Goal: Task Accomplishment & Management: Complete application form

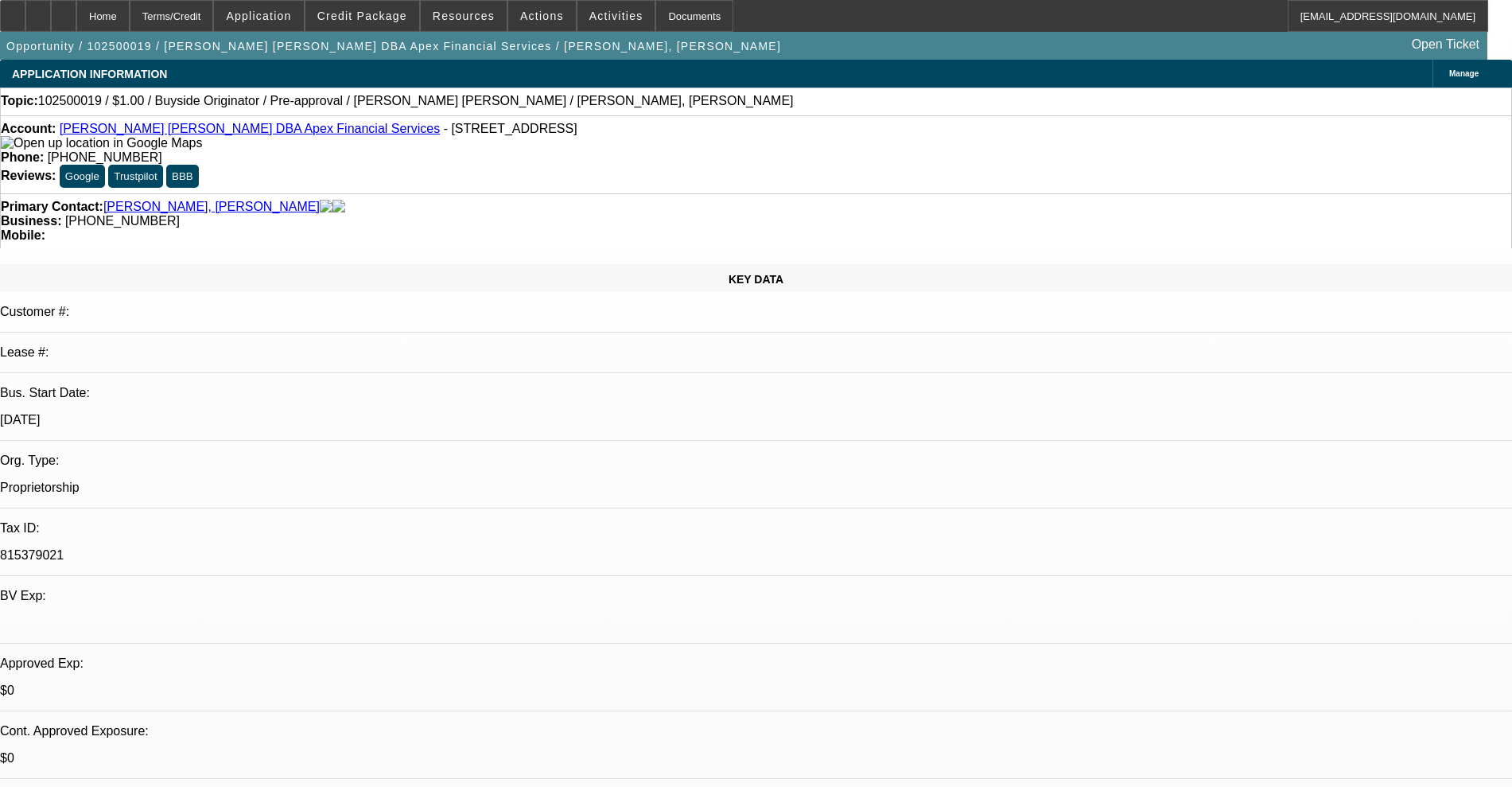
select select "0"
select select "2"
select select "0.1"
select select "4"
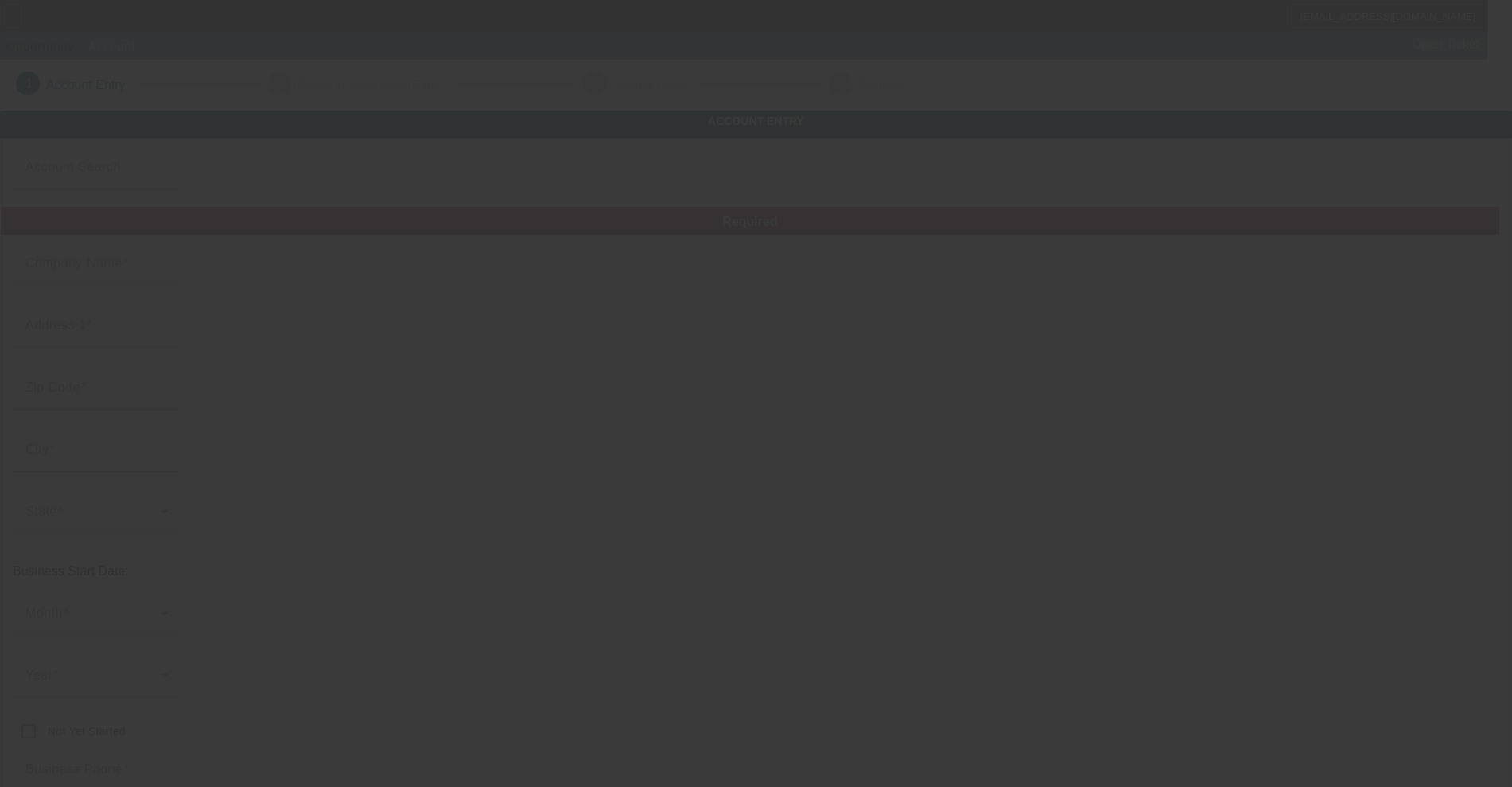
type input "[PERSON_NAME] Inc."
type input "[STREET_ADDRESS]"
type input "96734"
type input "Kailua"
type input "(808) 397-4724"
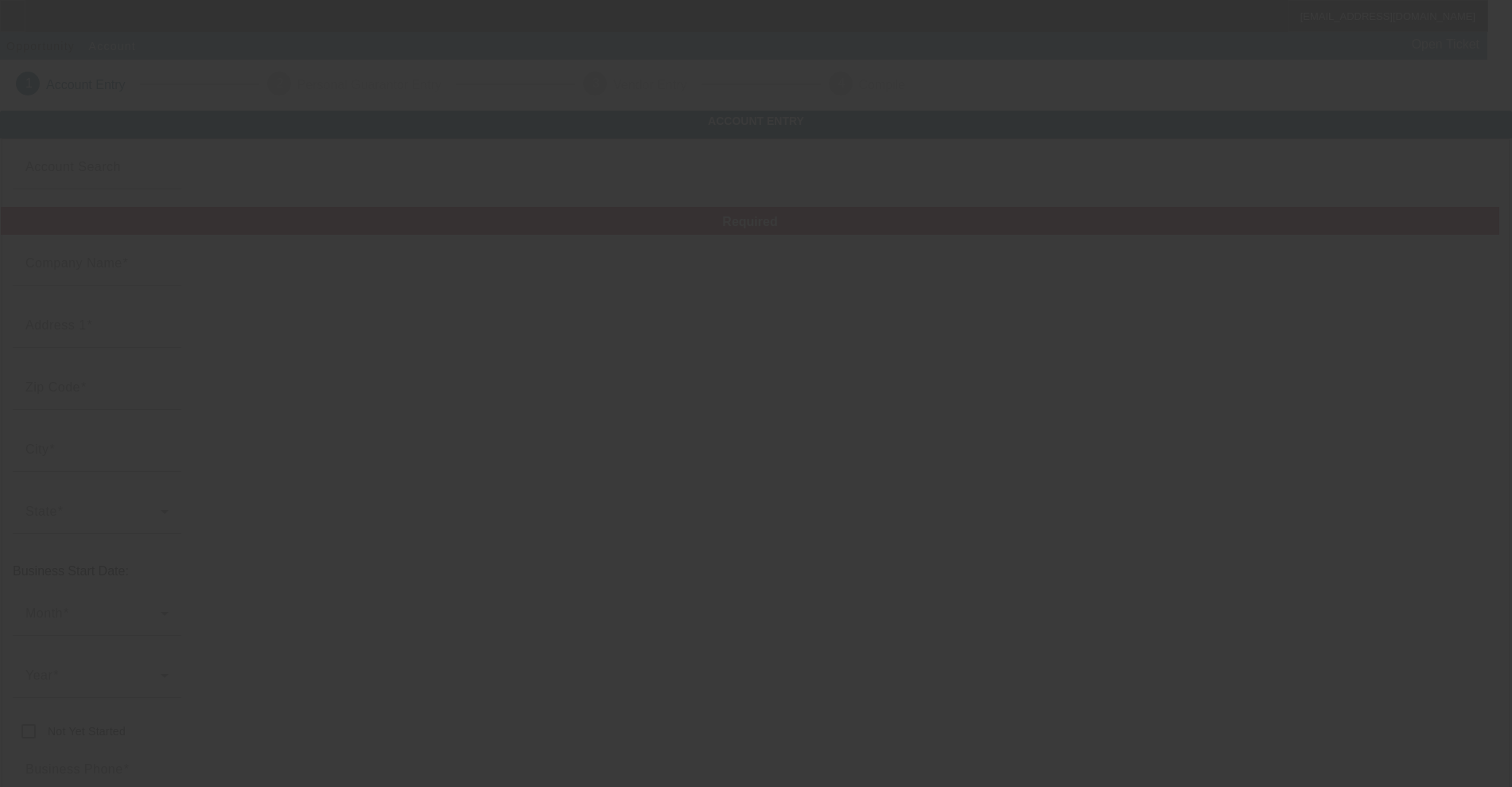
type input "Pacific Business Funding"
type input "Ste A2303"
type input "https://pacificbusinessfunding.com/about"
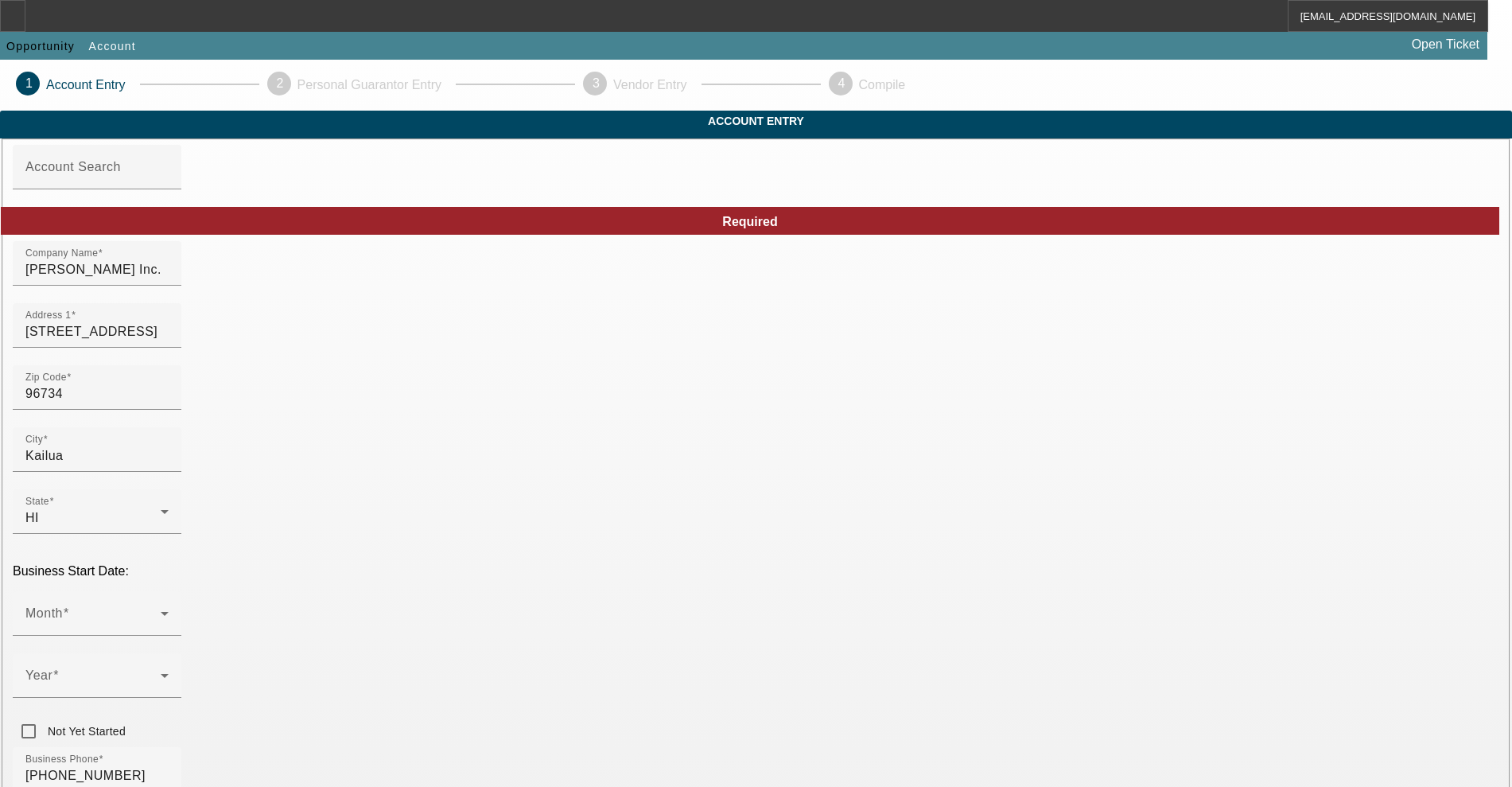
drag, startPoint x: 840, startPoint y: 359, endPoint x: 800, endPoint y: 364, distance: 40.3
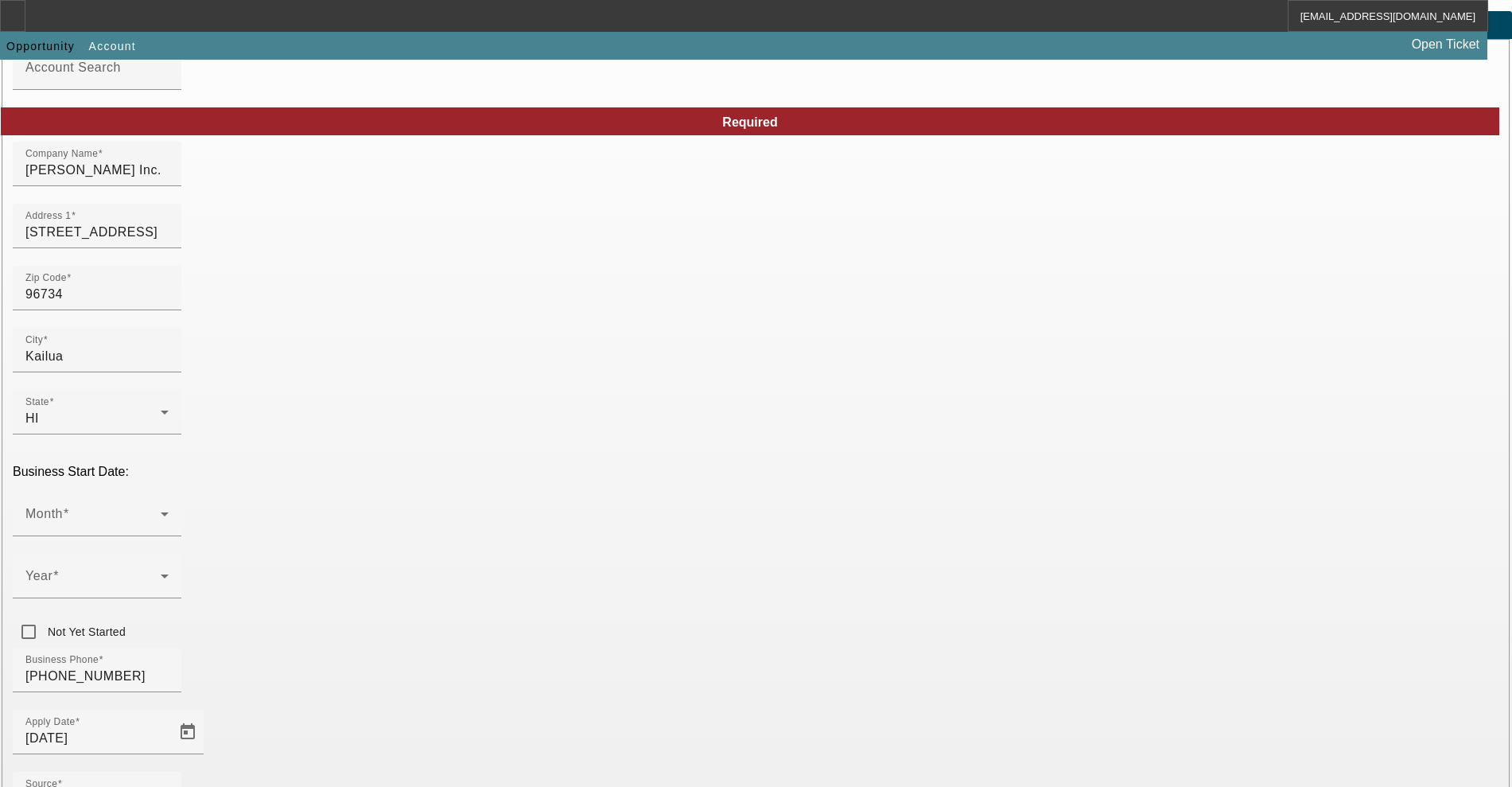
scroll to position [199, 0]
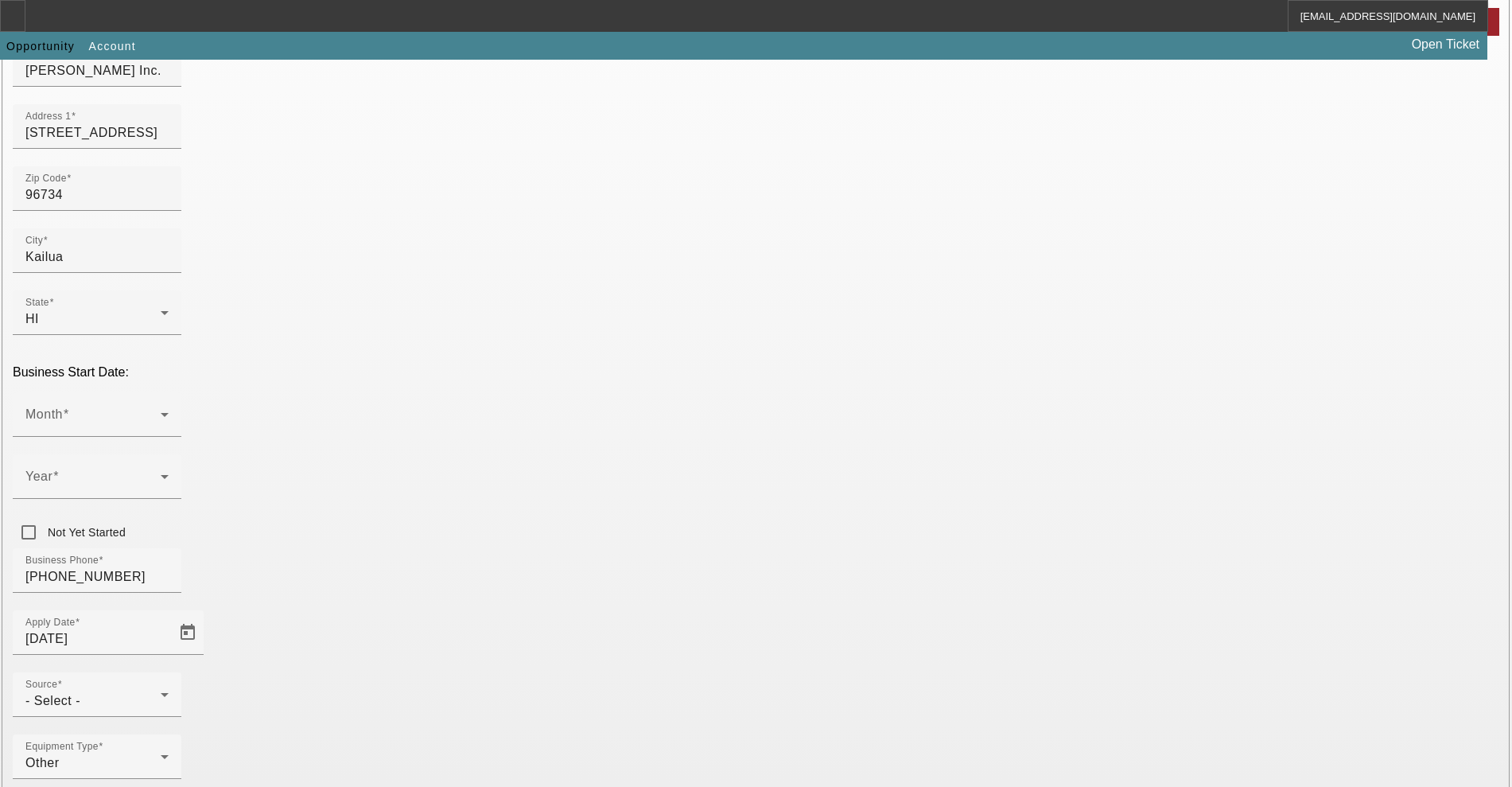
type input "Ste 3203"
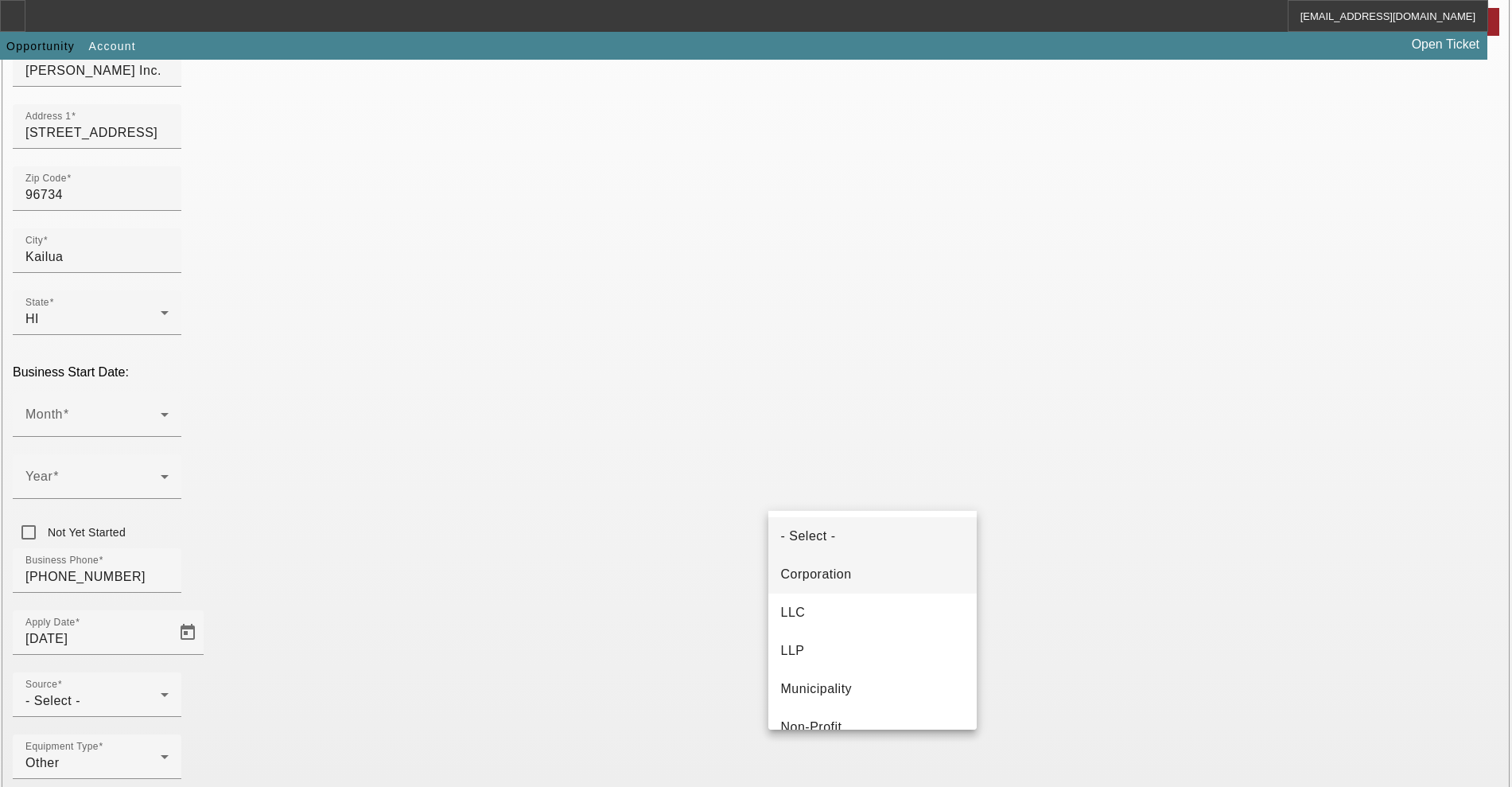
click at [828, 574] on span "Corporation" at bounding box center [816, 574] width 71 height 19
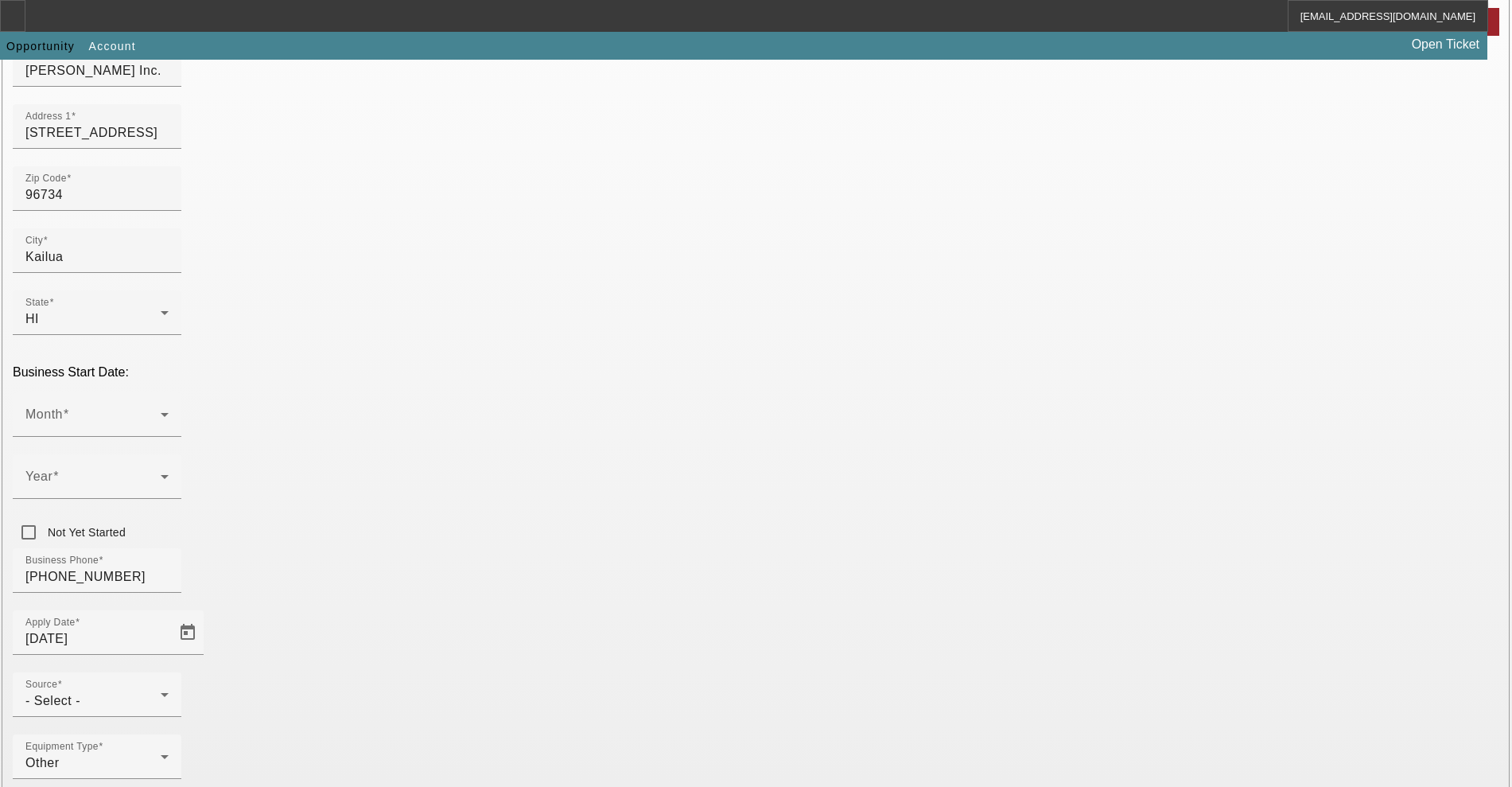
type input "825260347"
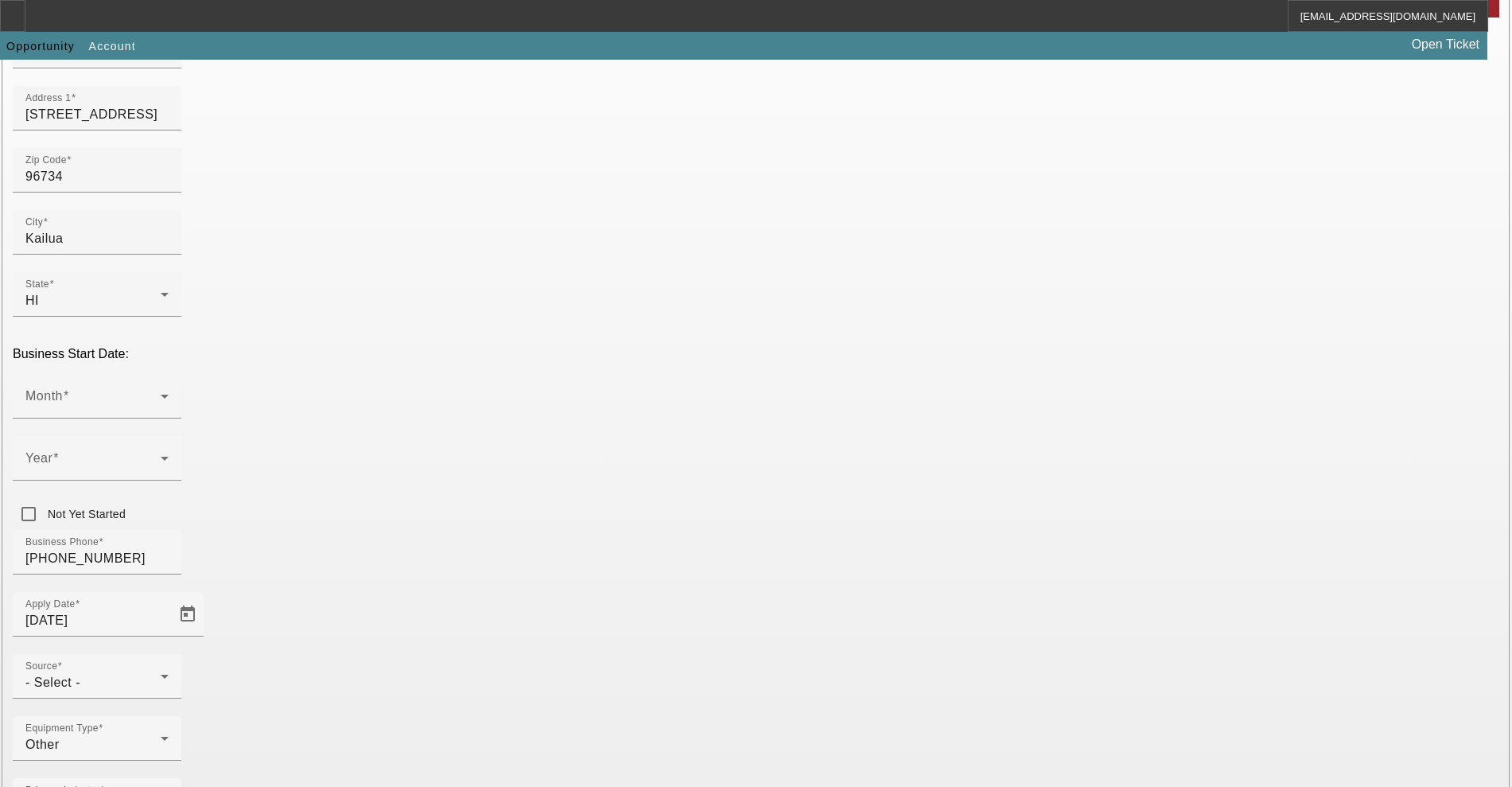
click at [161, 673] on div "- Select -" at bounding box center [93, 683] width 135 height 19
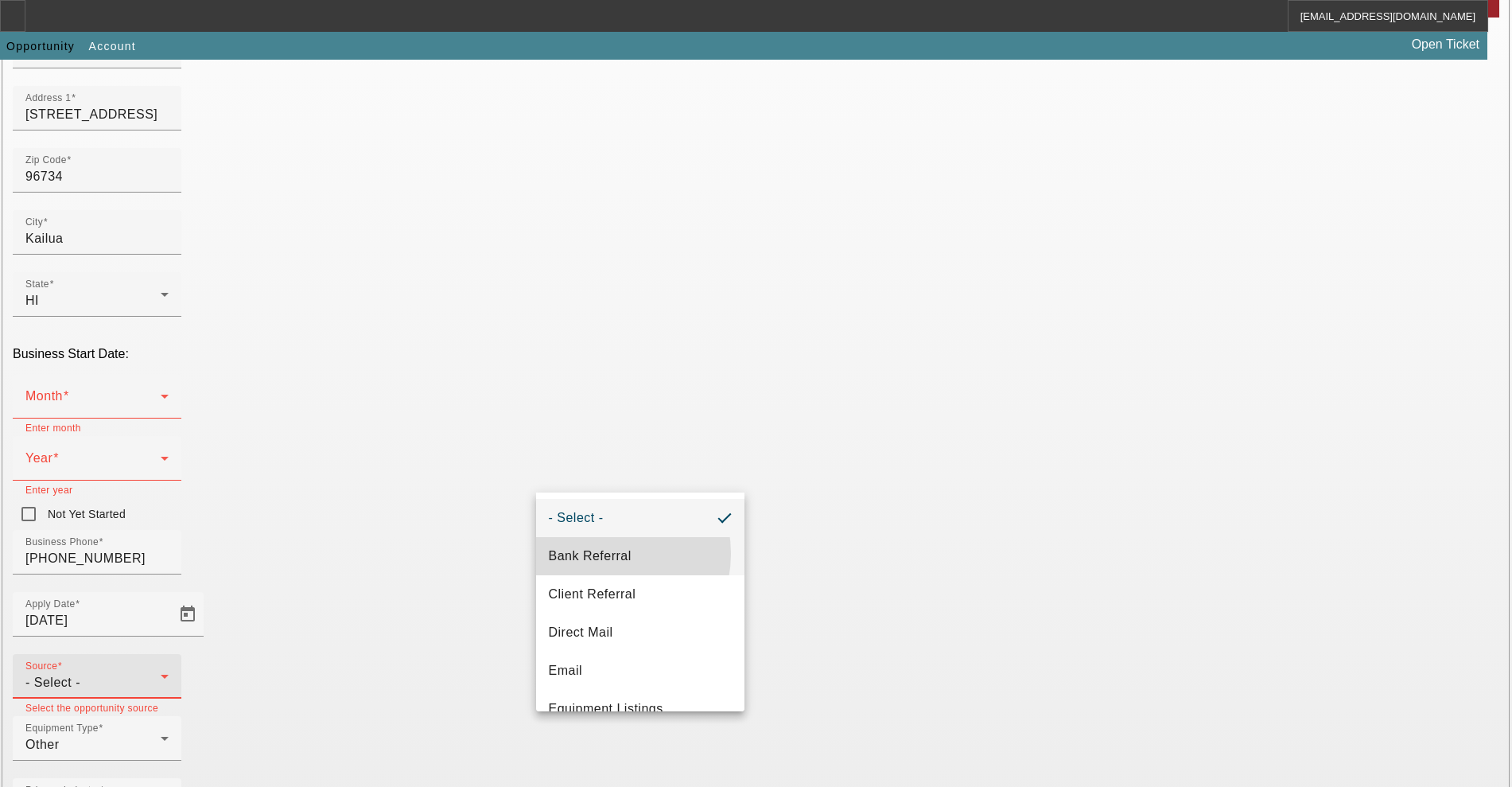
click at [601, 554] on span "Bank Referral" at bounding box center [590, 557] width 83 height 19
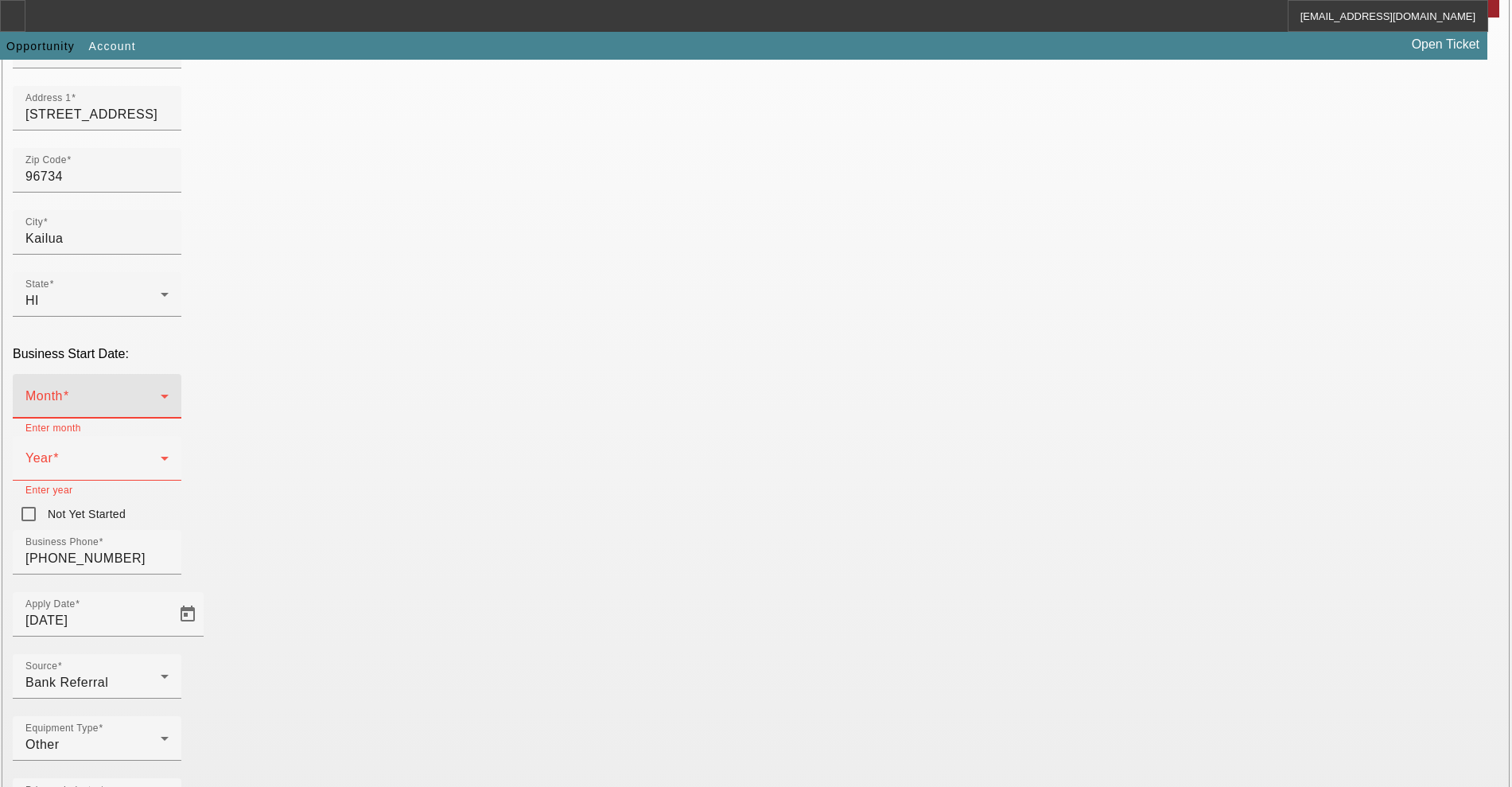
click at [161, 393] on span at bounding box center [93, 403] width 135 height 19
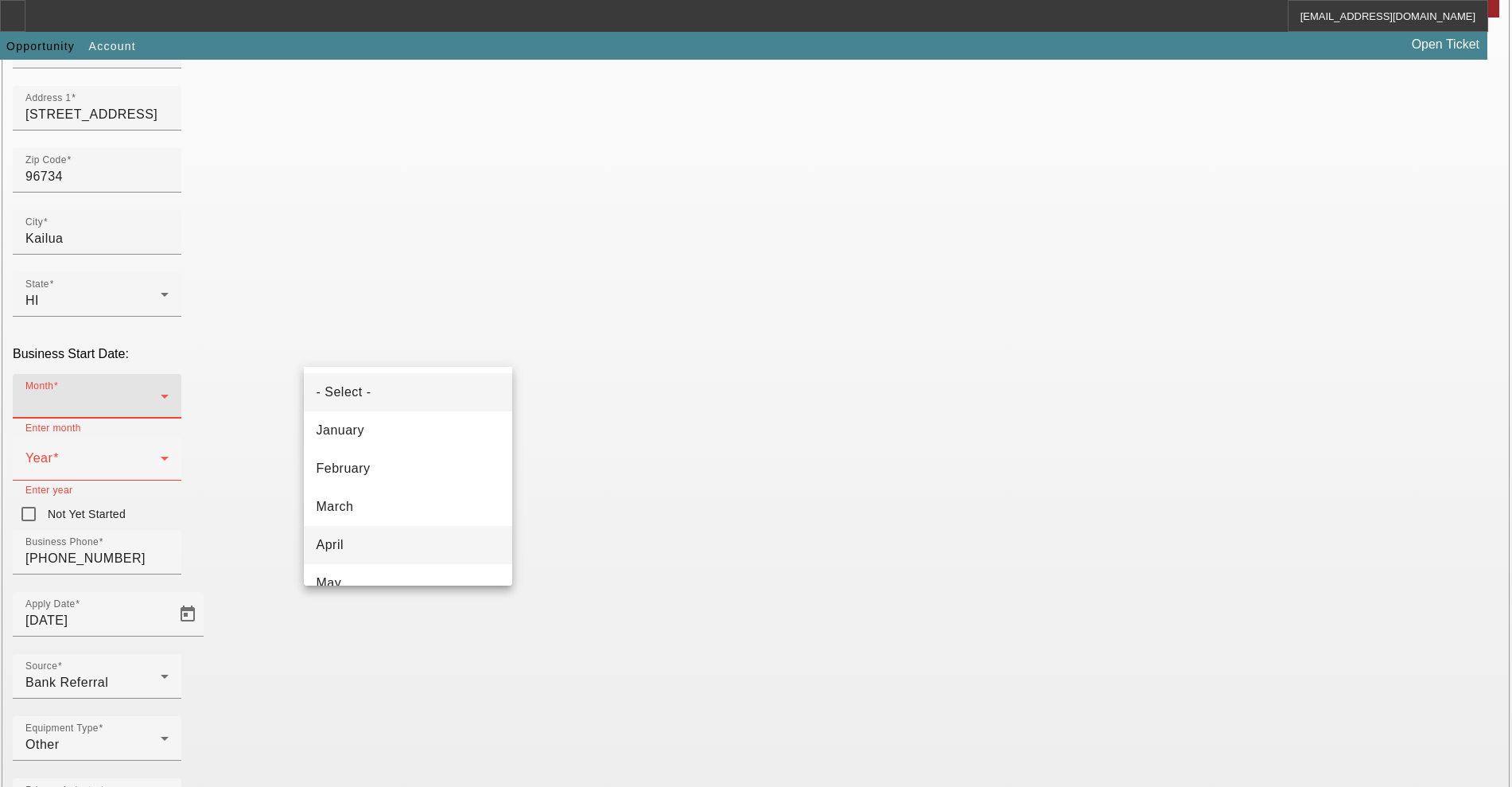
click at [383, 546] on mat-option "April" at bounding box center [407, 545] width 209 height 38
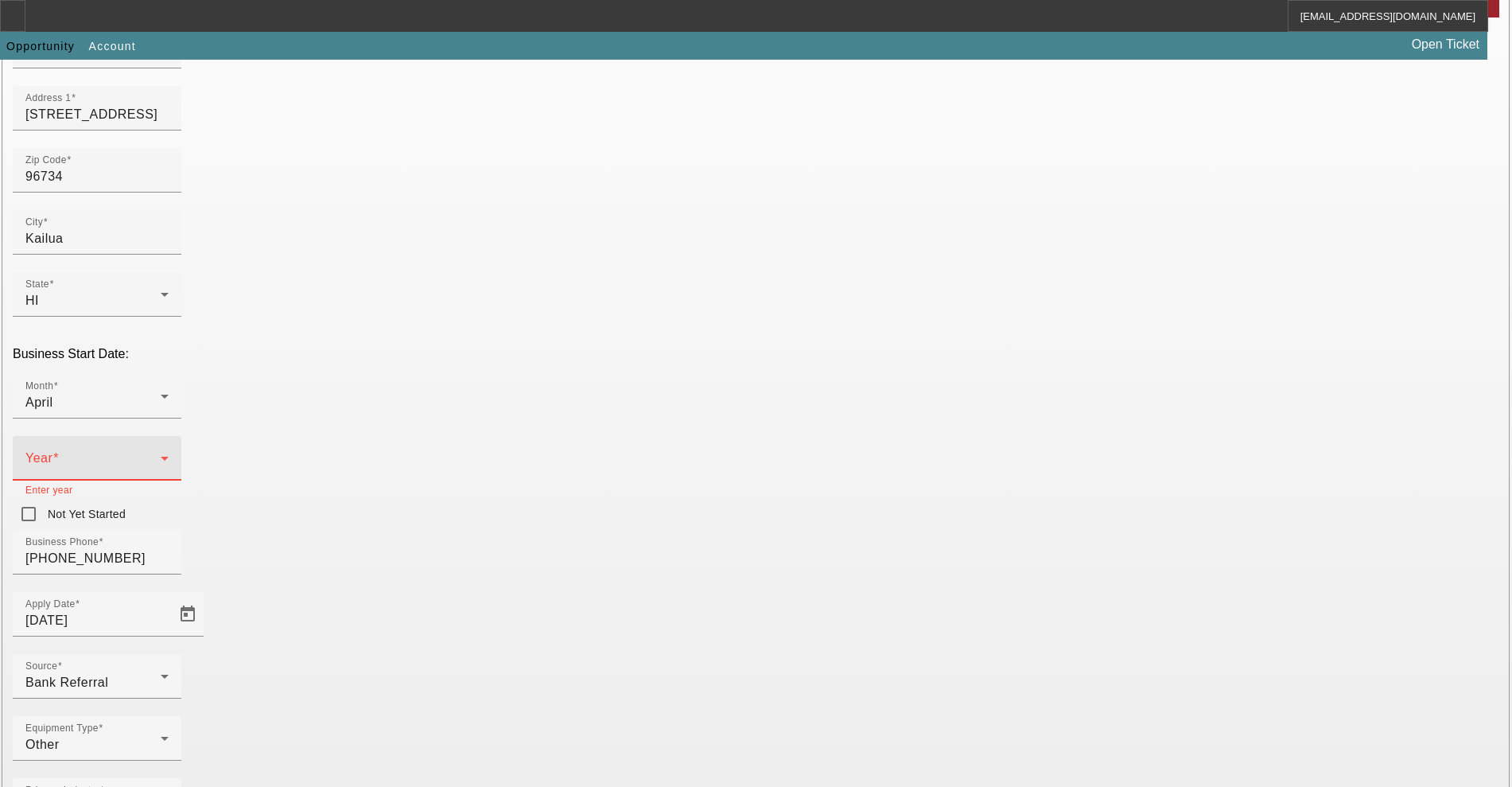
click at [161, 455] on span at bounding box center [93, 465] width 135 height 19
click at [572, 386] on span "2018" at bounding box center [564, 376] width 31 height 19
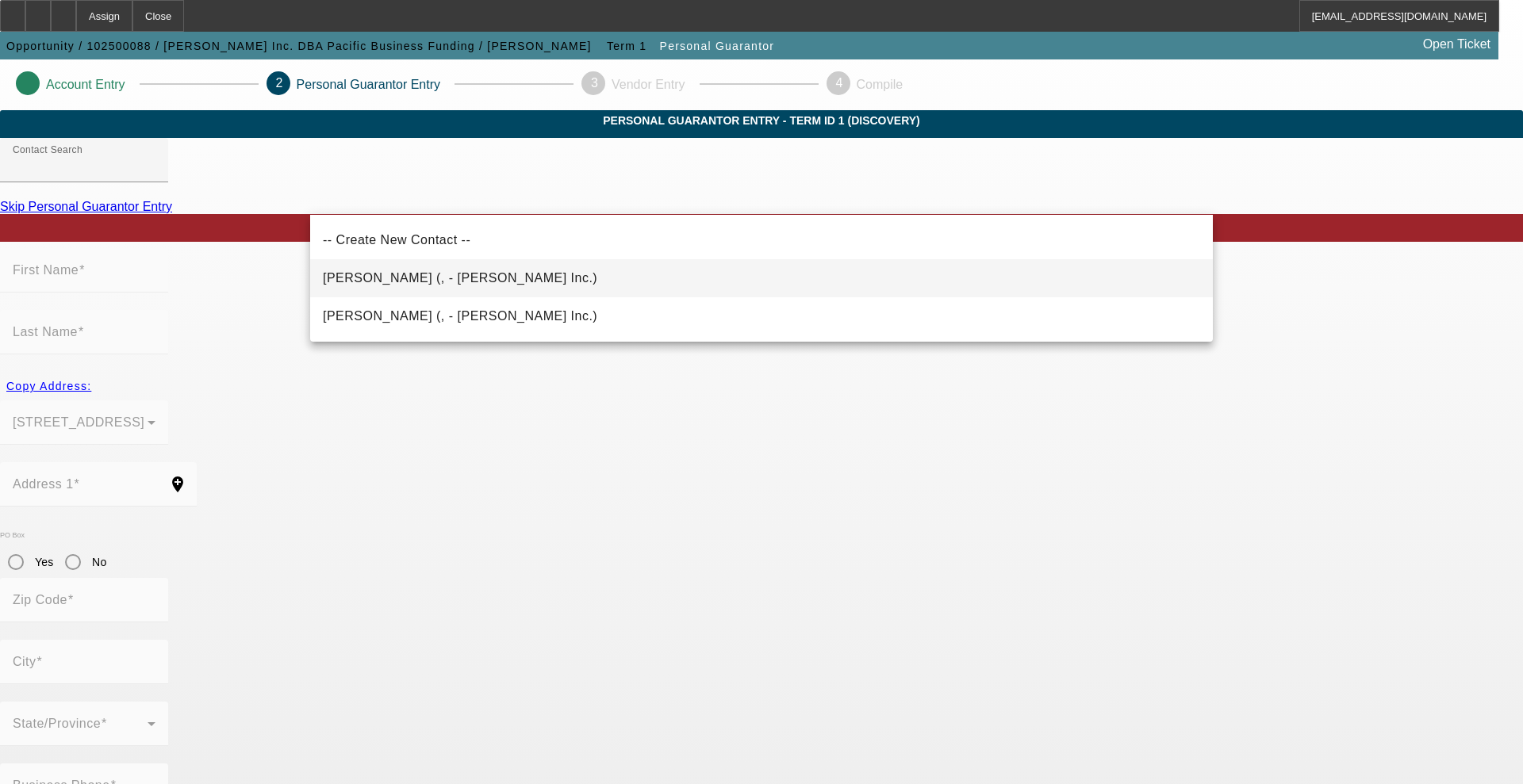
click at [399, 272] on span "Zeager, Jason (, - Zeager Inc.)" at bounding box center [460, 278] width 275 height 14
type input "Zeager, Jason (, - Zeager Inc.)"
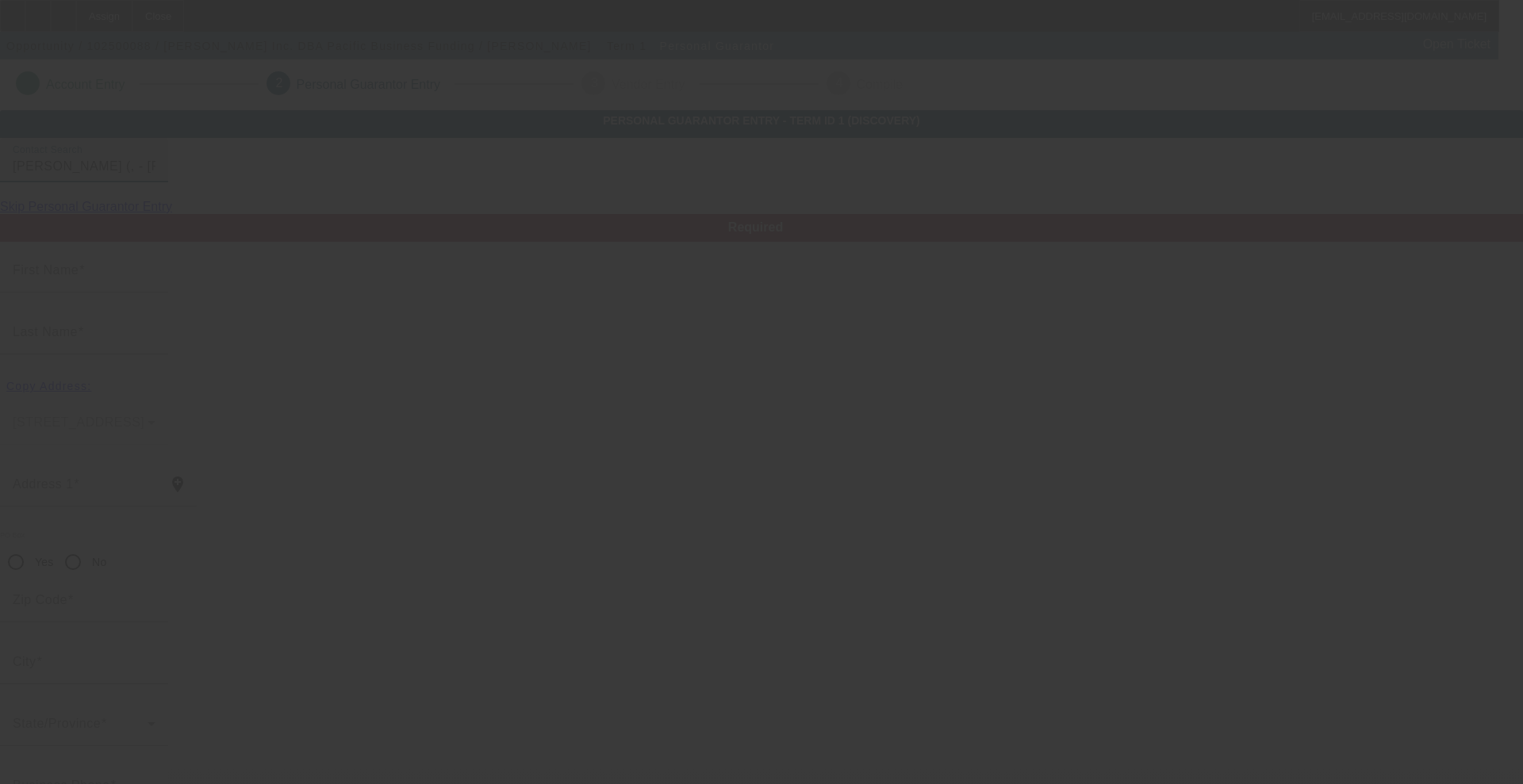
type input "Jason"
type input "Zeager"
radio input "true"
type input "(808) 397-4724"
type input "jason@pacificbusinessfunding.com"
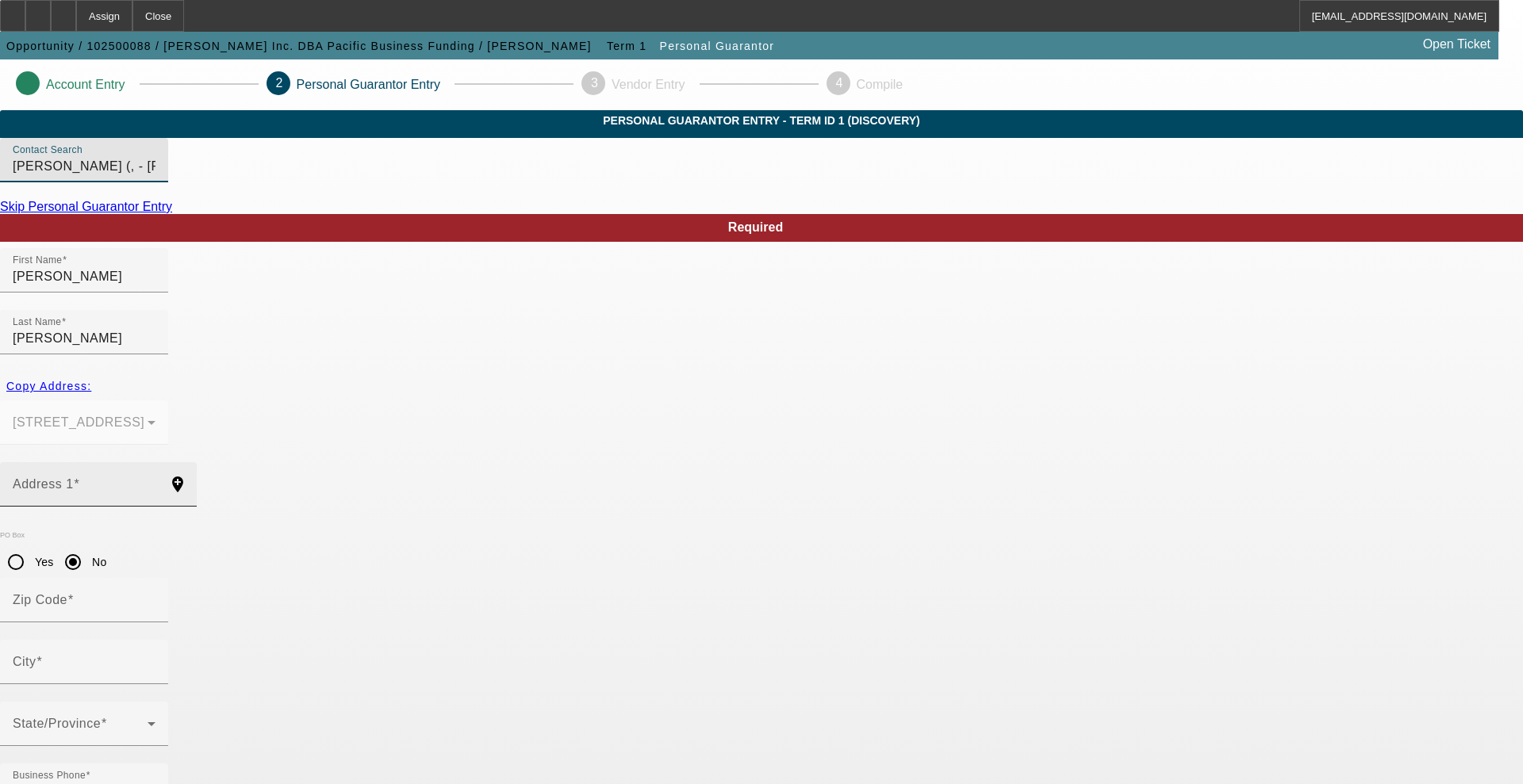
click at [156, 462] on div "Address 1" at bounding box center [84, 484] width 143 height 44
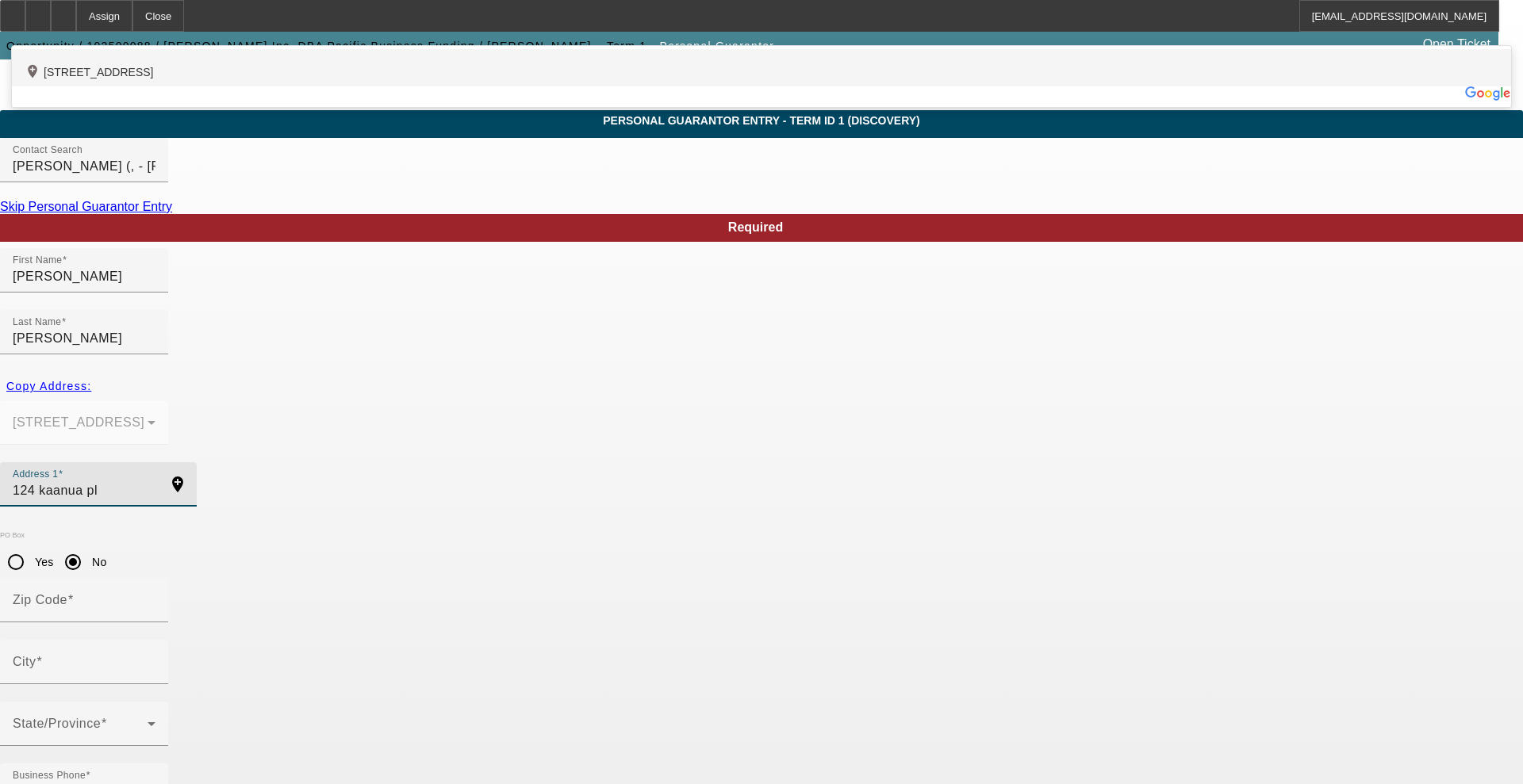
click at [446, 87] on div "add_location 124 Kaanua Place, Kailua, HI 96734, US" at bounding box center [761, 67] width 1499 height 37
type input "124 Kaanua Place"
type input "96734"
type input "Kailua"
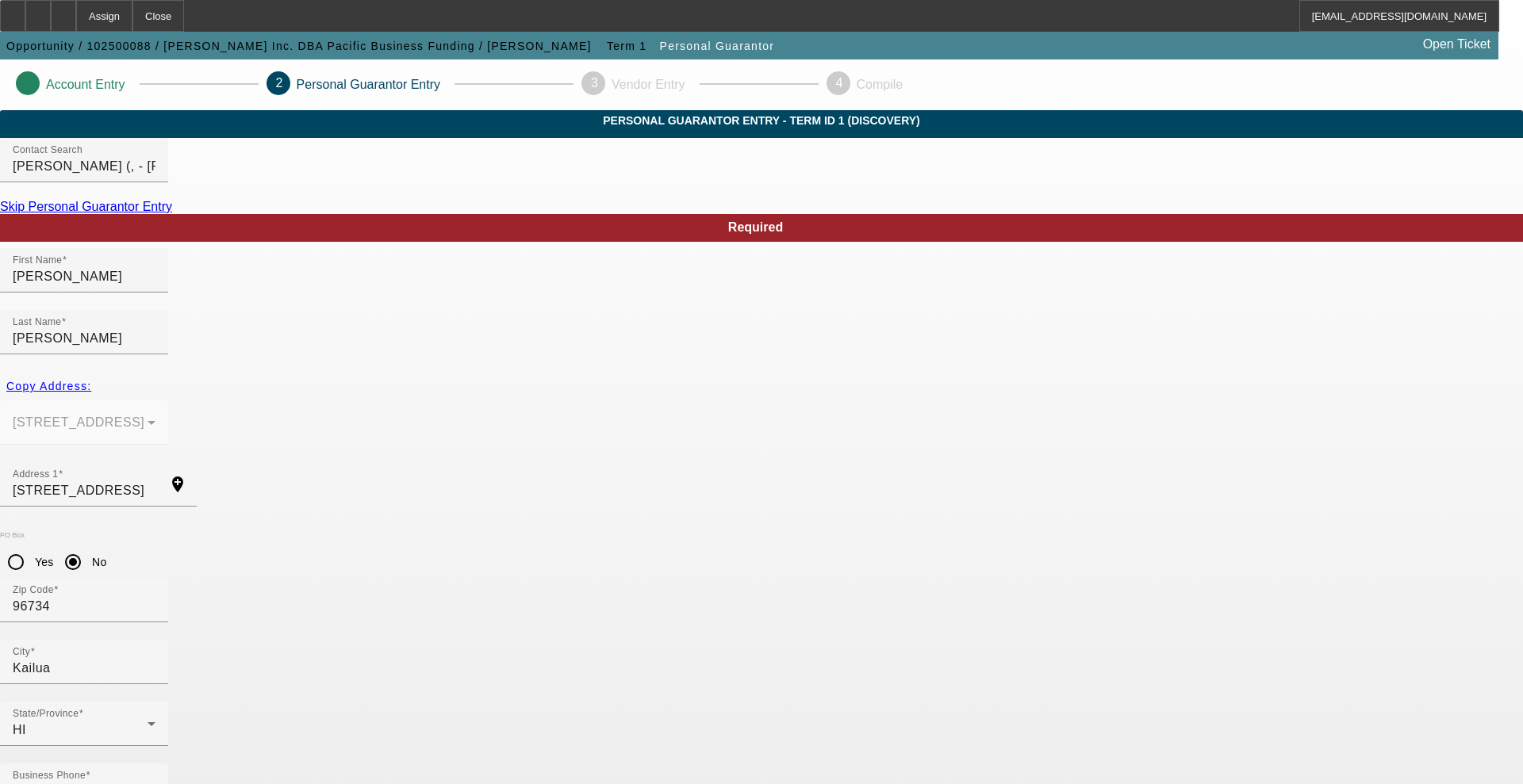
type input "50"
type input "000-00-0000"
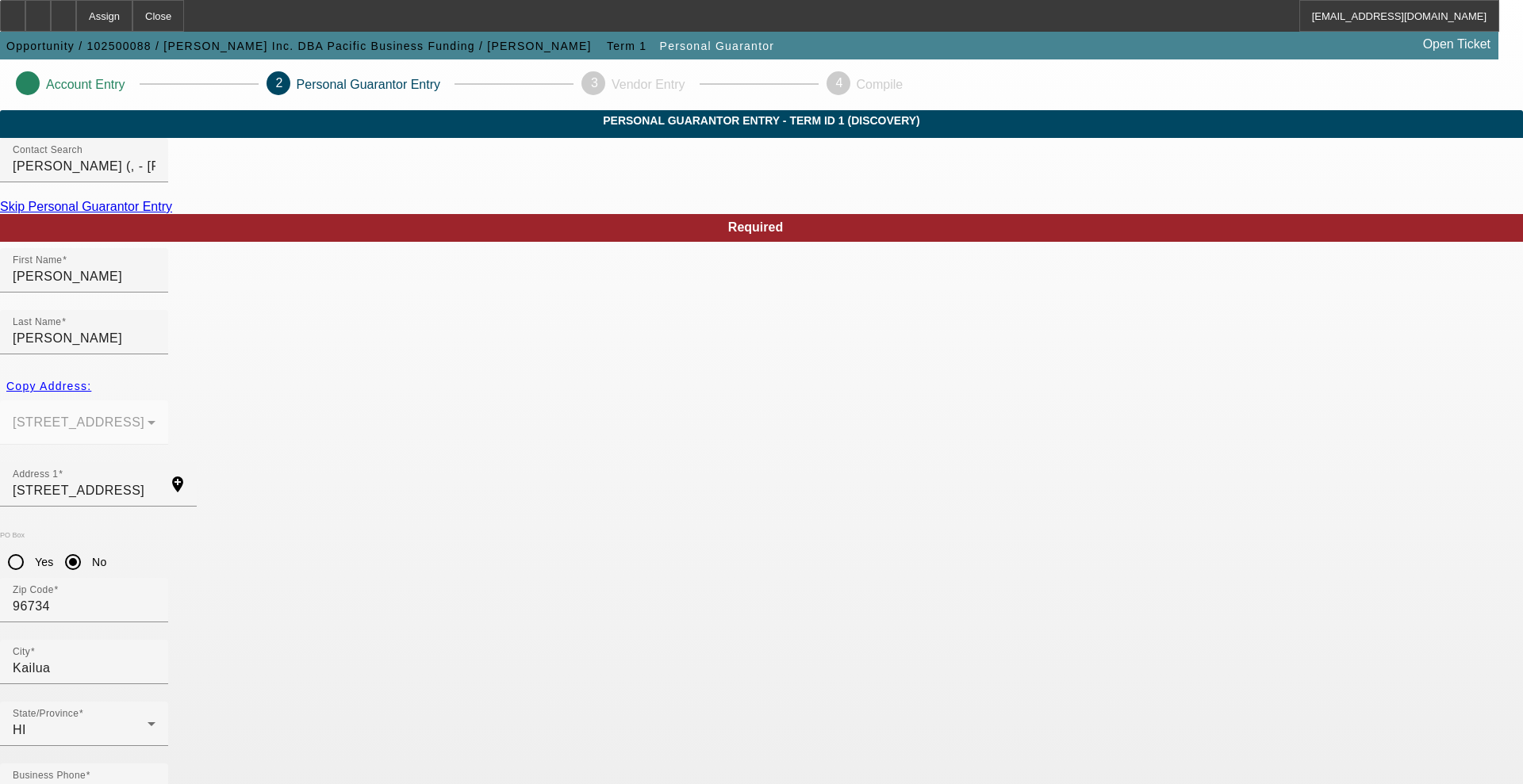
type input "(808) 397-4724"
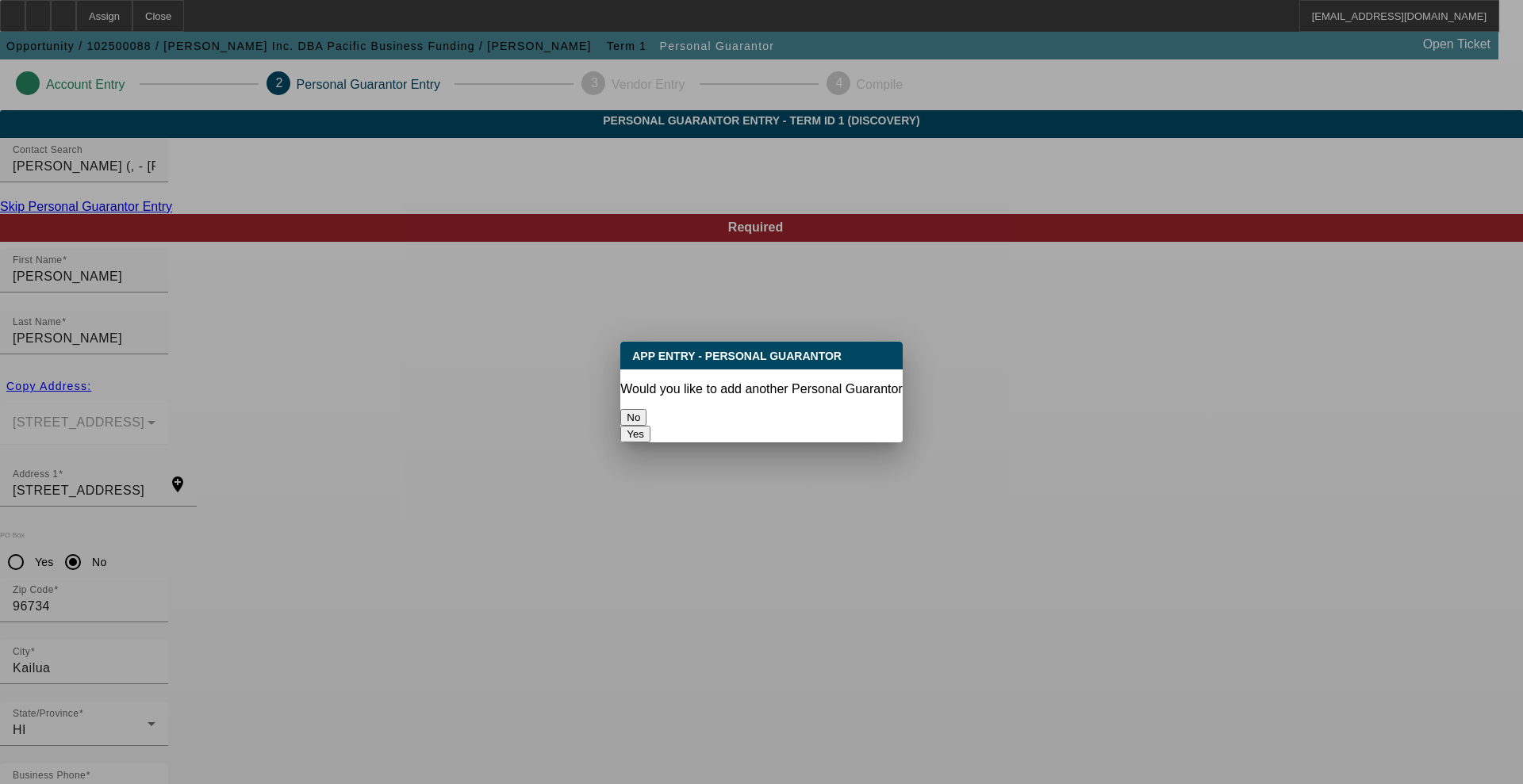
click at [650, 425] on button "Yes" at bounding box center [636, 433] width 31 height 17
radio input "false"
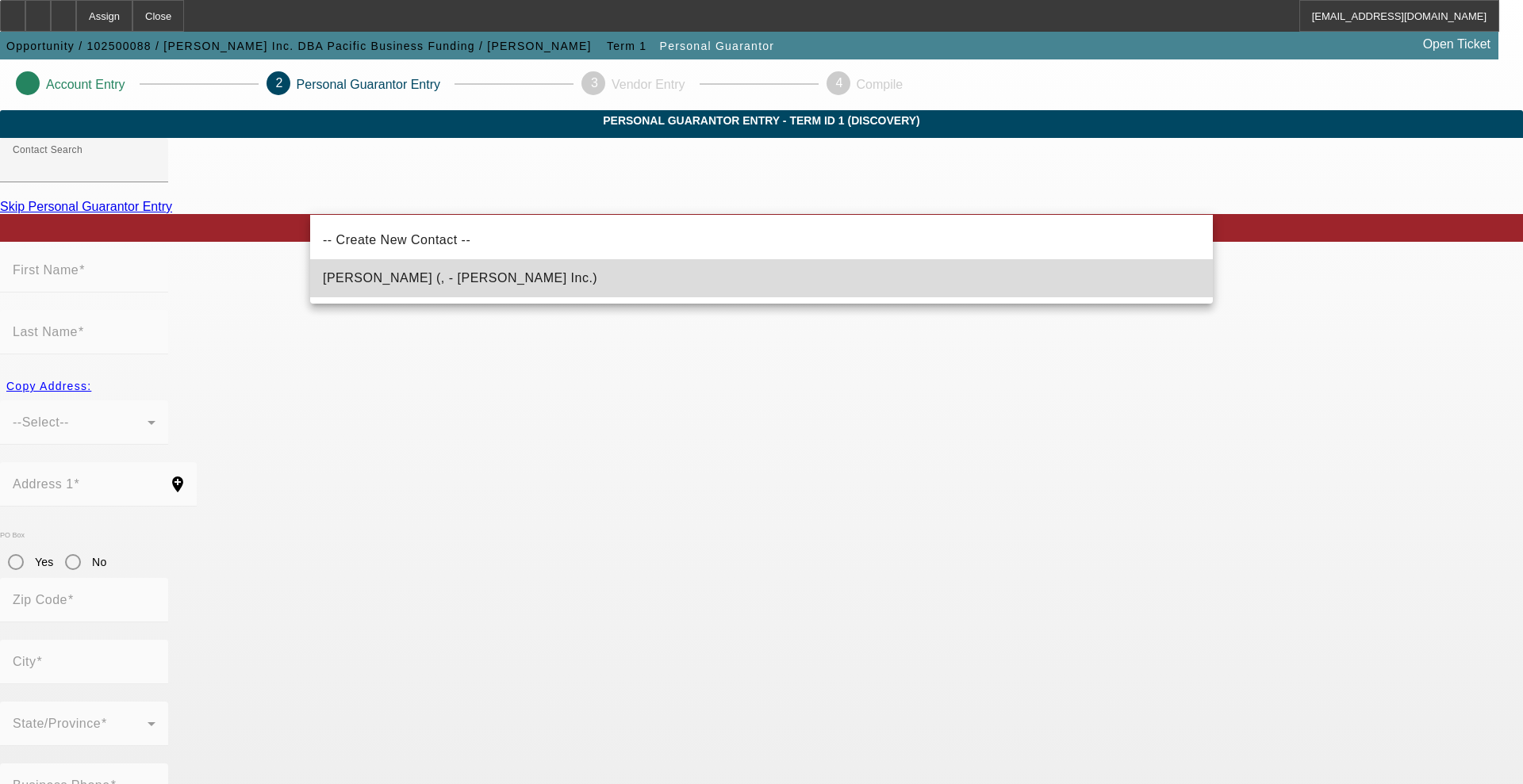
click at [499, 269] on mat-option "Zeager, Lizel (, - Zeager Inc.)" at bounding box center [761, 278] width 902 height 38
type input "Zeager, Lizel (, - Zeager Inc.)"
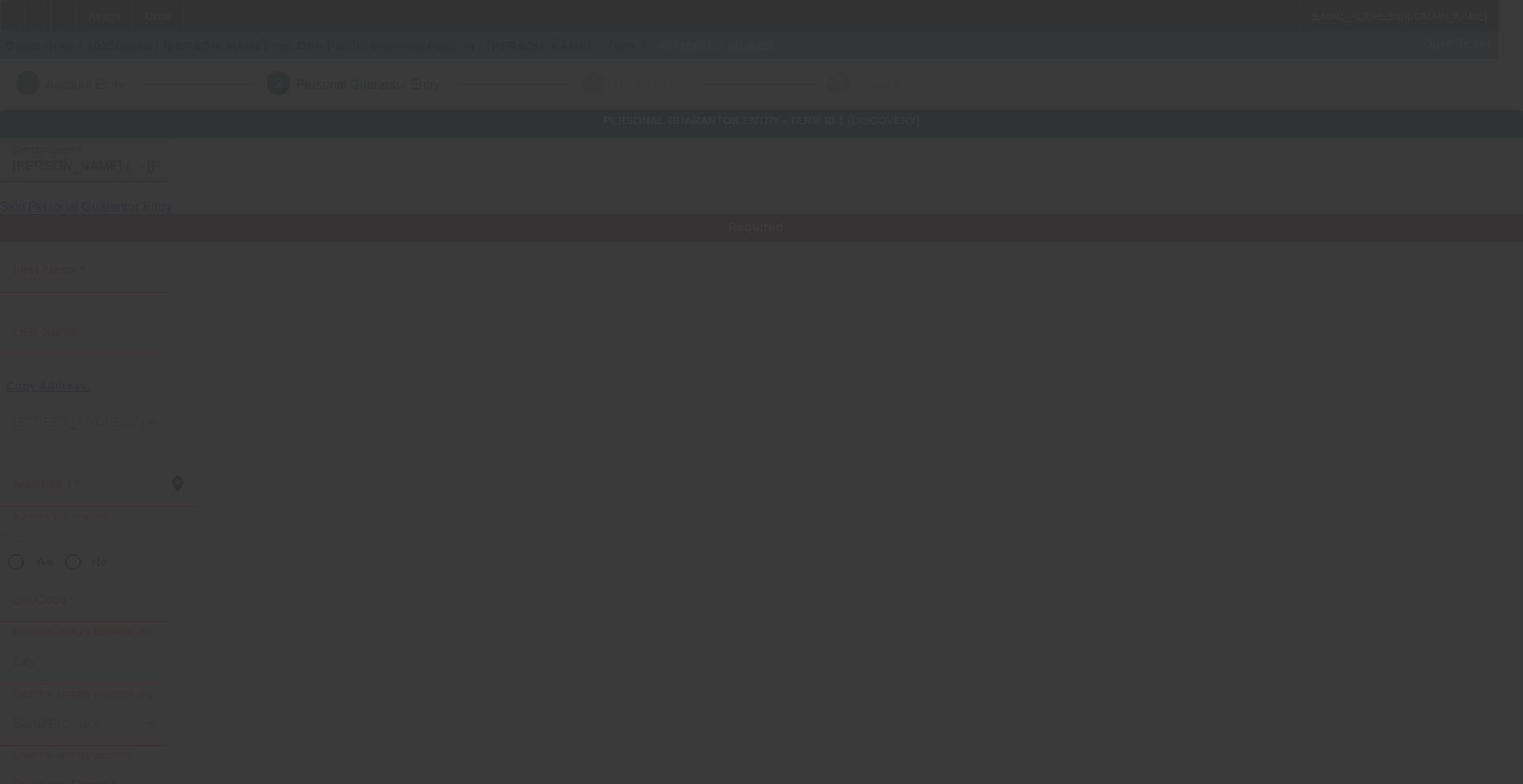
type input "Lizel"
type input "Zeager"
radio input "true"
type input "(808) 397-4724"
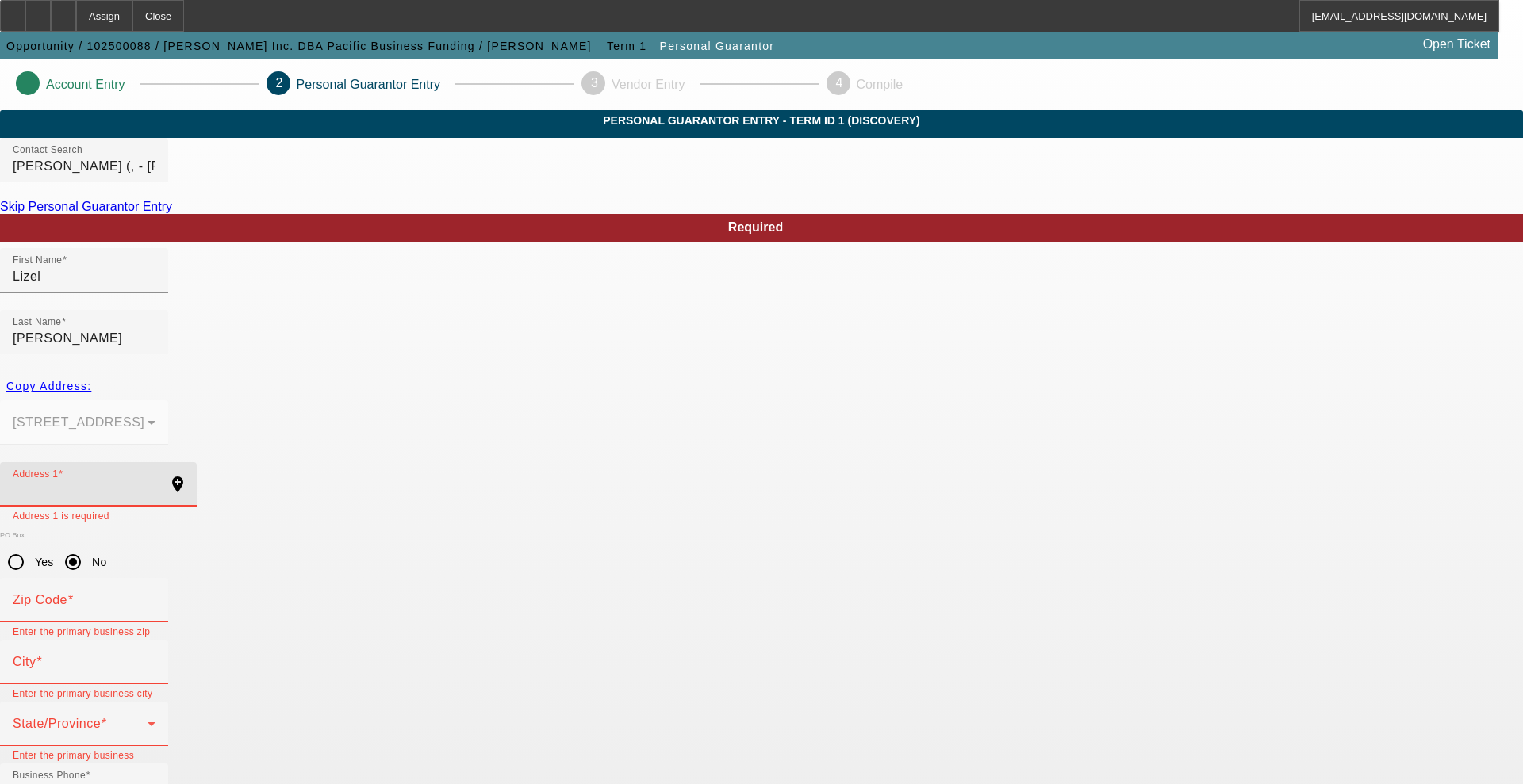
click at [156, 481] on input "Address 1" at bounding box center [84, 491] width 143 height 19
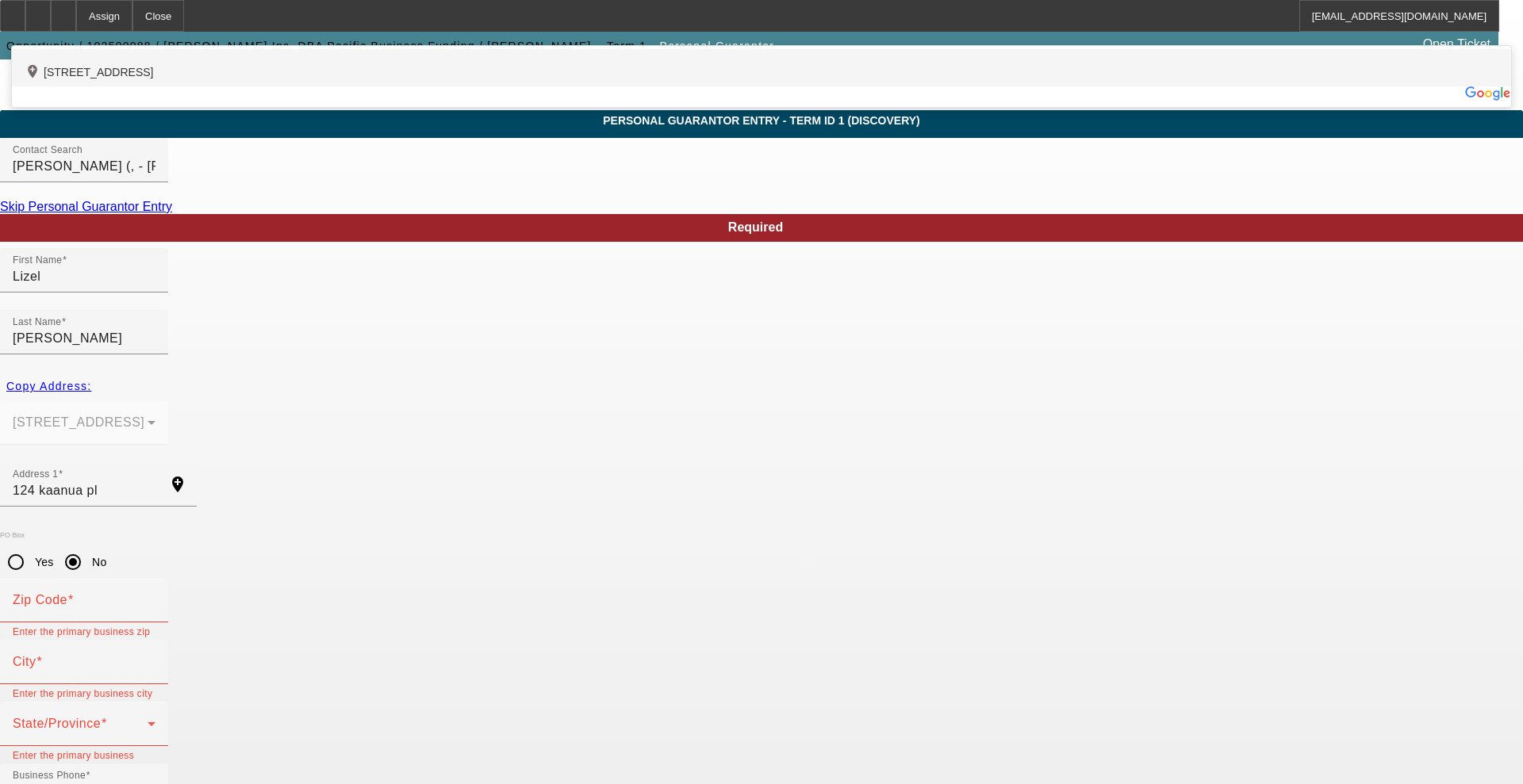
click at [446, 87] on div "add_location 124 Kaanua Place, Kailua, HI 96734, US" at bounding box center [761, 67] width 1499 height 37
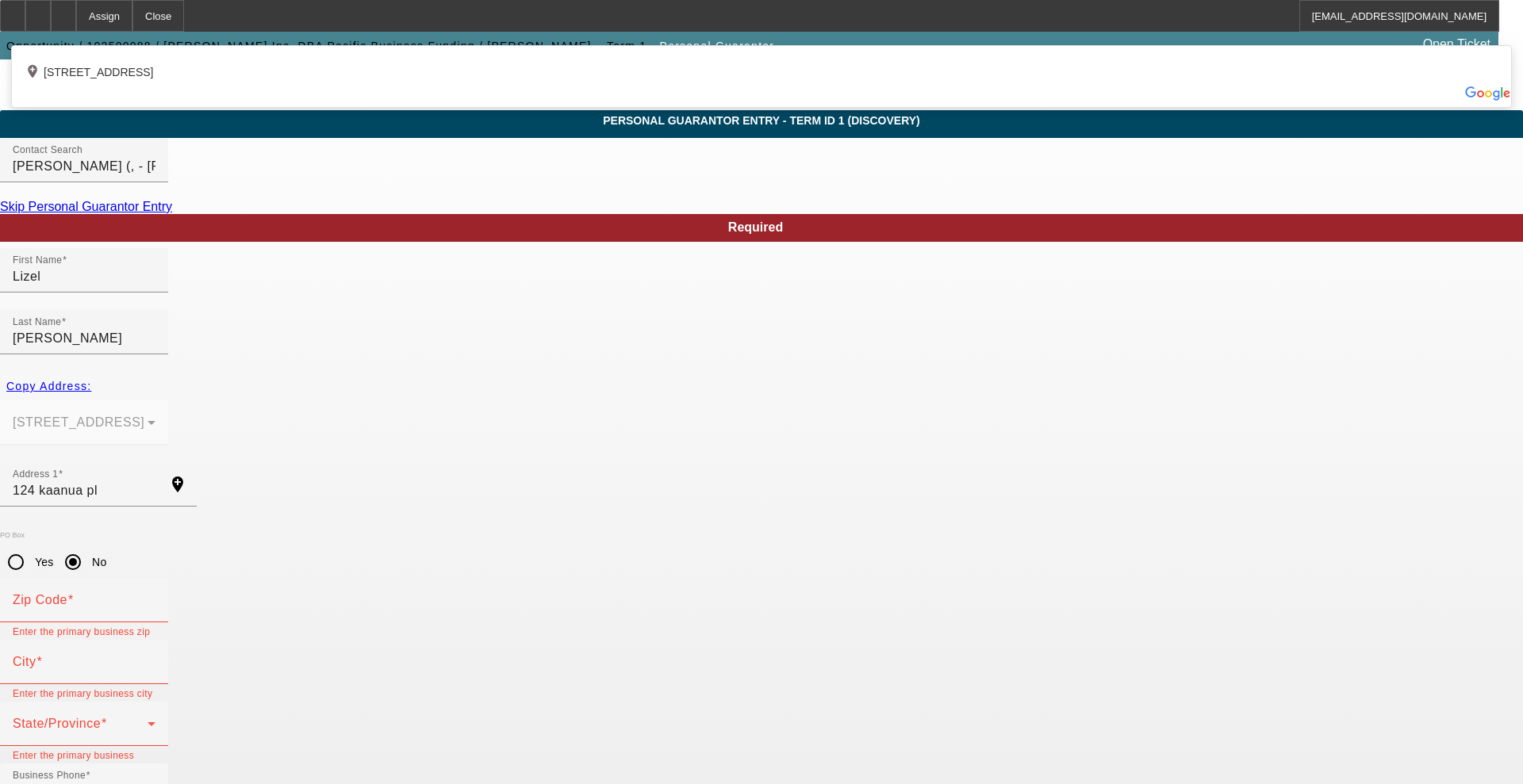
type input "124 Kaanua Place"
type input "96734"
type input "Kailua"
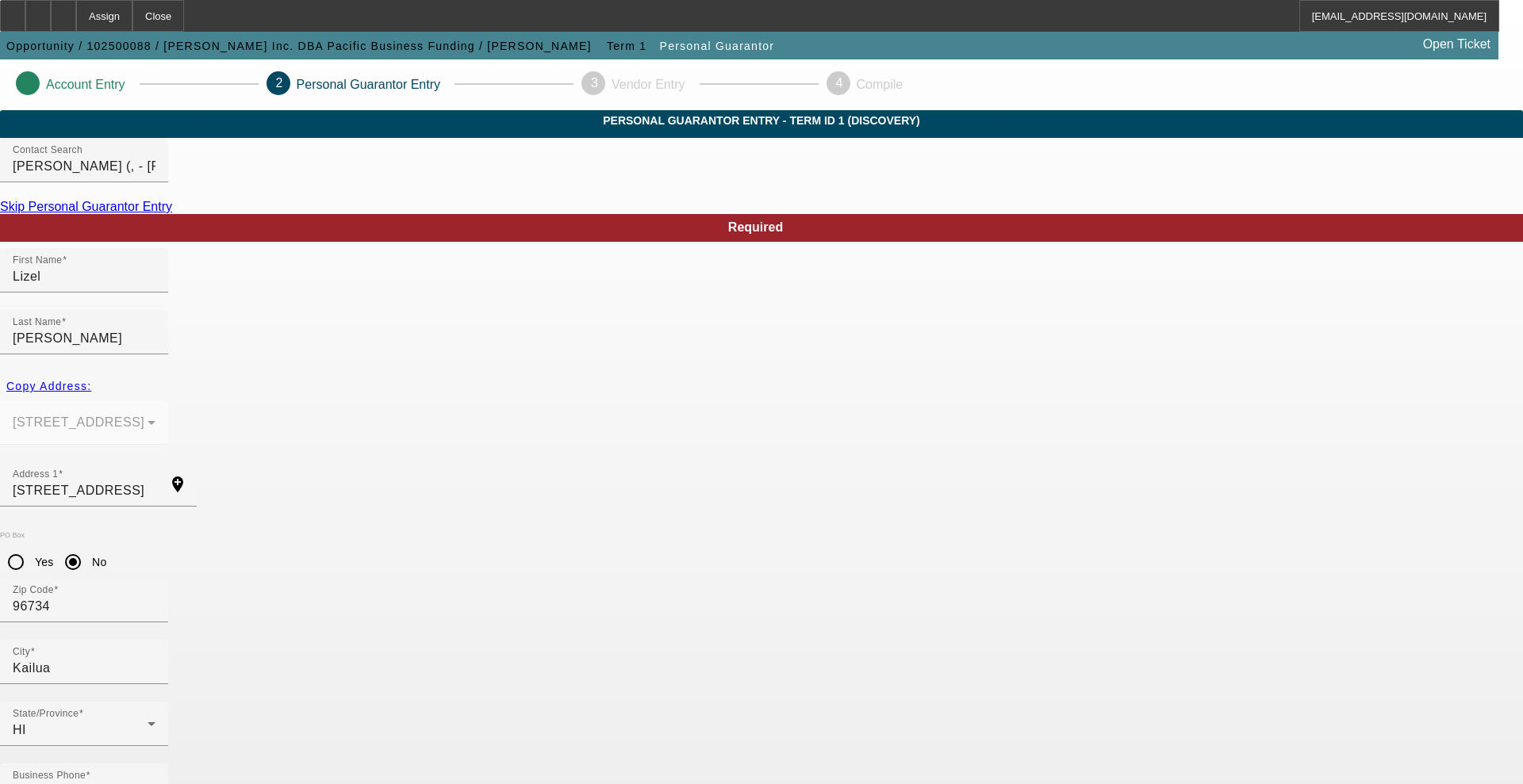
type input "000-00-0000"
type input "0"
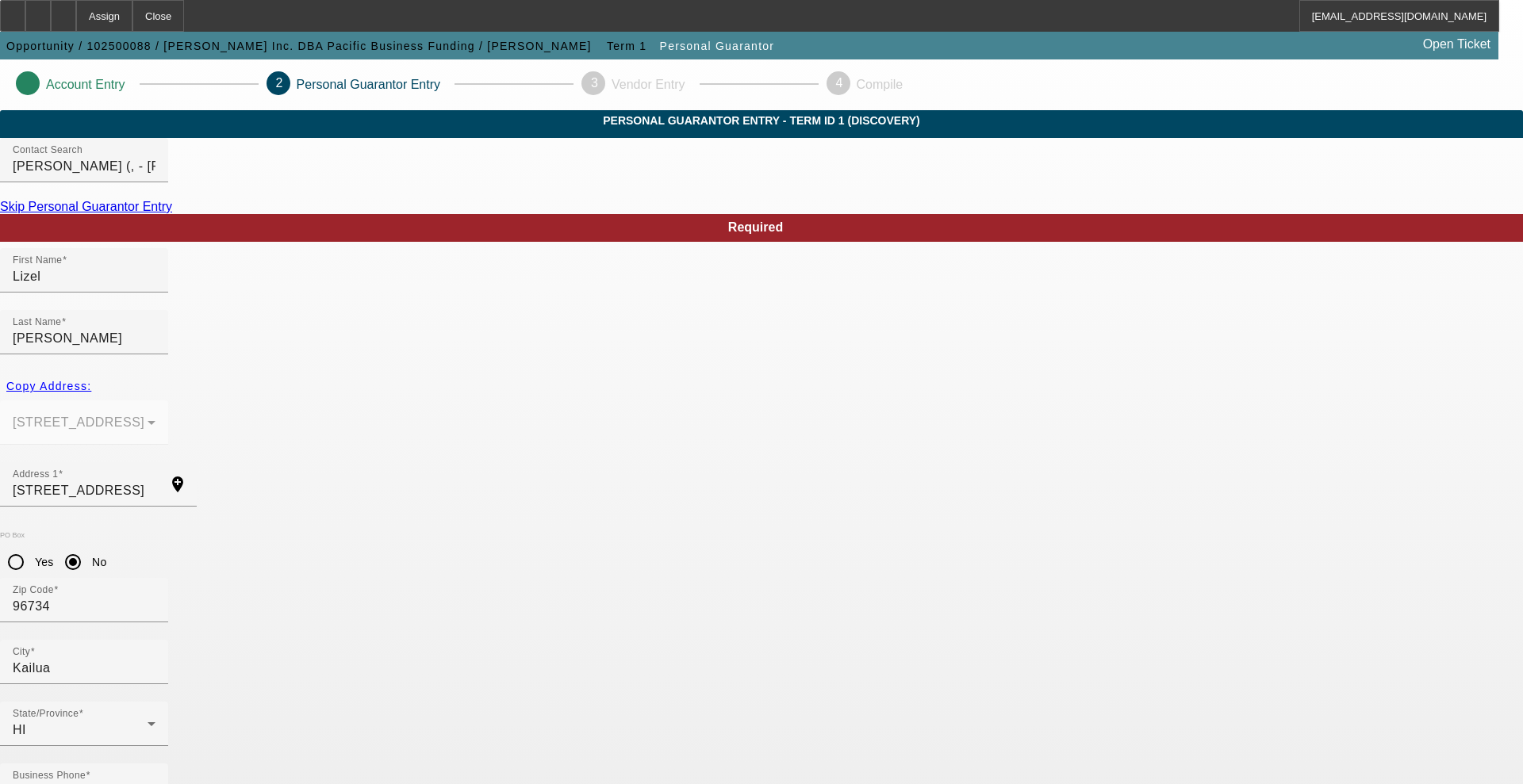
type input "50"
type input "lizel@pacificbusinessfunding.com"
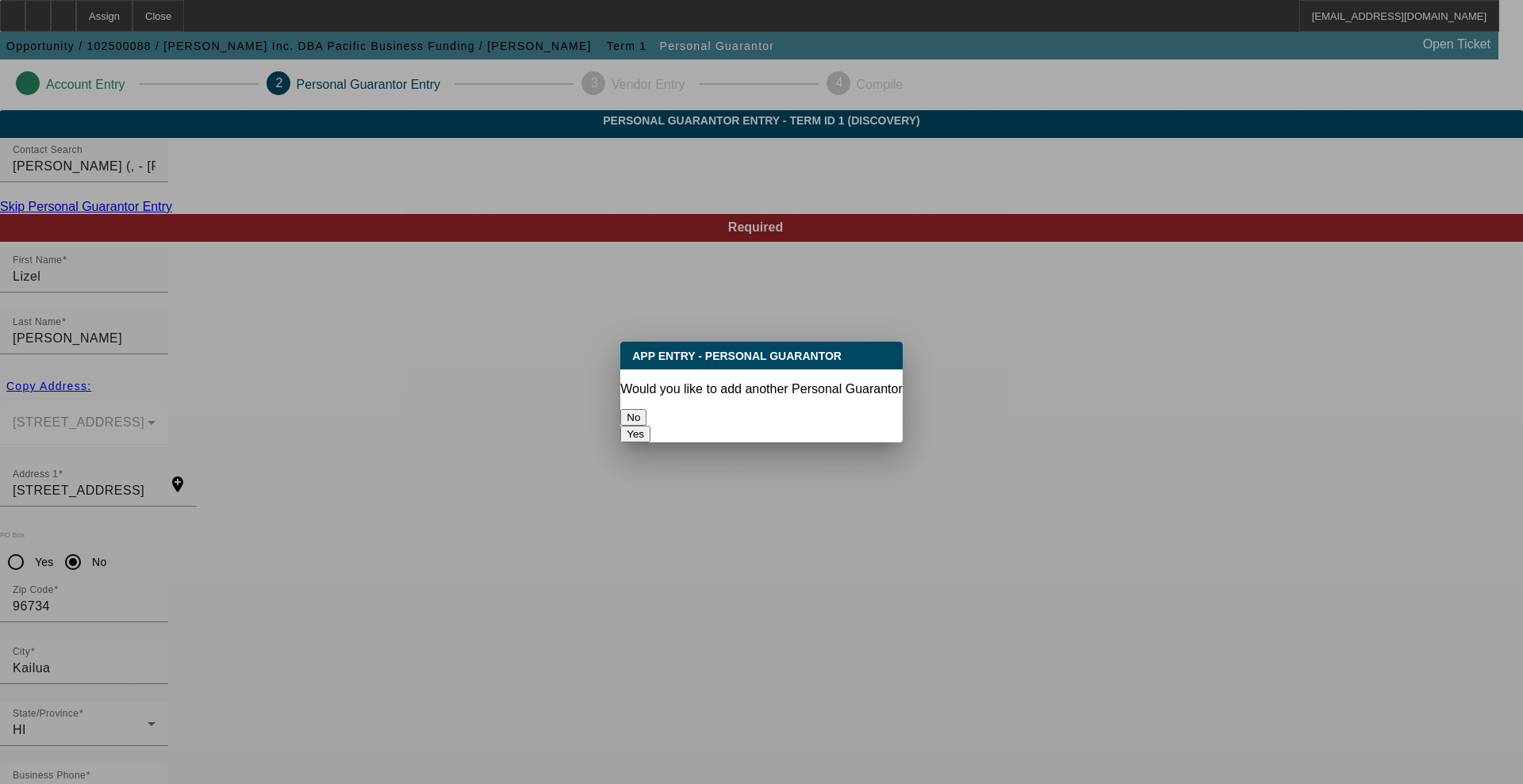
click at [646, 409] on button "No" at bounding box center [633, 417] width 26 height 17
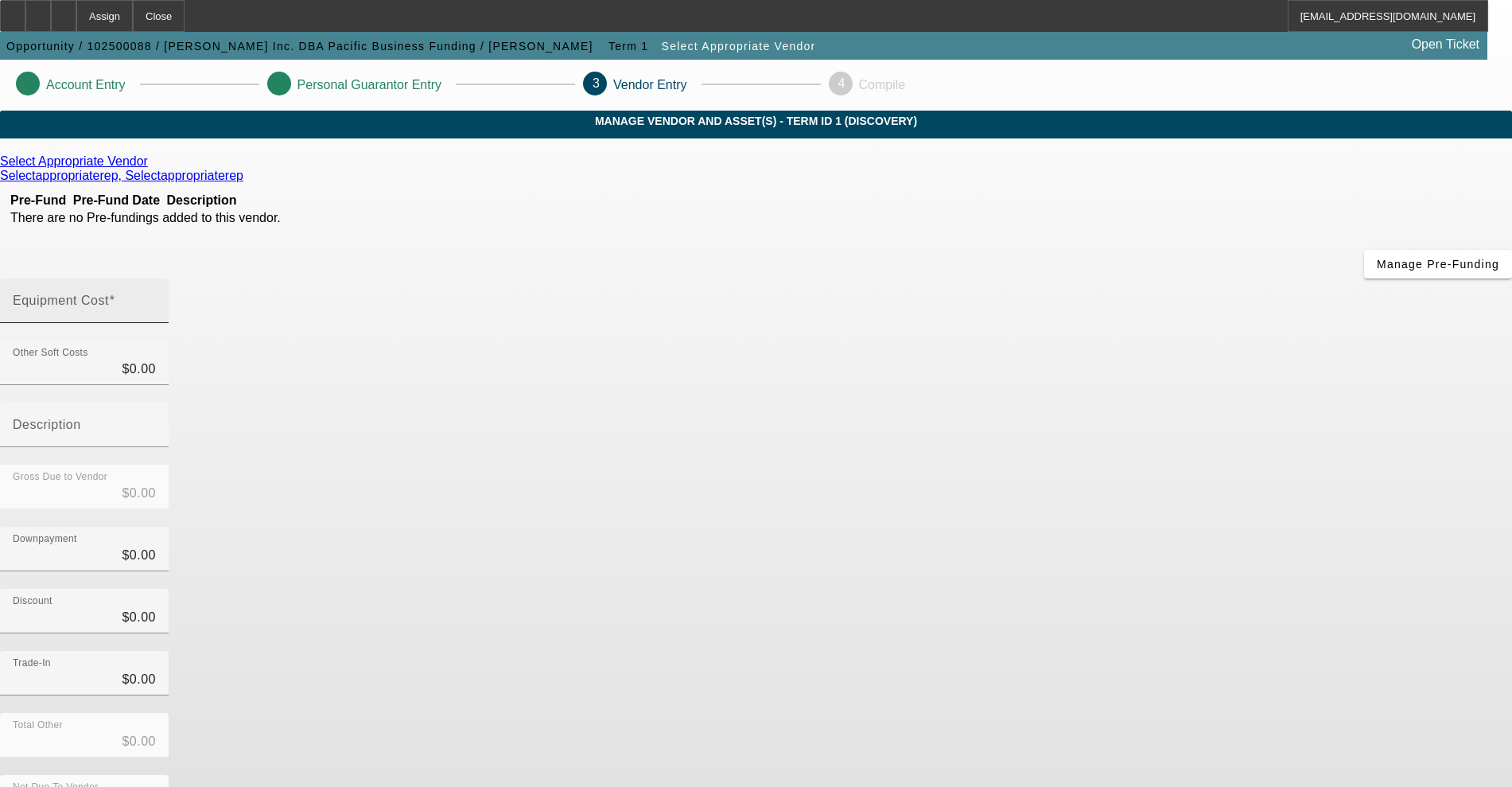
click at [156, 279] on div "Equipment Cost" at bounding box center [85, 300] width 143 height 44
type input "1"
type input "$1.00"
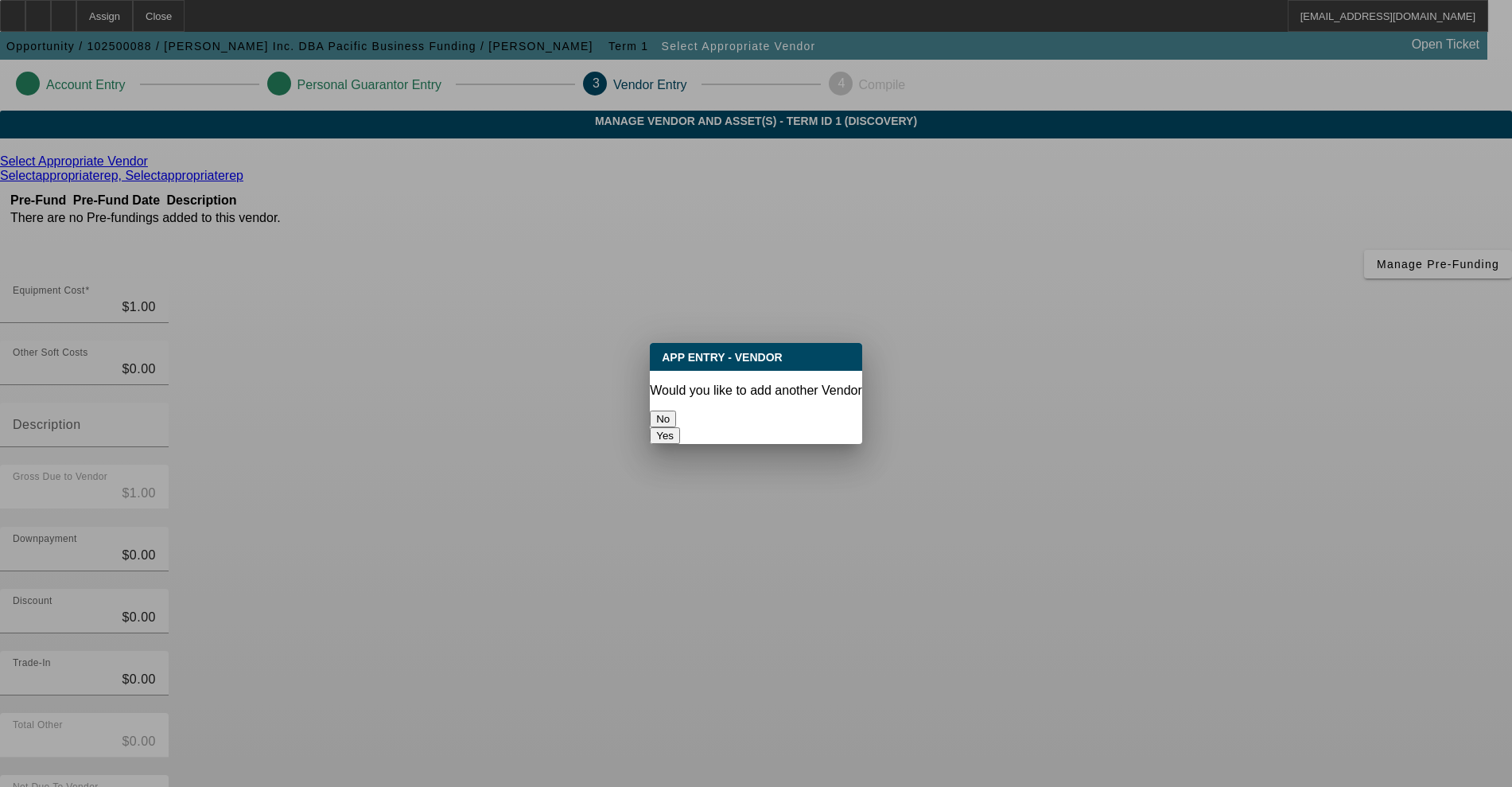
click at [676, 417] on button "No" at bounding box center [663, 419] width 27 height 17
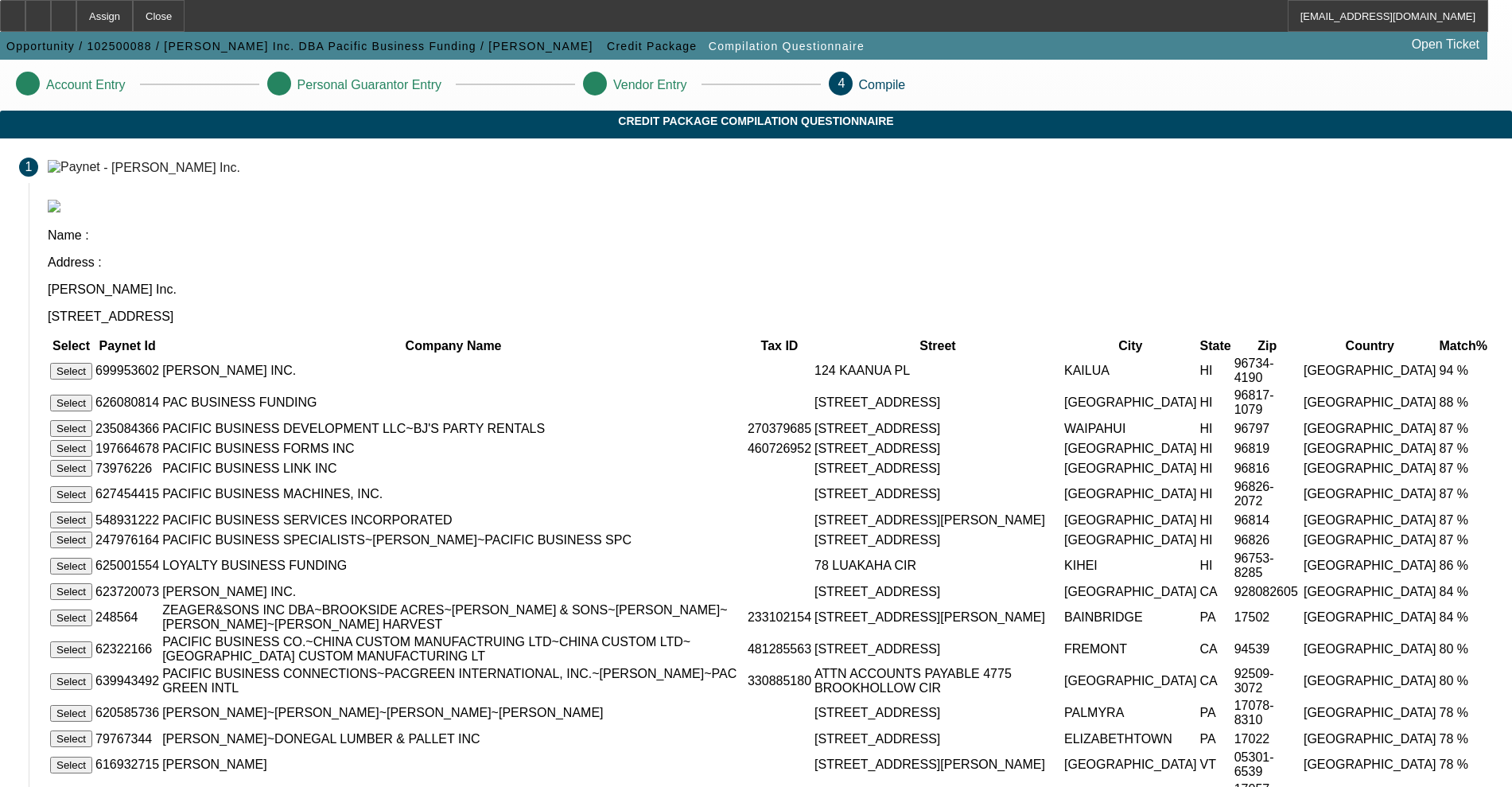
click at [93, 362] on button "Select" at bounding box center [71, 371] width 42 height 17
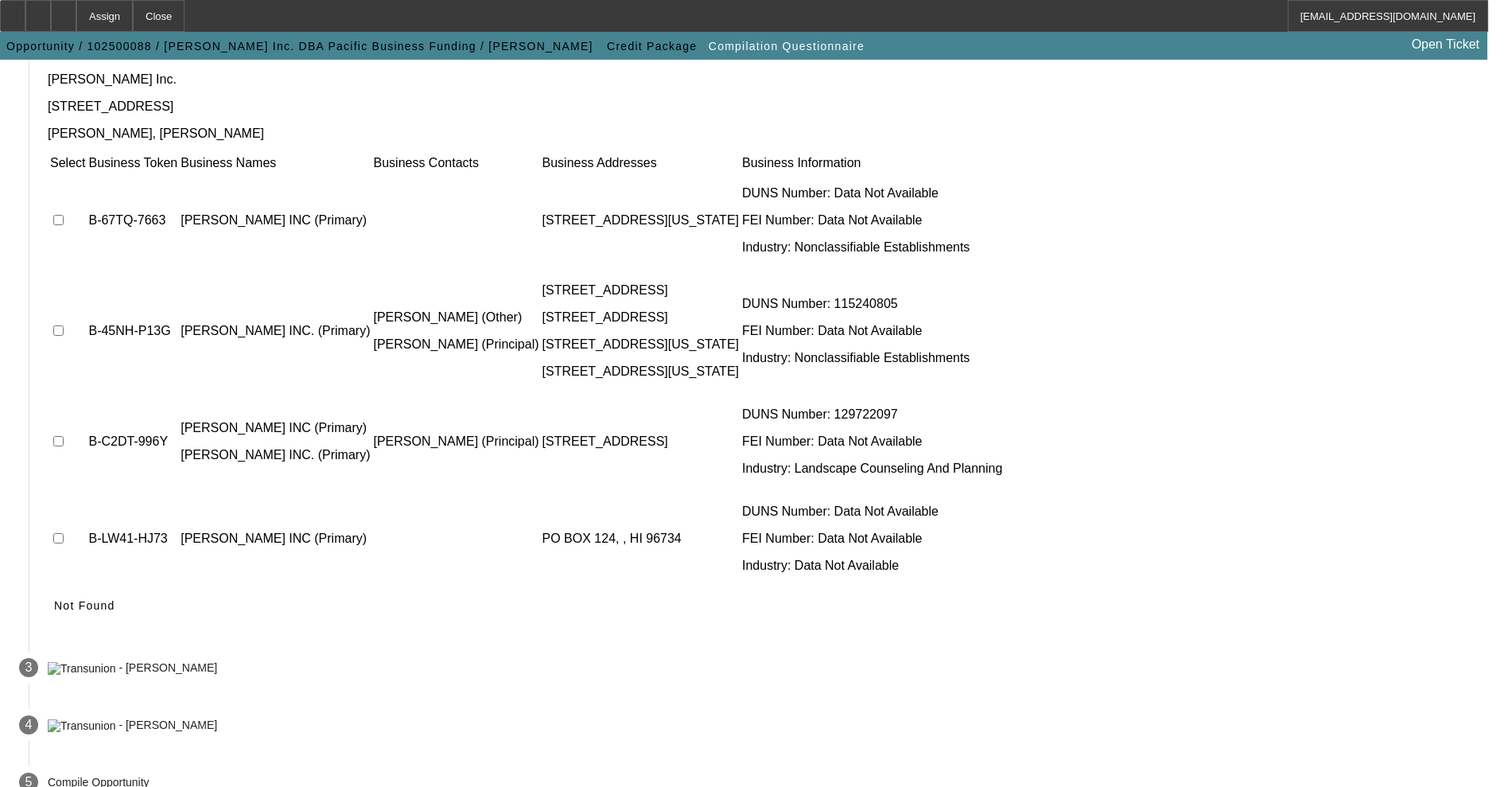
scroll to position [208, 0]
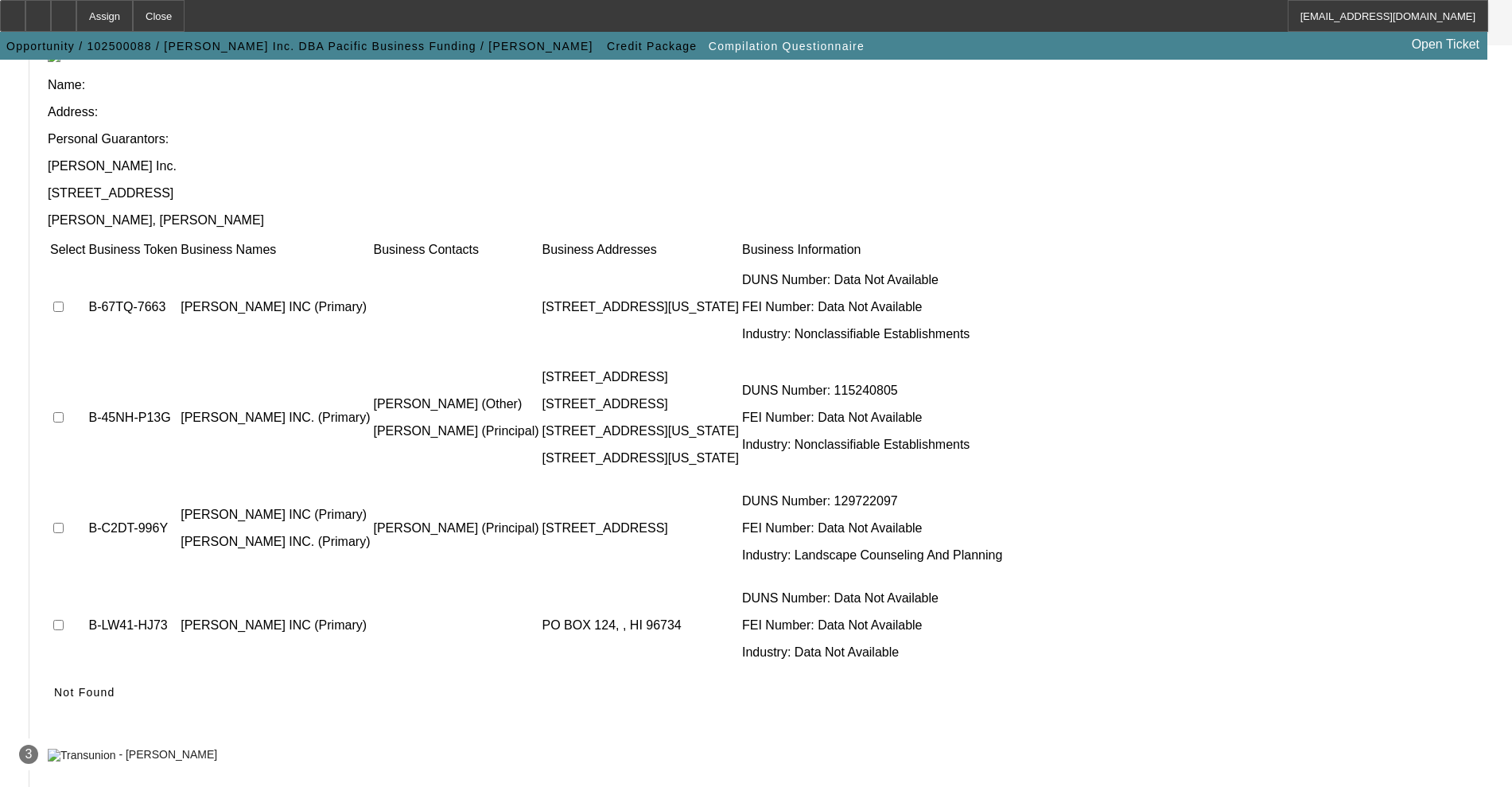
click at [64, 301] on input "checkbox" at bounding box center [58, 306] width 10 height 10
checkbox input "true"
click at [64, 412] on input "checkbox" at bounding box center [58, 417] width 10 height 10
checkbox input "true"
click at [64, 523] on input "checkbox" at bounding box center [58, 528] width 10 height 10
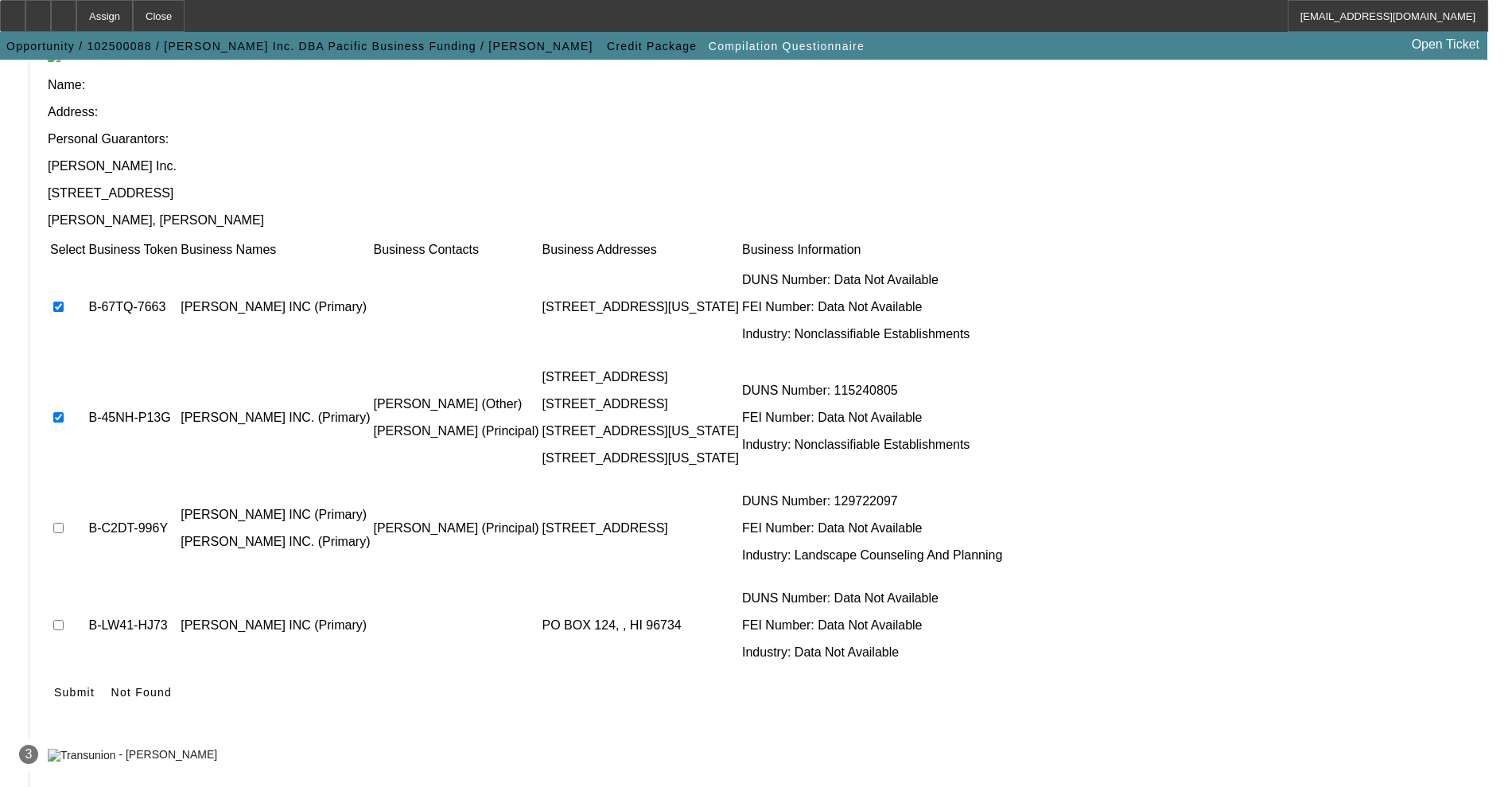
checkbox input "true"
click at [64, 620] on input "checkbox" at bounding box center [58, 625] width 10 height 10
checkbox input "true"
click at [95, 686] on span "Submit" at bounding box center [74, 693] width 40 height 13
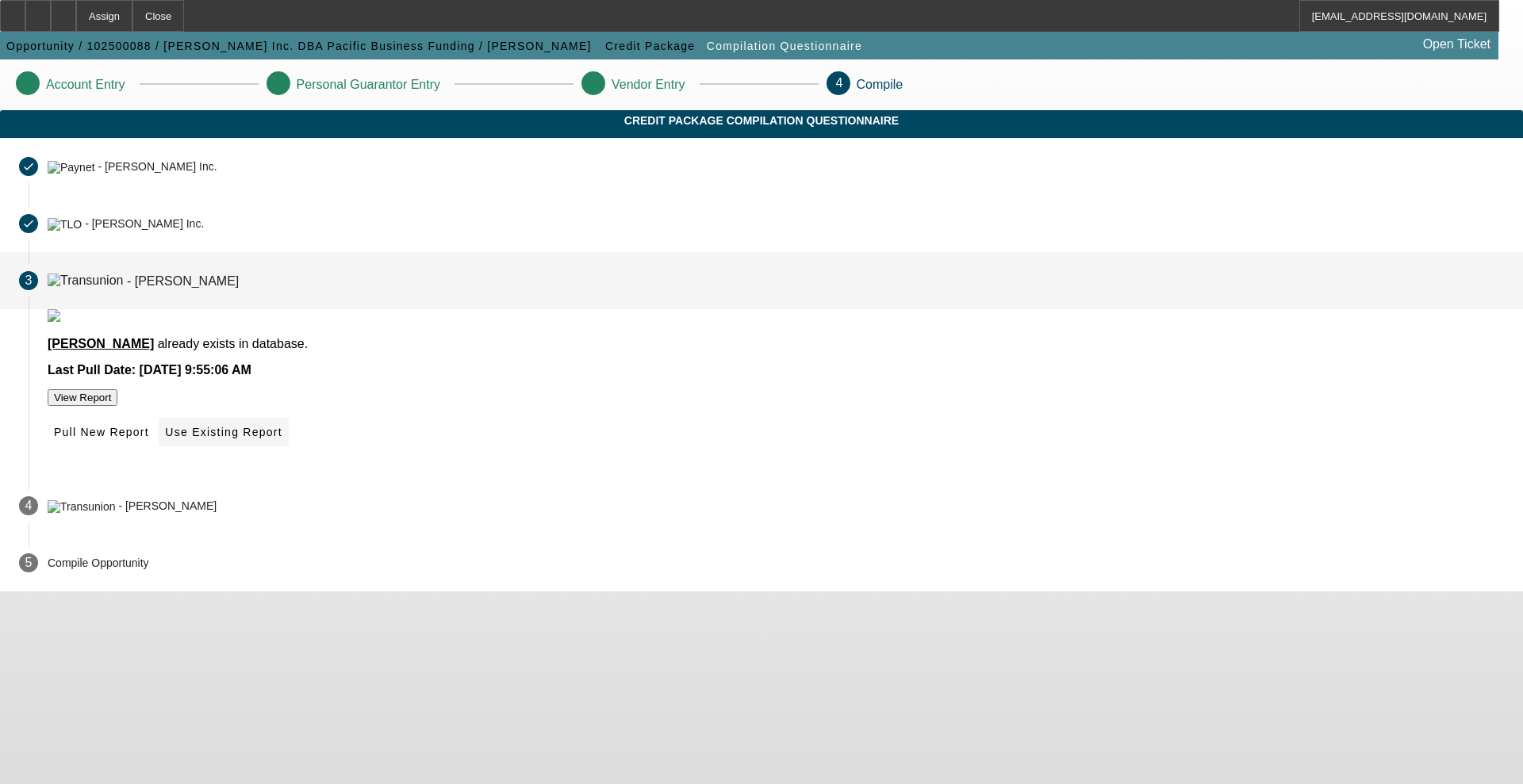
click at [282, 438] on span "Use Existing Report" at bounding box center [222, 432] width 116 height 13
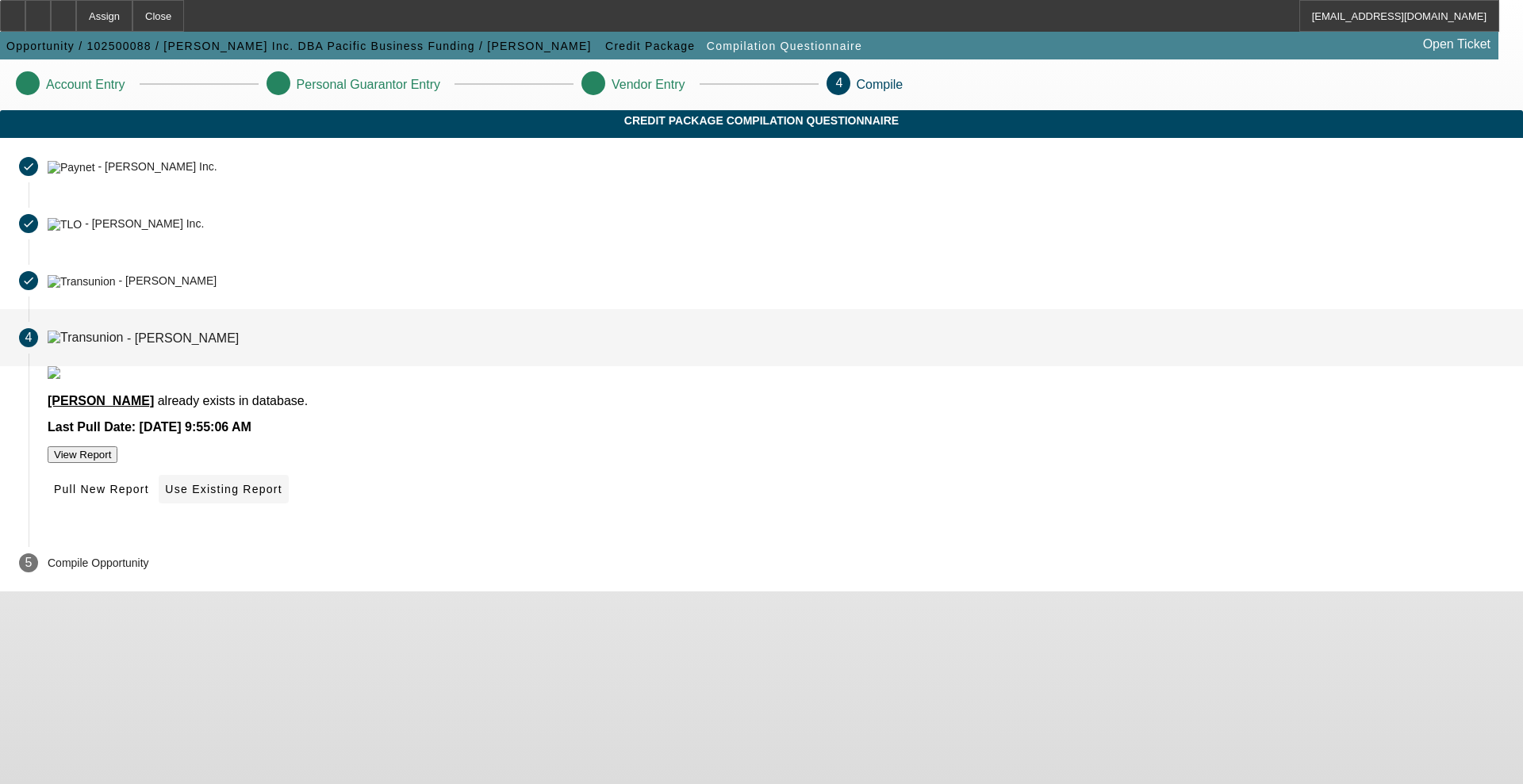
click at [282, 495] on span "Use Existing Report" at bounding box center [222, 489] width 116 height 13
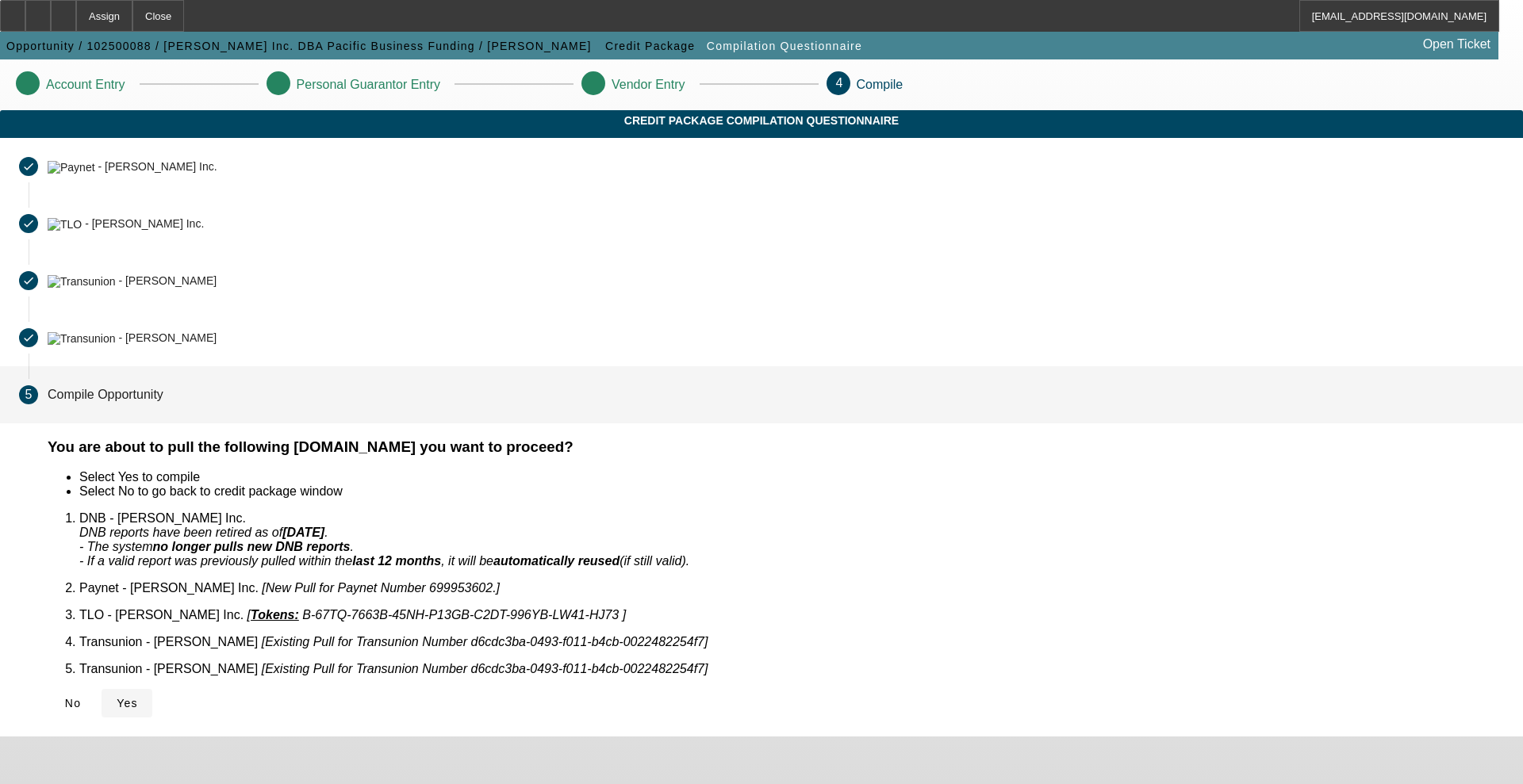
click at [153, 684] on span at bounding box center [126, 703] width 51 height 38
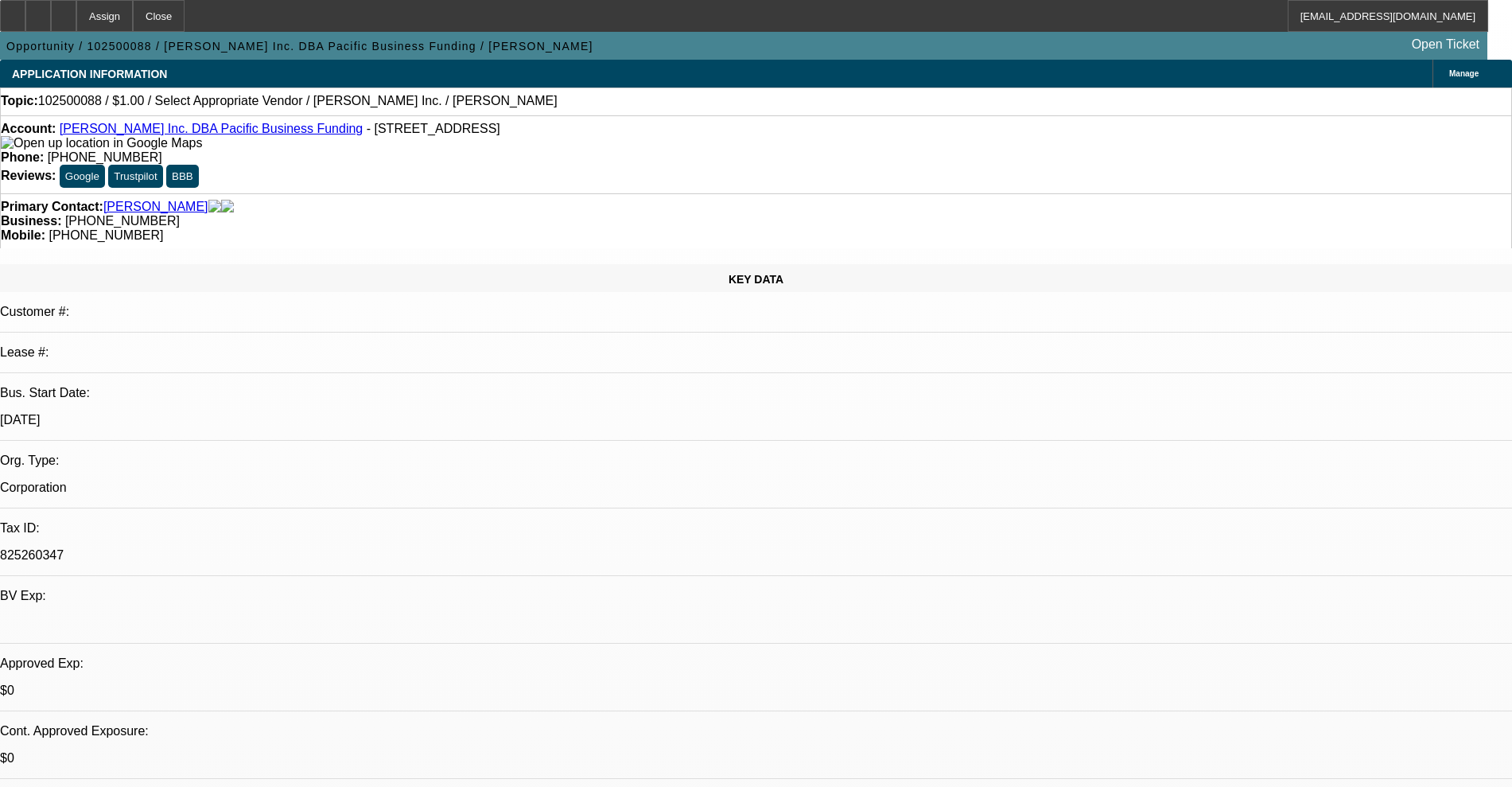
select select "0"
select select "2"
select select "0.1"
select select "4"
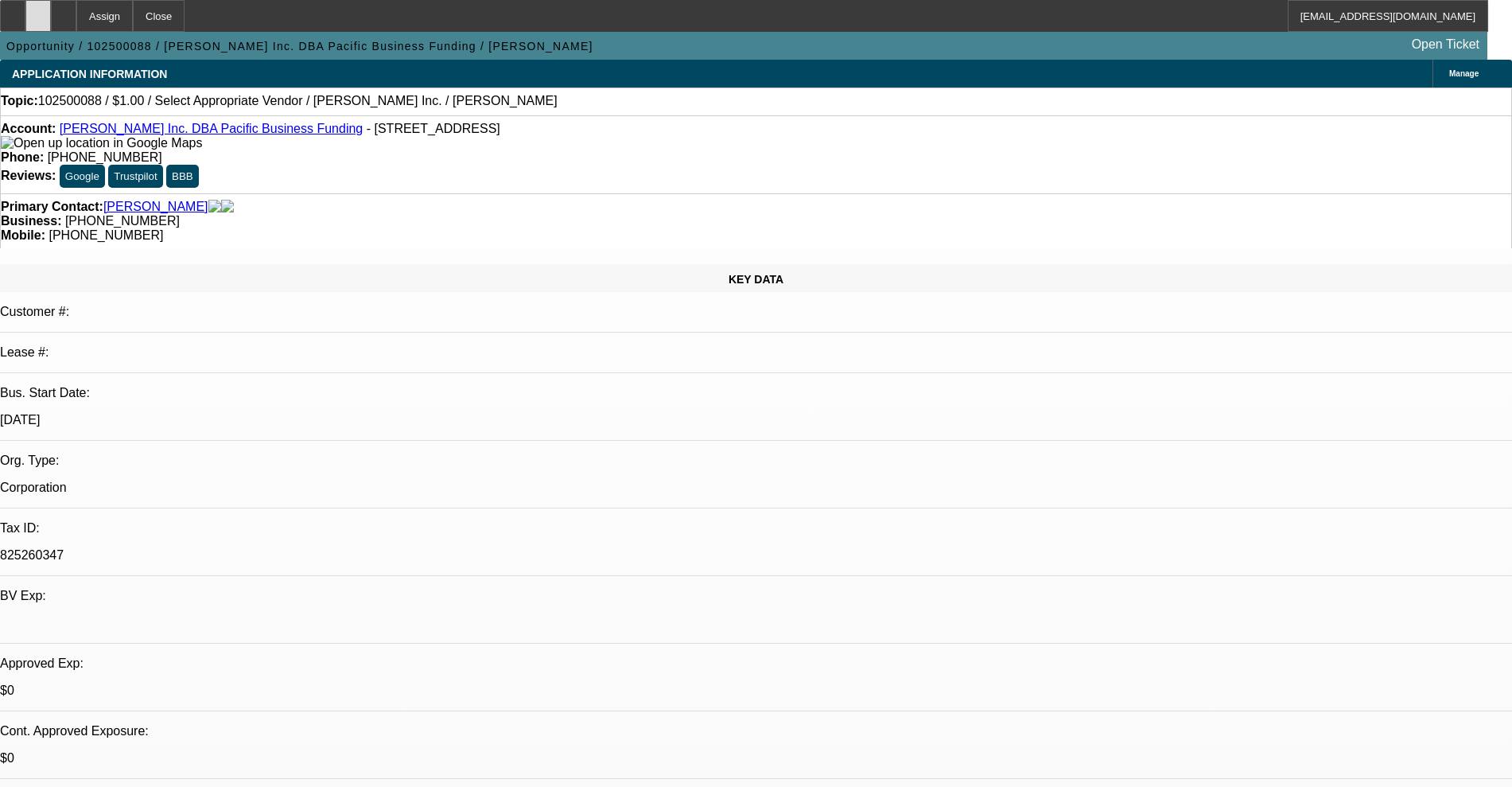
click at [51, 16] on div at bounding box center [39, 16] width 26 height 32
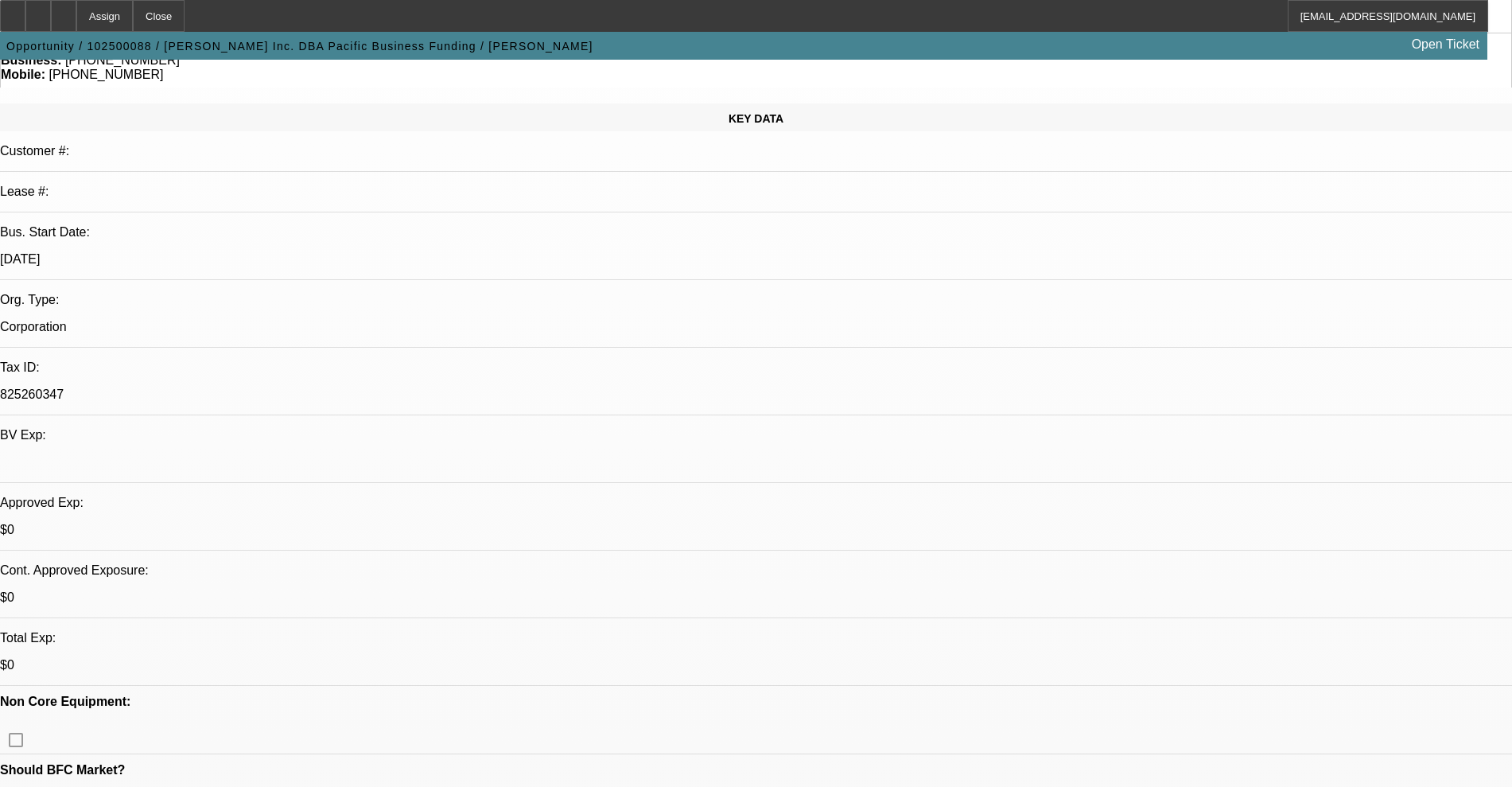
scroll to position [199, 0]
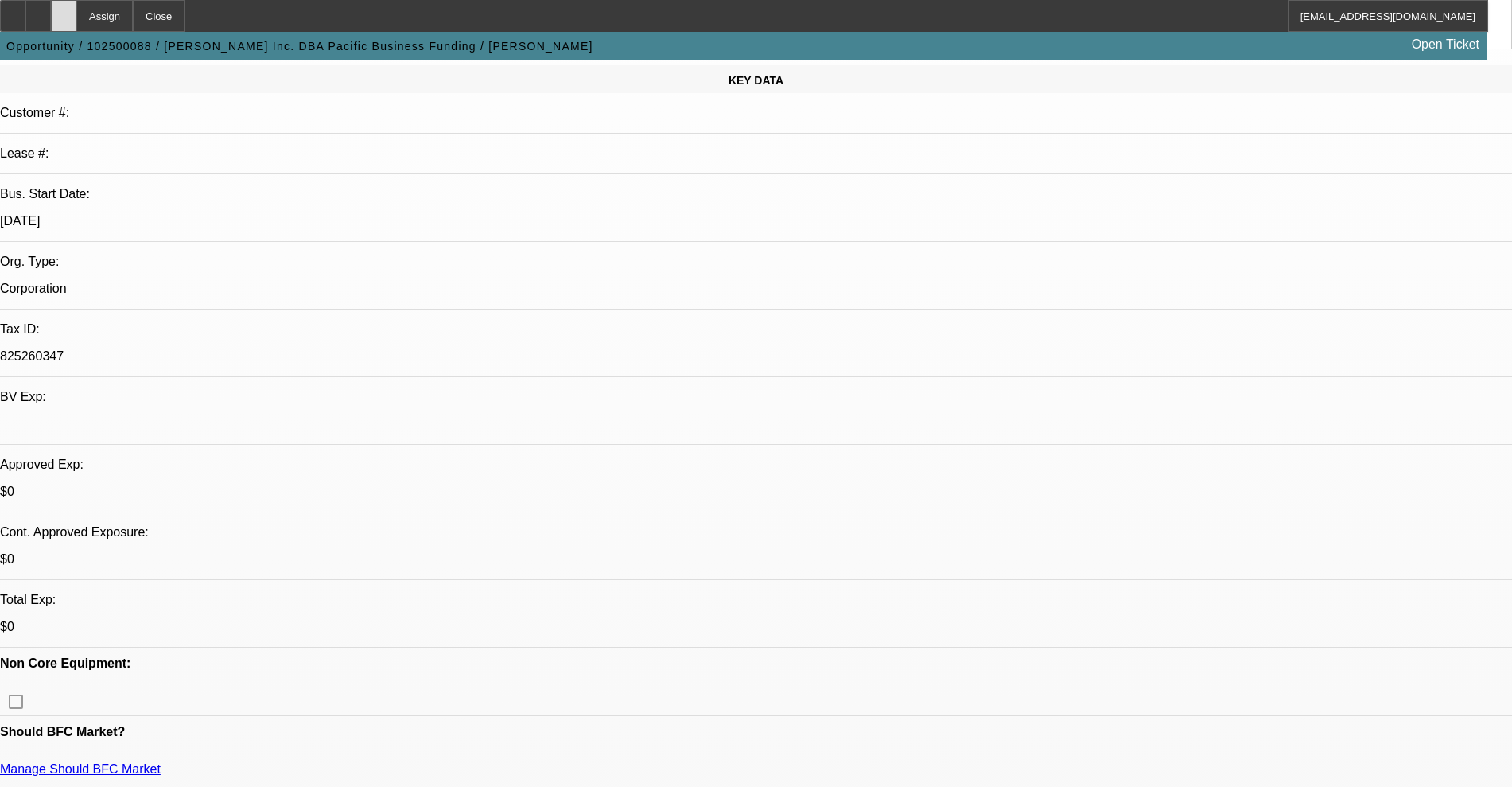
click at [64, 10] on icon at bounding box center [64, 10] width 0 height 0
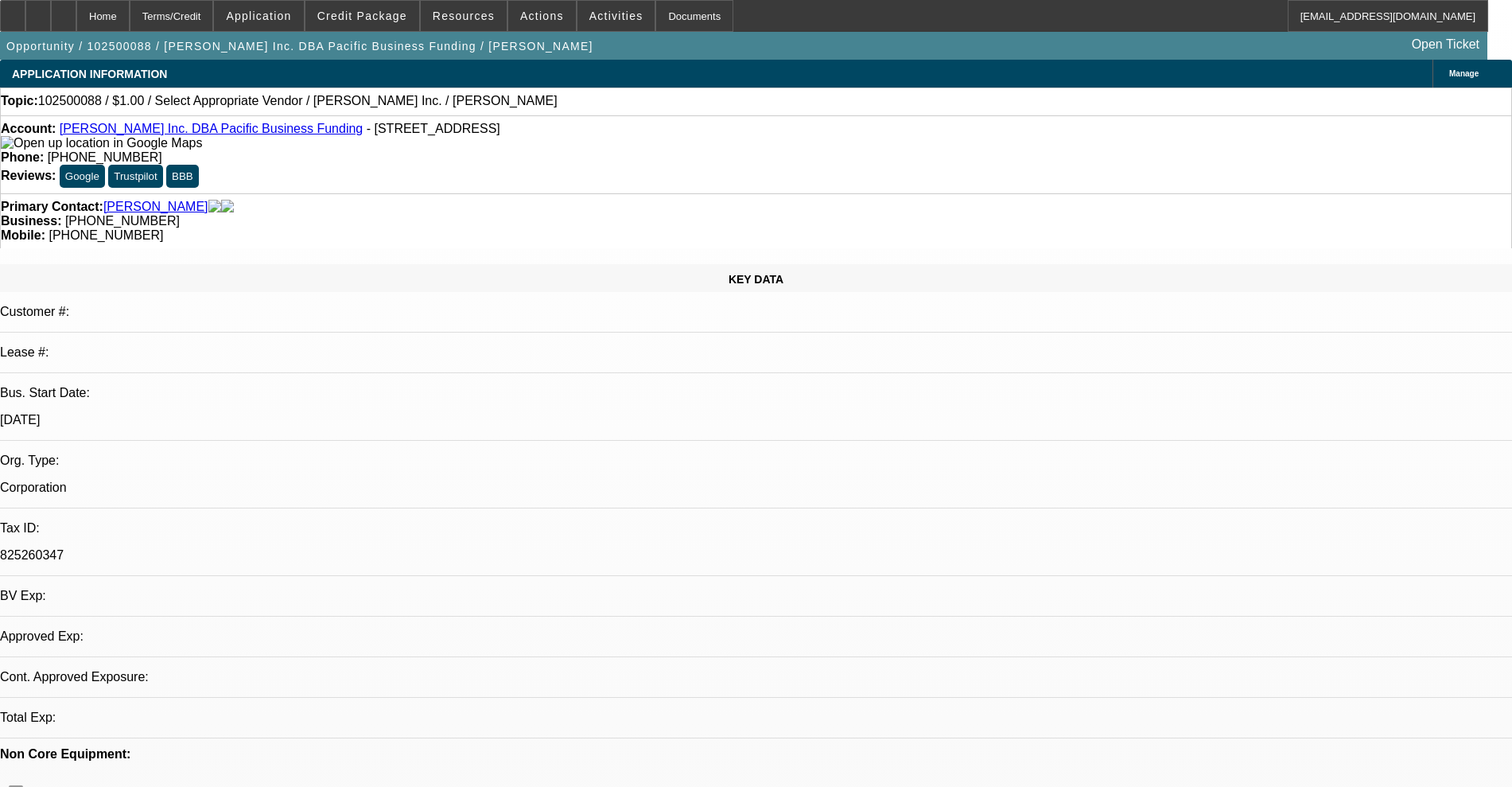
select select "0"
select select "2"
select select "0.1"
select select "4"
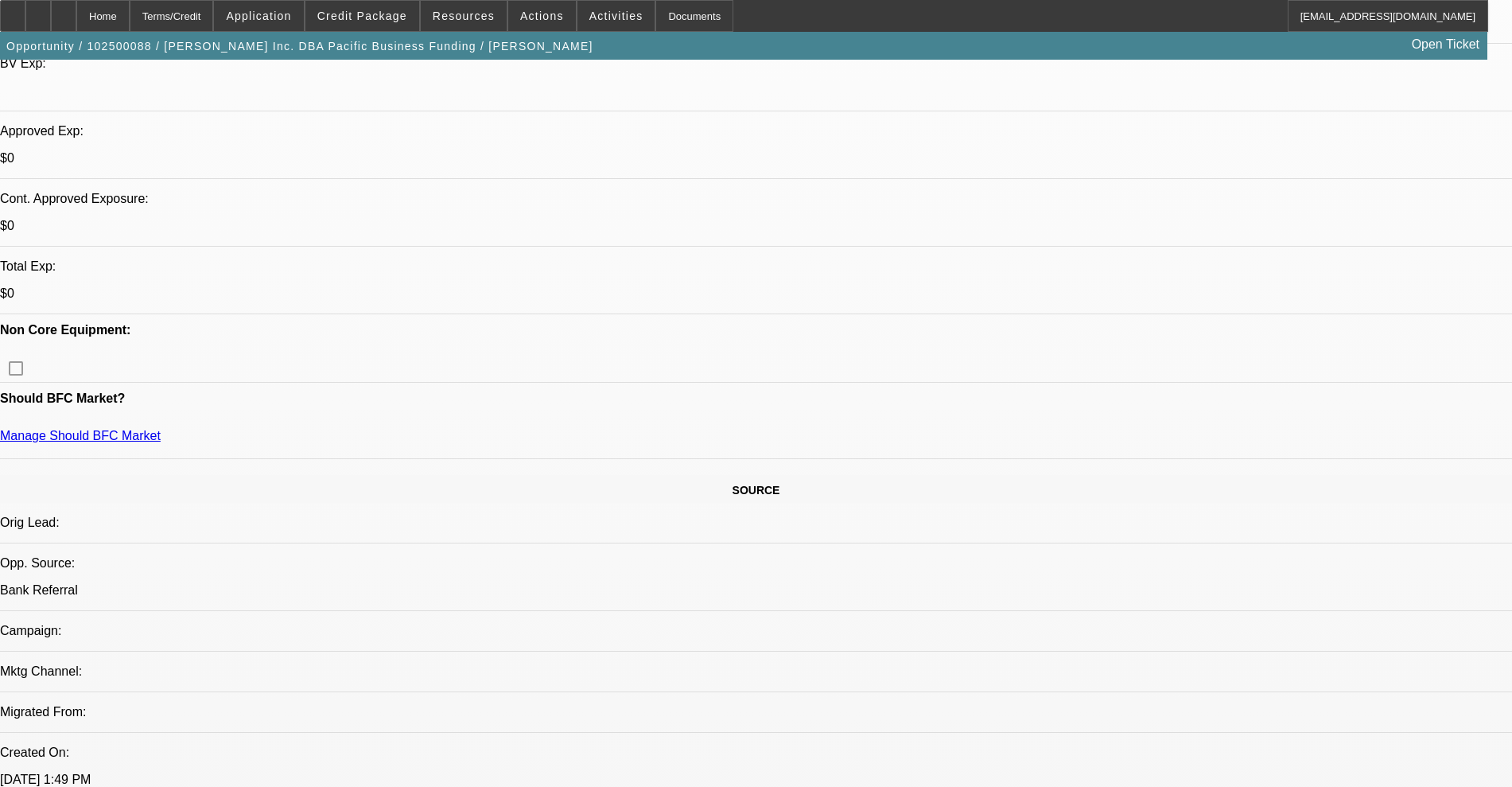
scroll to position [497, 0]
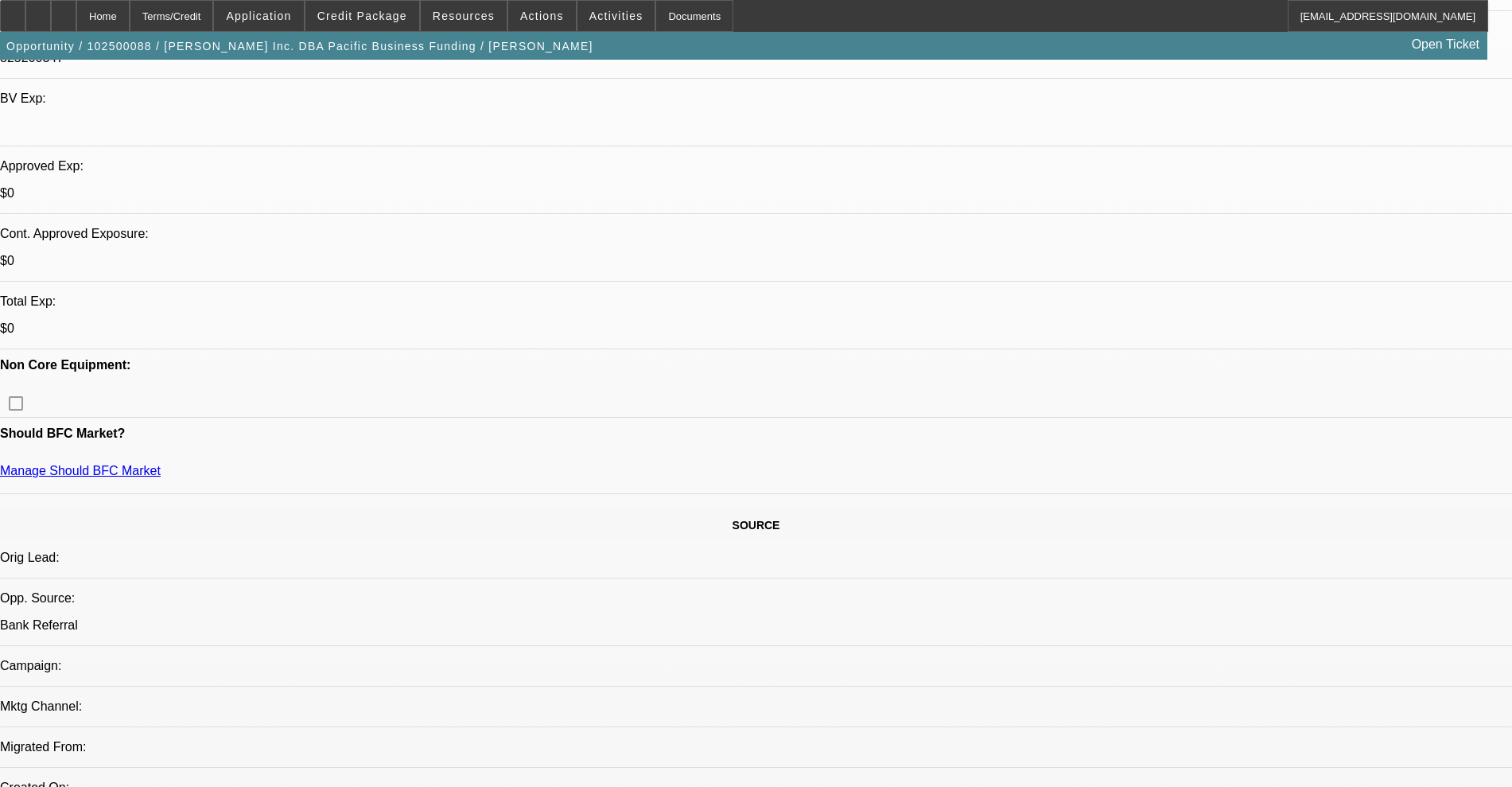
click at [381, 27] on span at bounding box center [361, 15] width 114 height 38
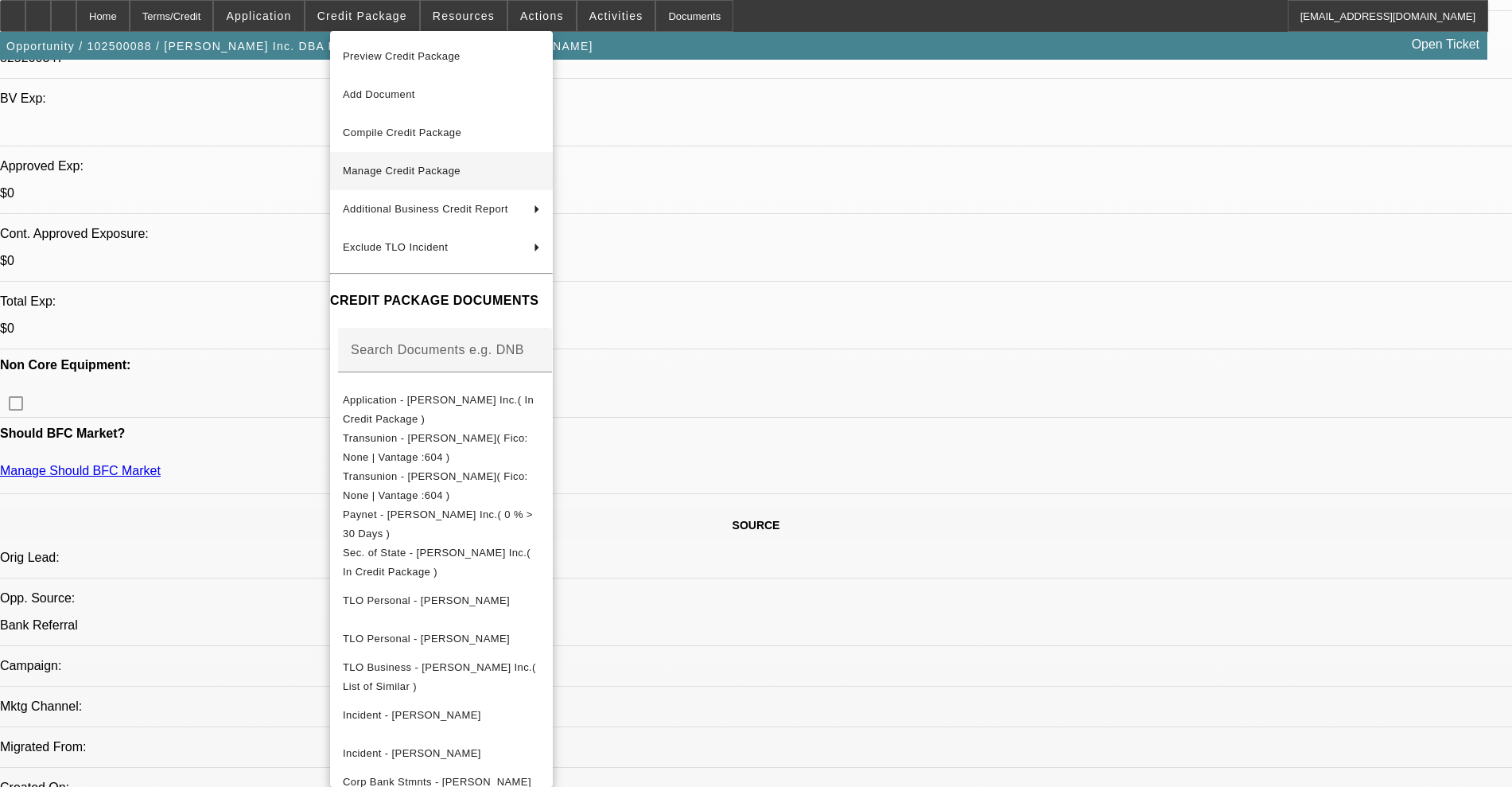
click at [432, 172] on span "Manage Credit Package" at bounding box center [402, 170] width 118 height 12
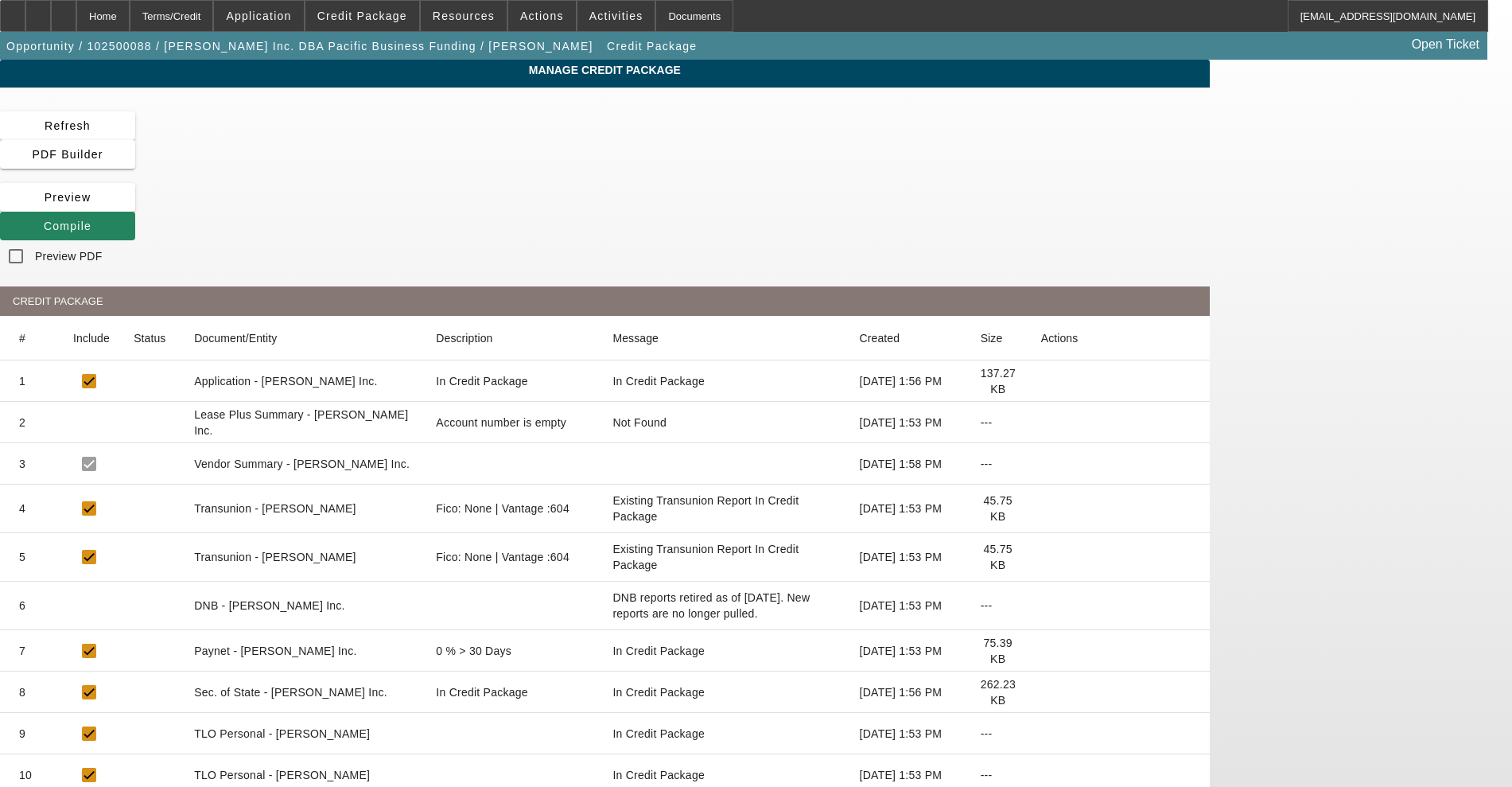
click at [1041, 508] on icon at bounding box center [1041, 508] width 0 height 0
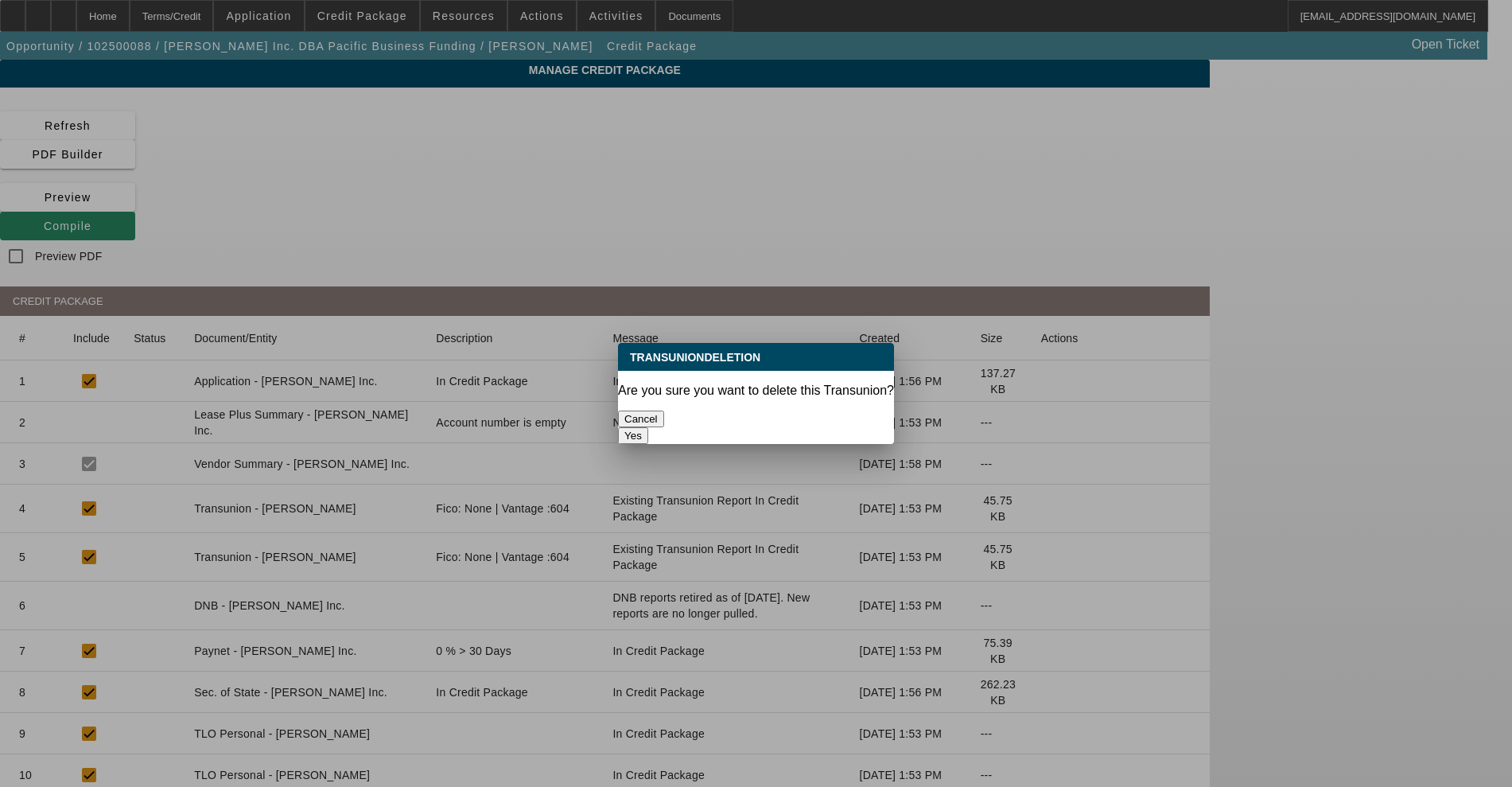
click at [648, 427] on button "Yes" at bounding box center [634, 435] width 31 height 17
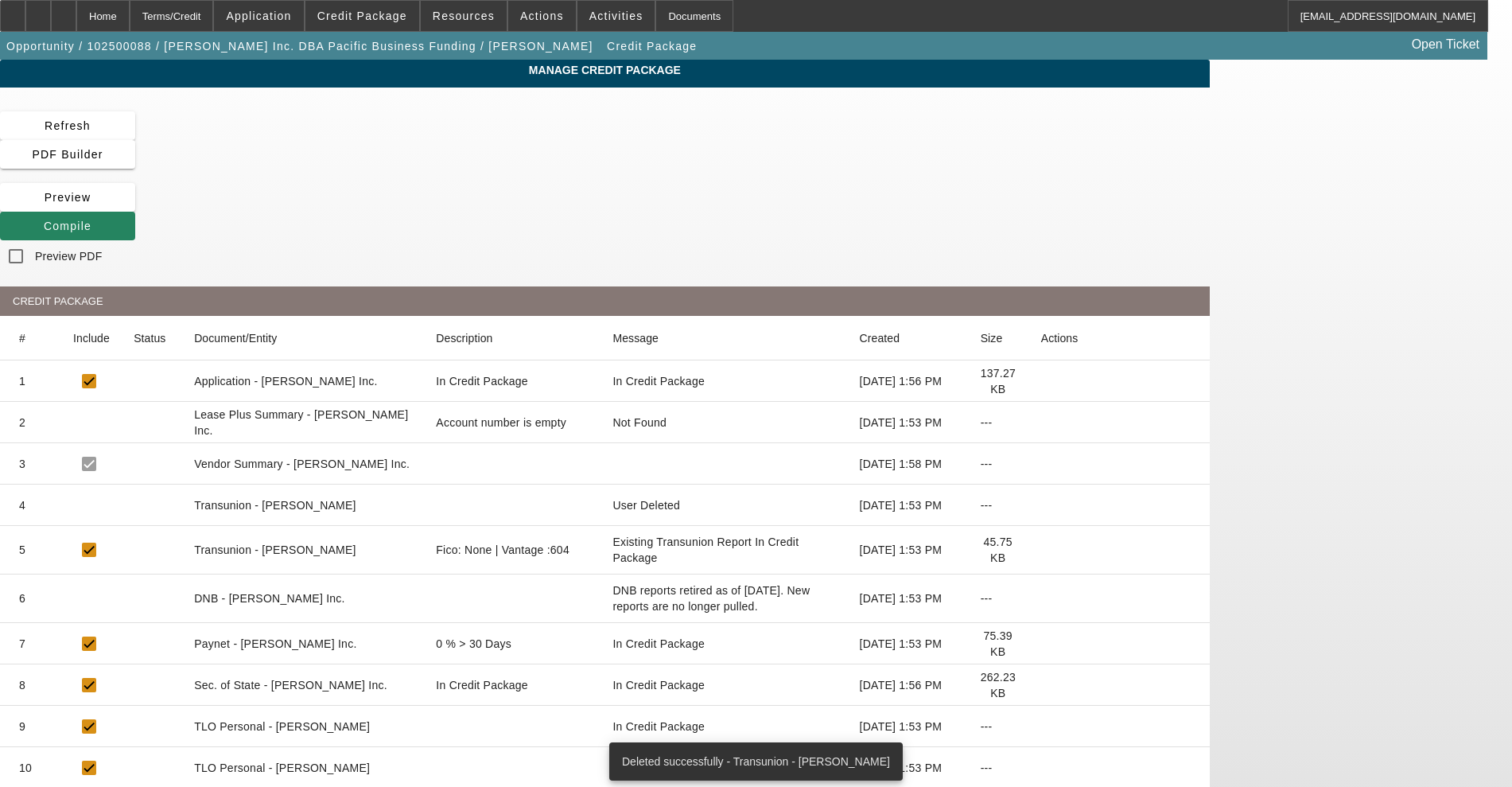
click at [1041, 550] on icon at bounding box center [1041, 550] width 0 height 0
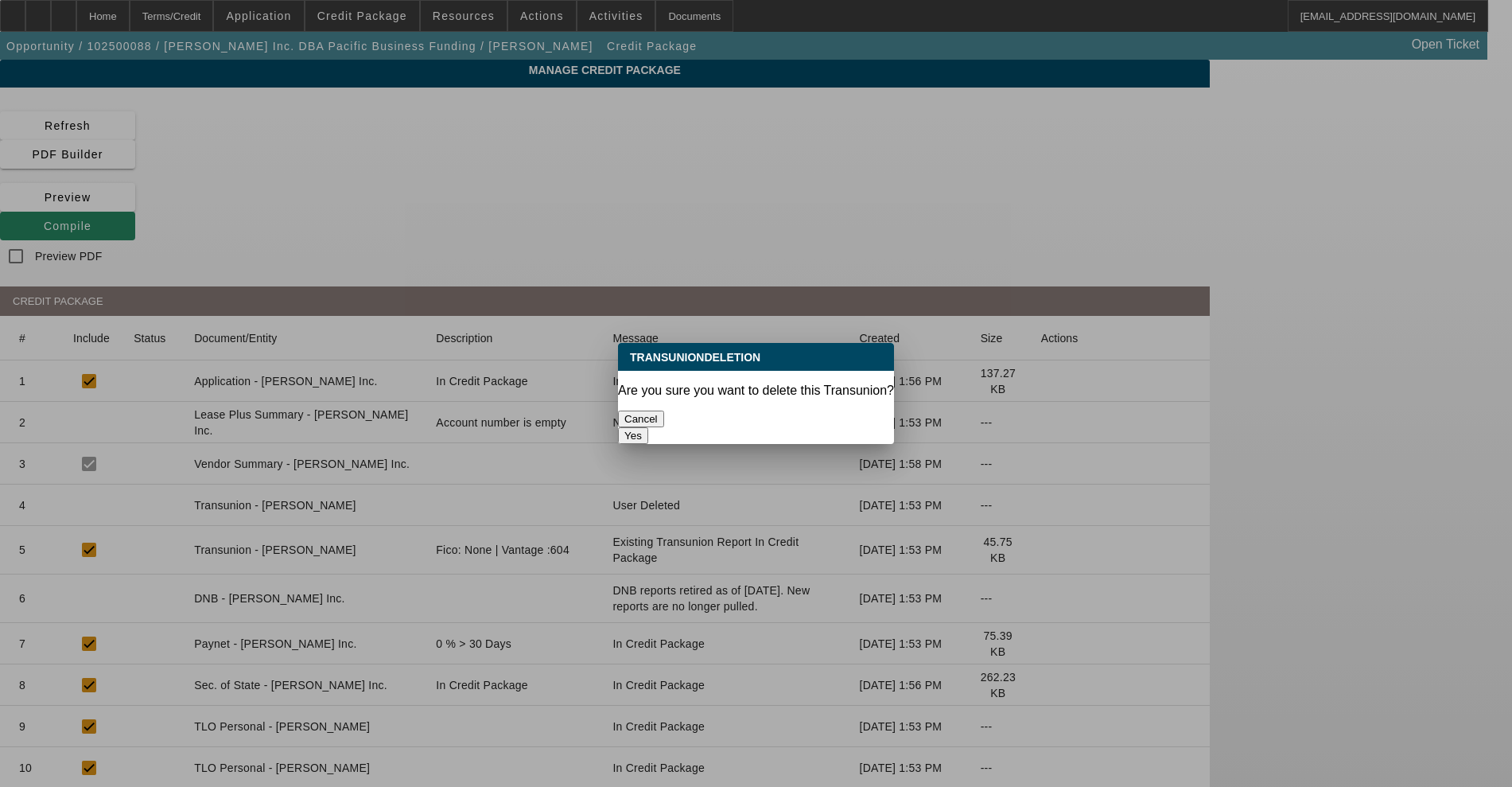
click at [648, 427] on button "Yes" at bounding box center [634, 435] width 31 height 17
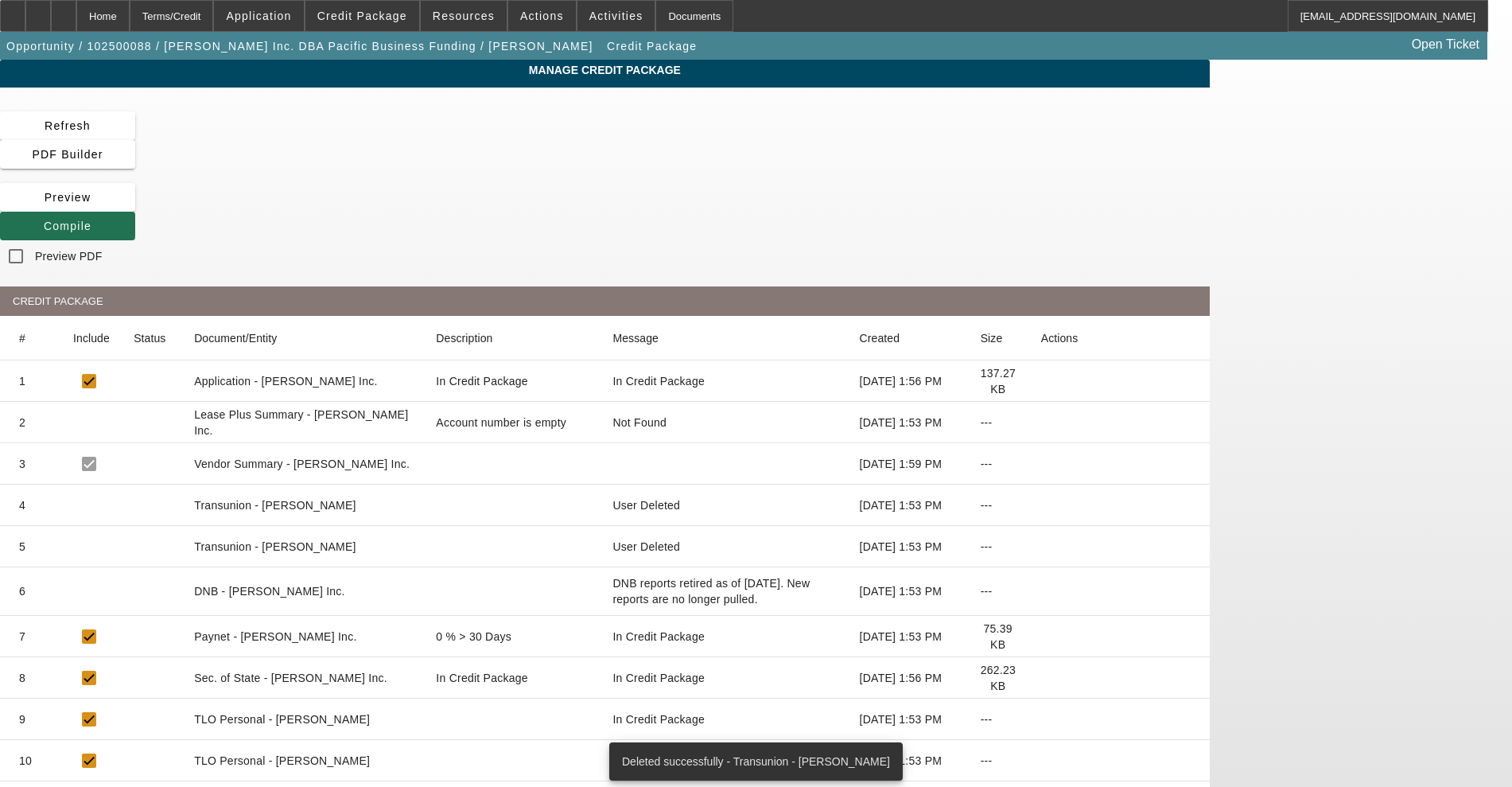
click at [43, 220] on icon at bounding box center [43, 226] width 0 height 13
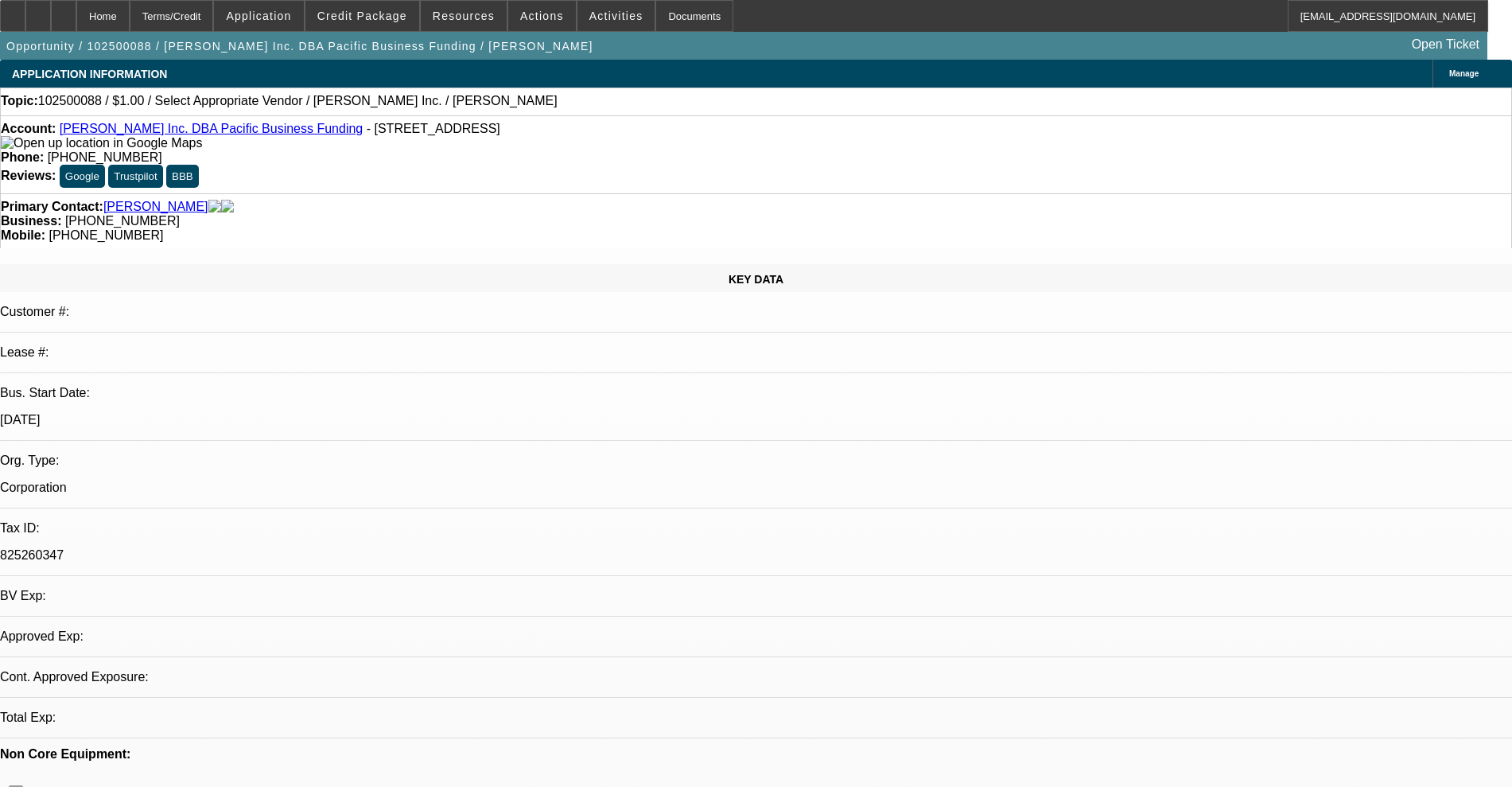
select select "0"
select select "2"
select select "0.1"
select select "4"
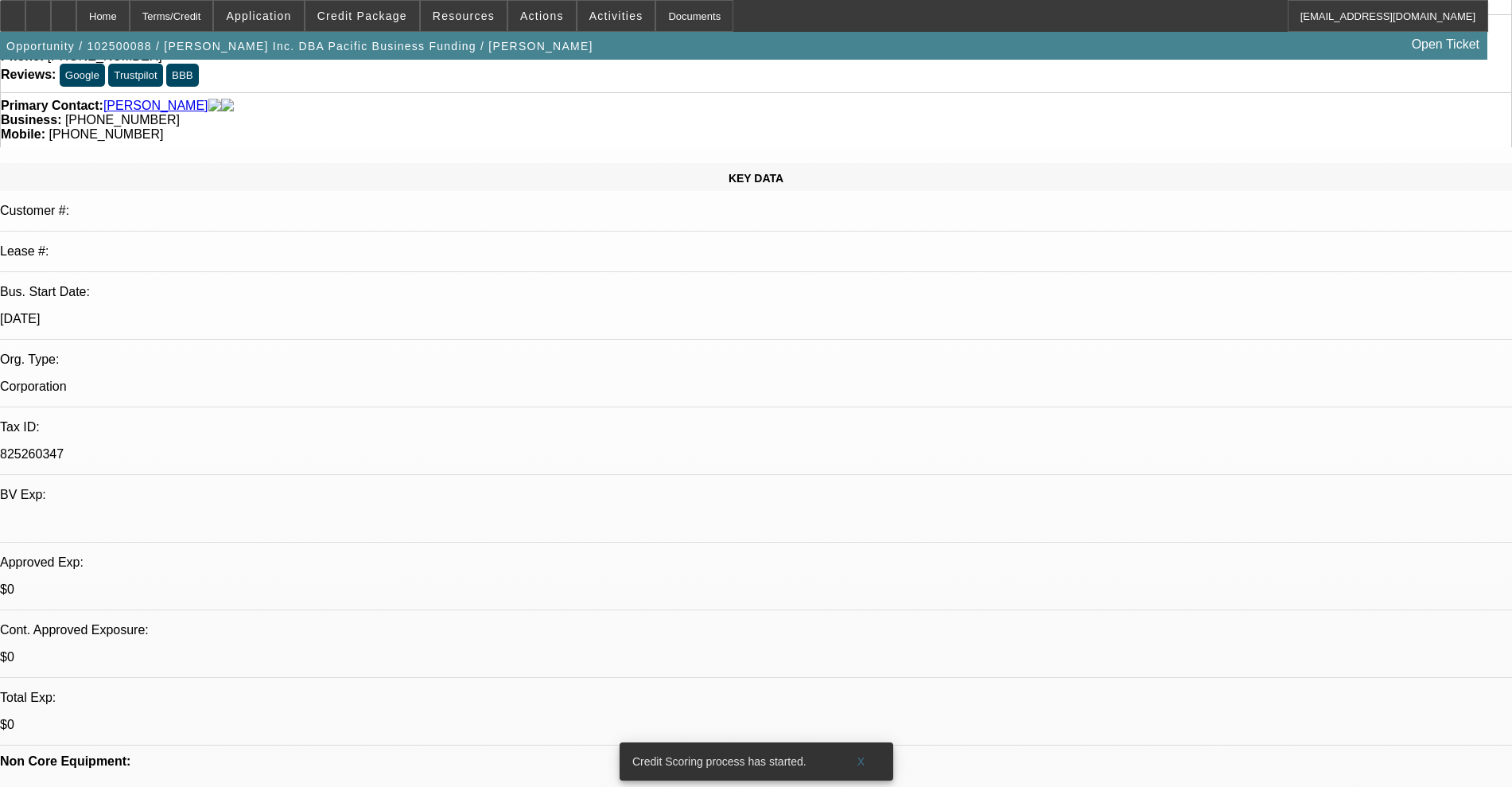
scroll to position [99, 0]
click at [363, 10] on span "Credit Package" at bounding box center [362, 16] width 90 height 13
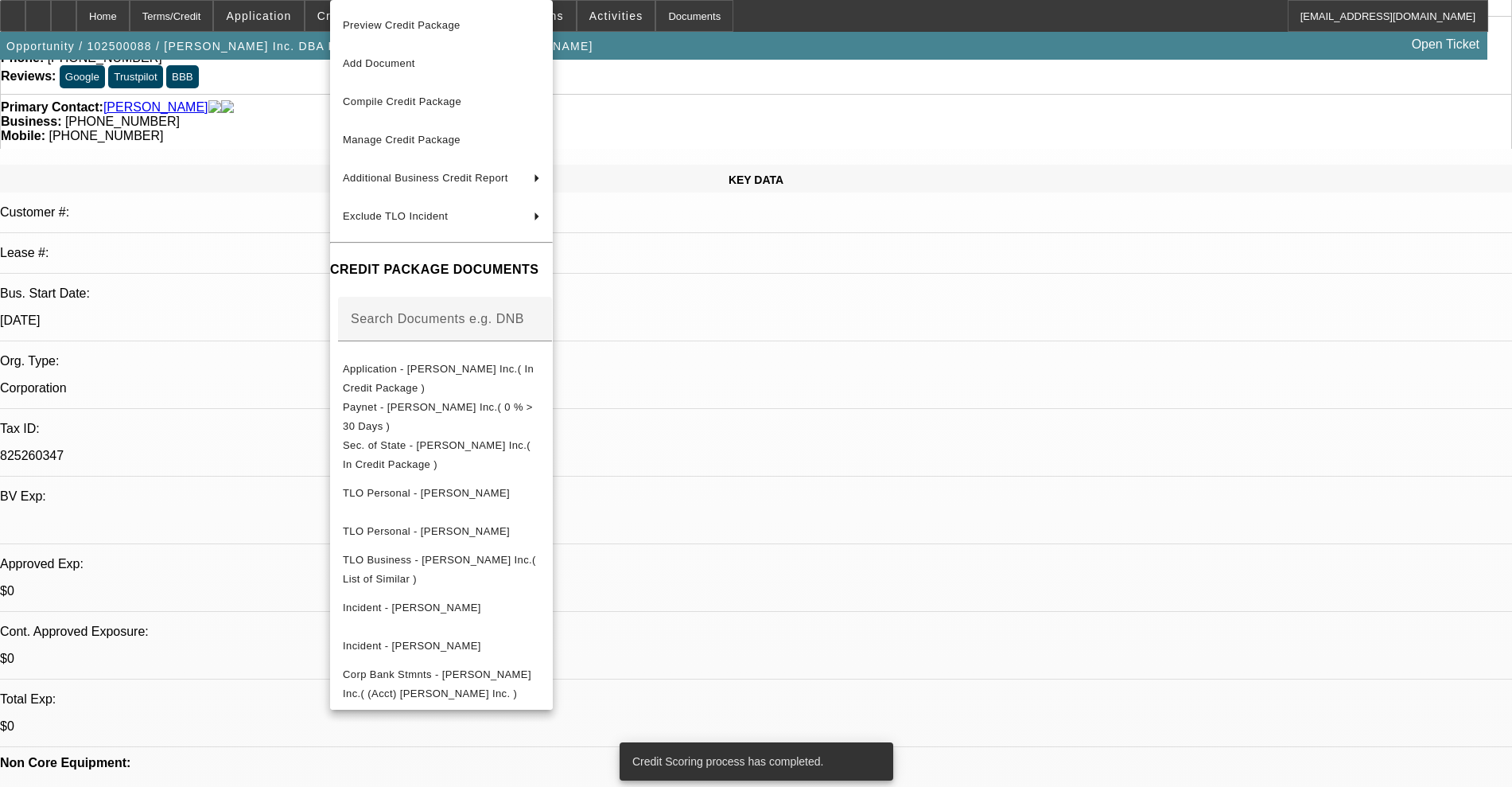
click at [1126, 391] on div at bounding box center [756, 393] width 1512 height 787
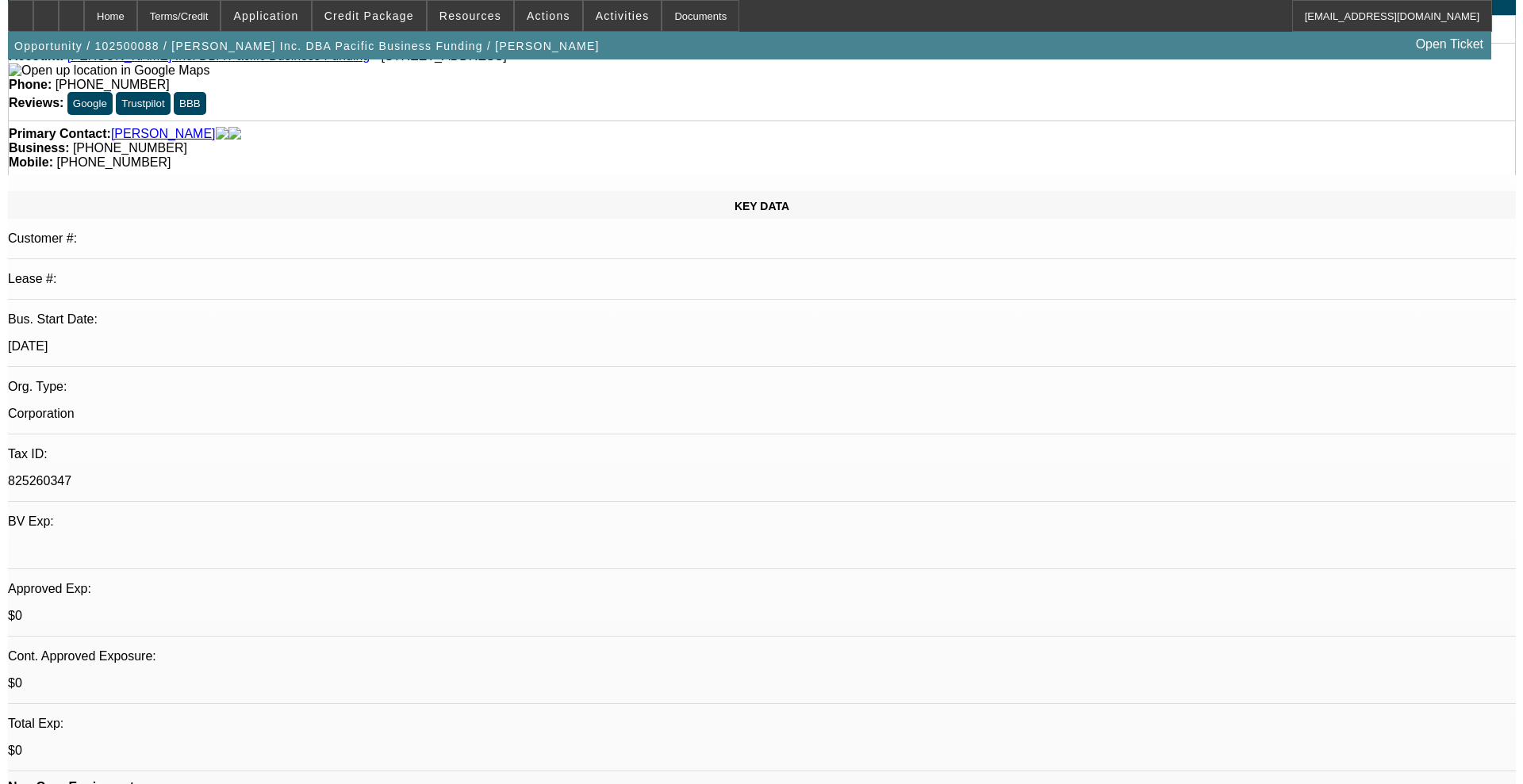
scroll to position [0, 0]
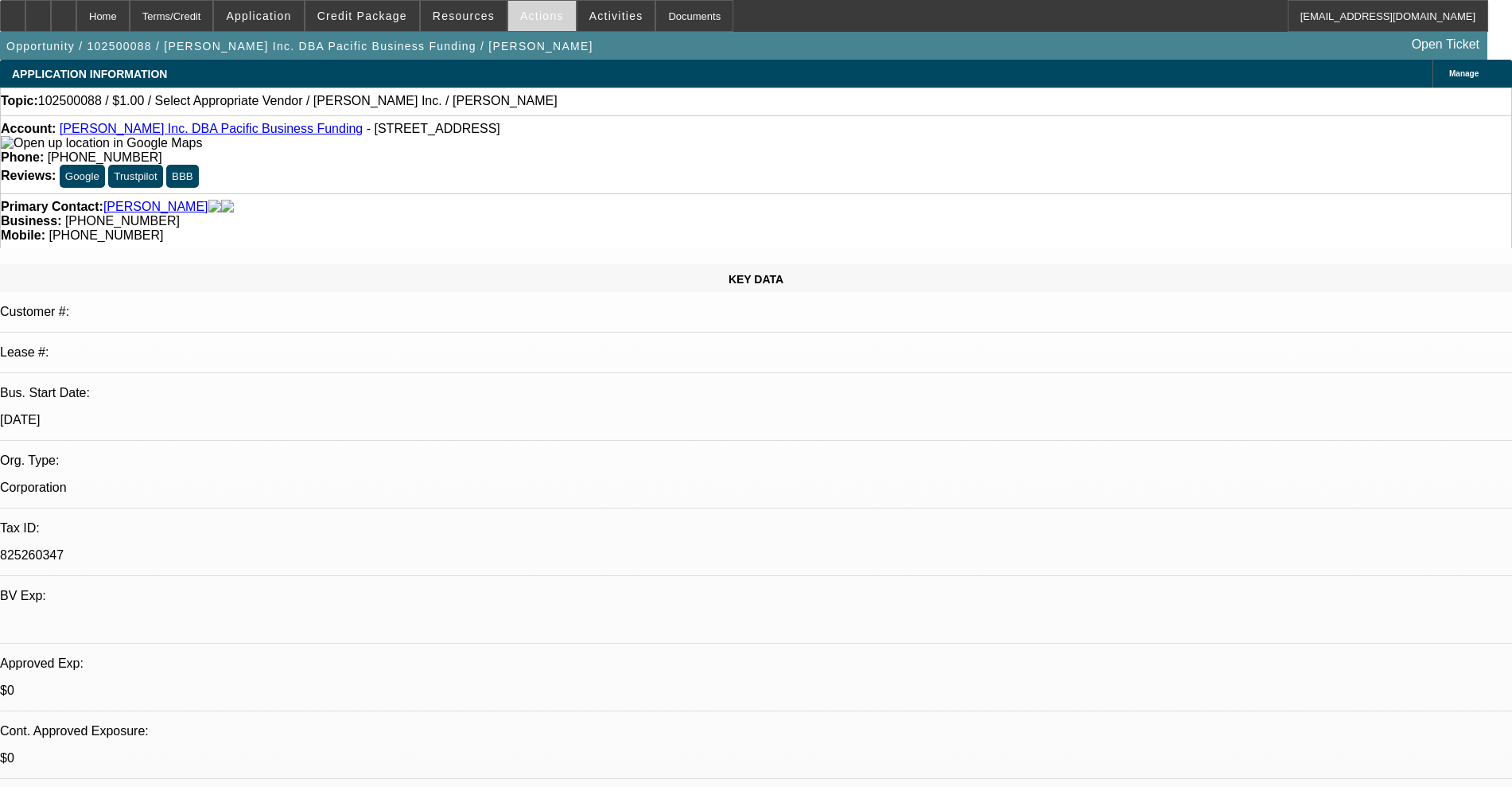
click at [527, 7] on span at bounding box center [542, 15] width 68 height 38
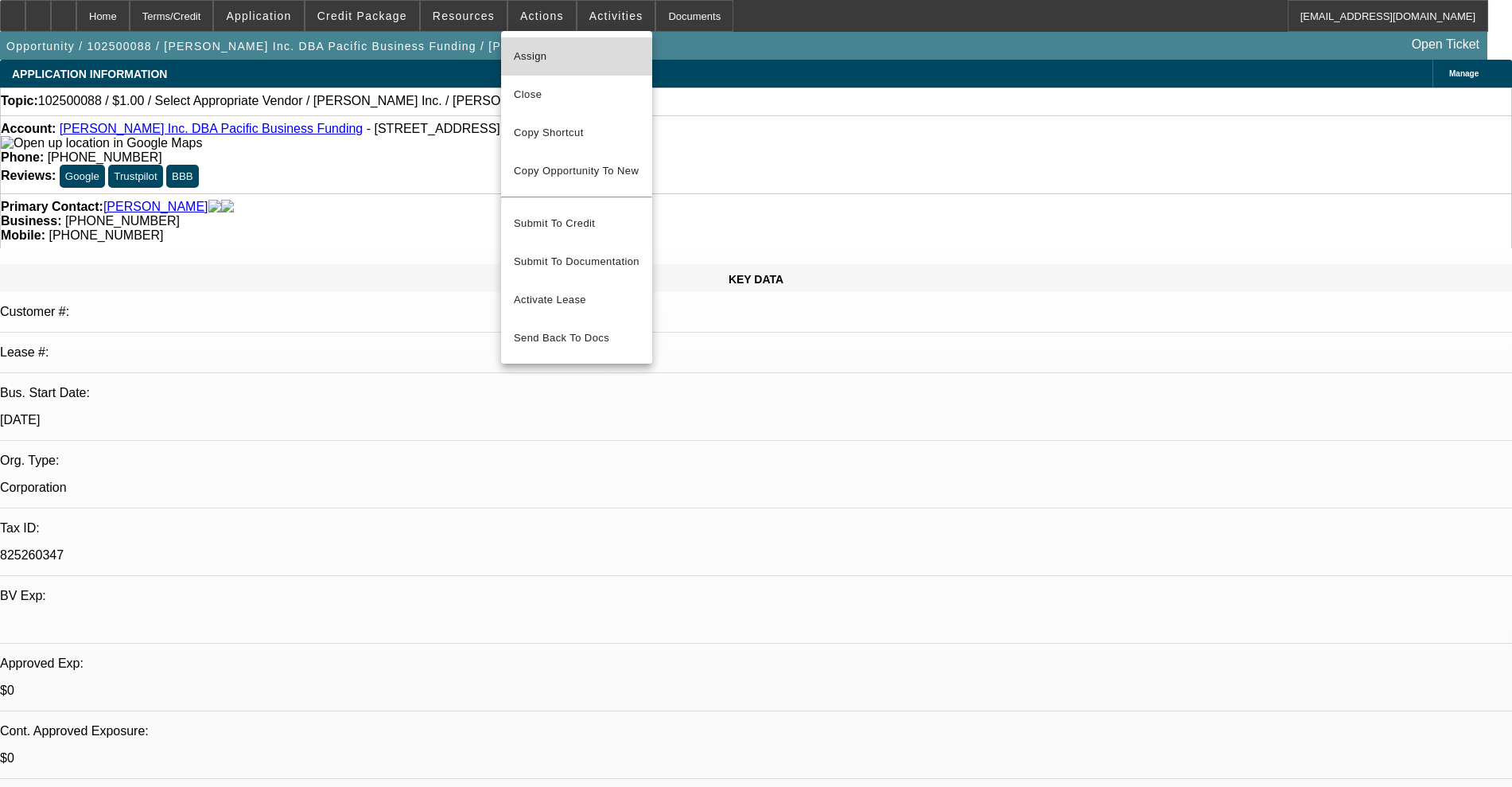
click at [524, 59] on span "Assign" at bounding box center [576, 56] width 126 height 19
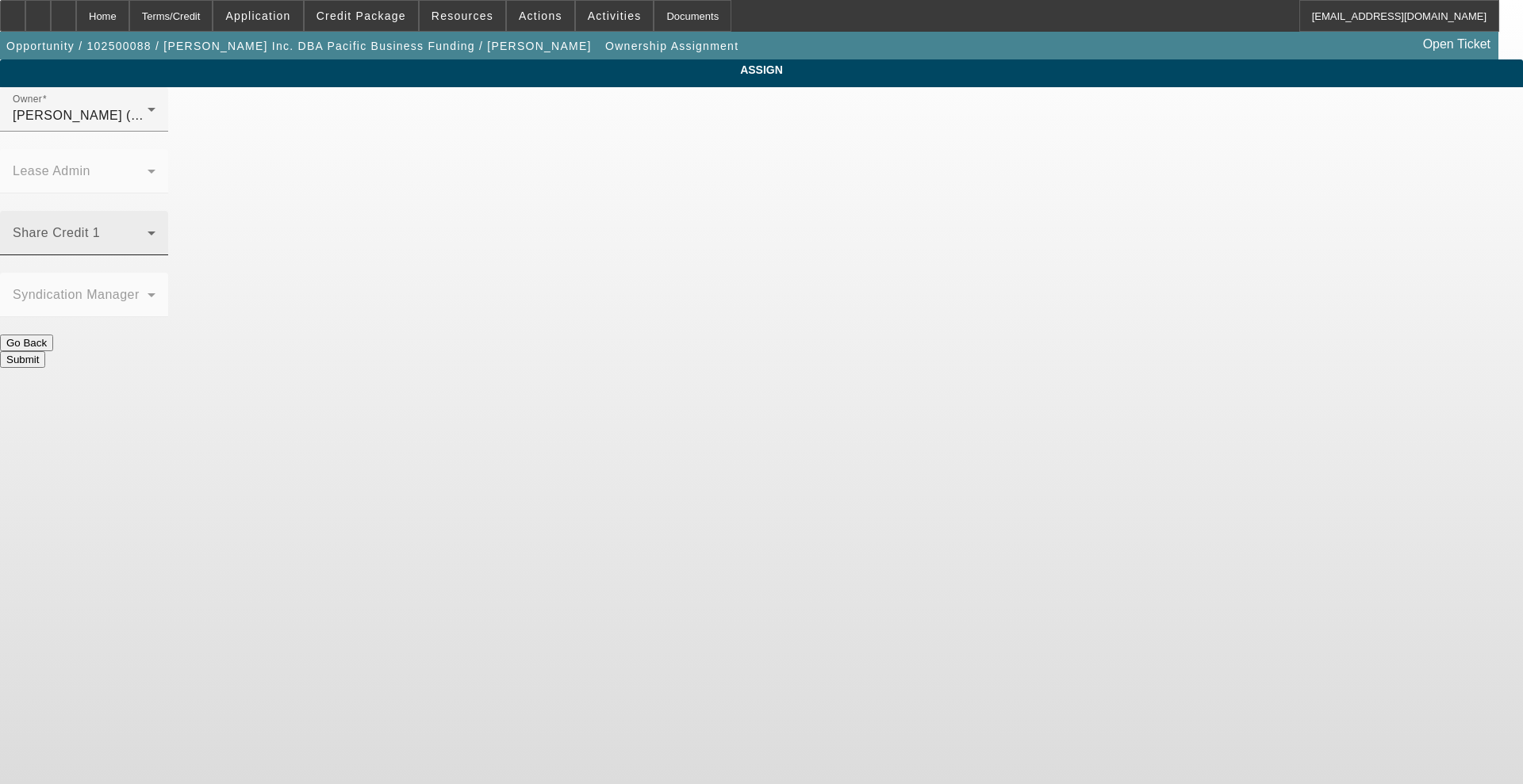
click at [156, 211] on div "Share Credit 1" at bounding box center [84, 233] width 143 height 44
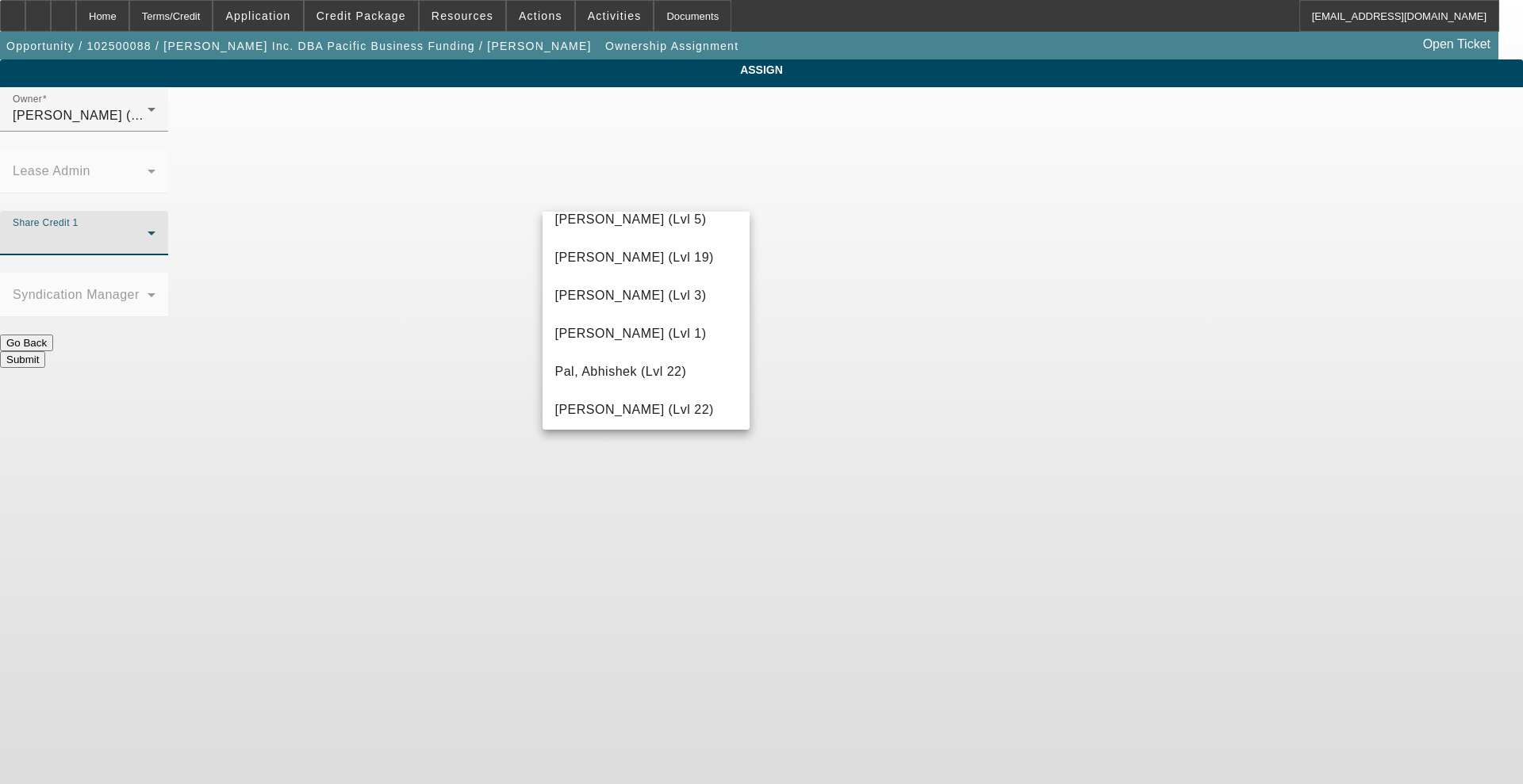
scroll to position [1586, 0]
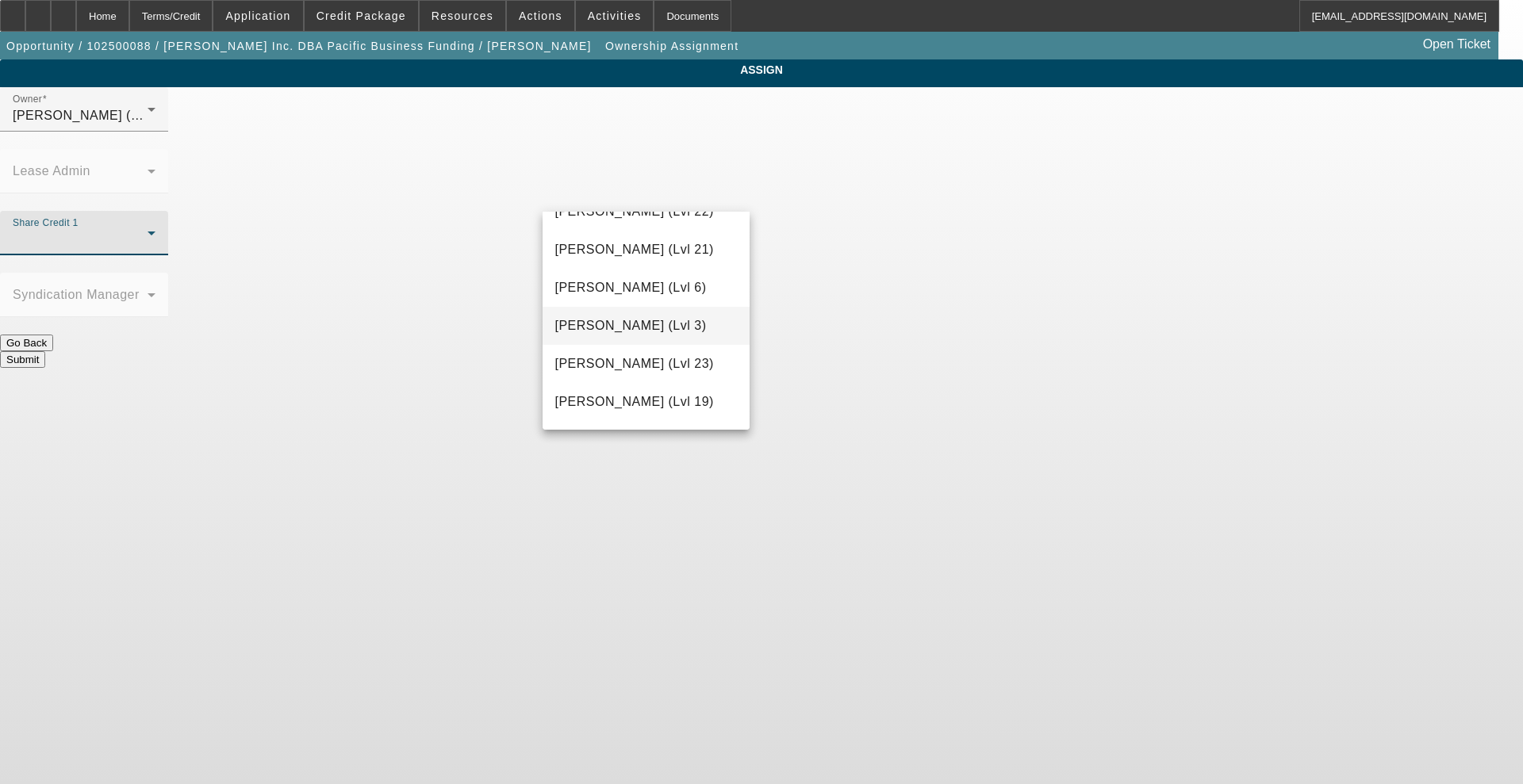
click at [665, 335] on span "Richards, Stephanie (Lvl 3)" at bounding box center [630, 326] width 152 height 19
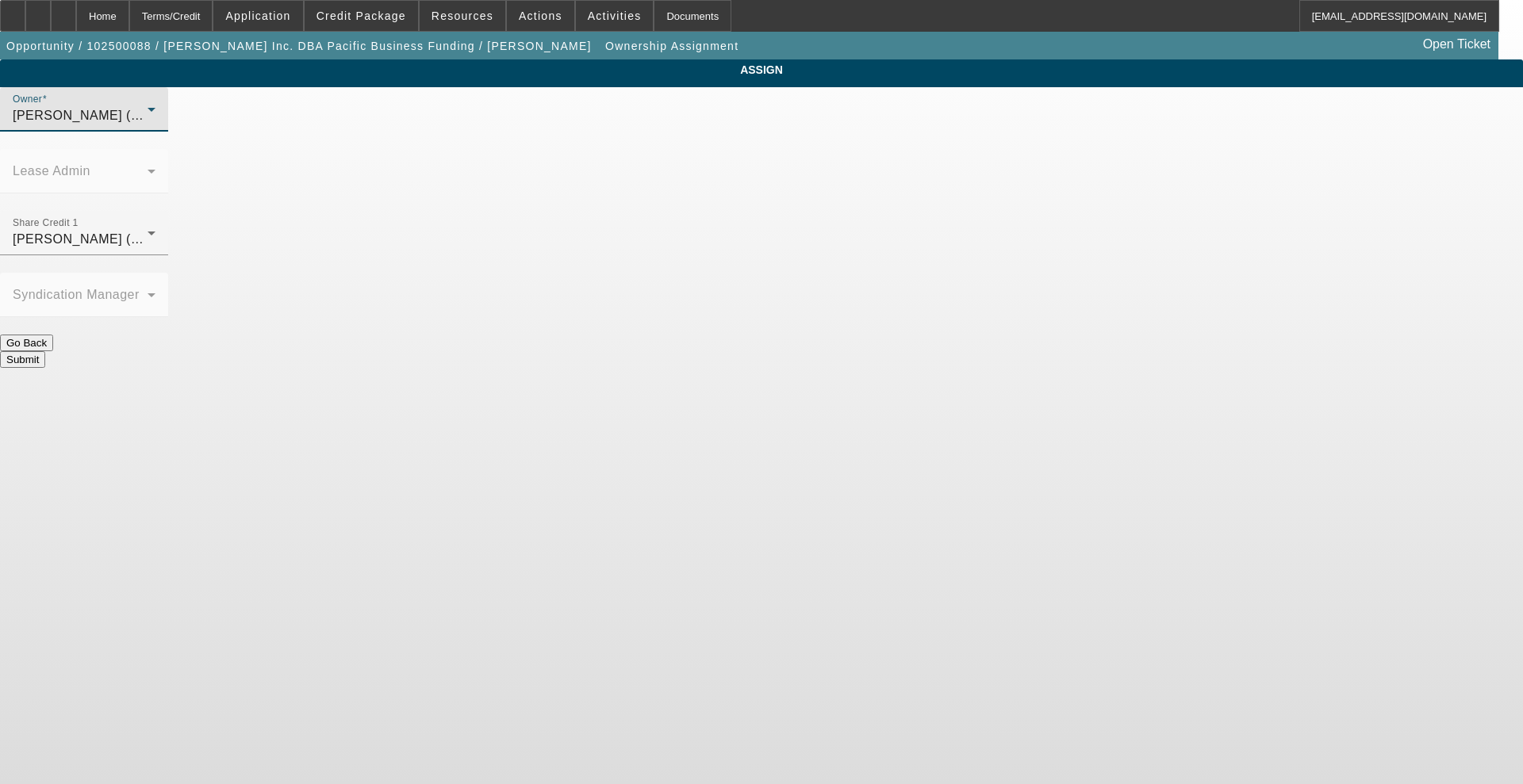
click at [164, 122] on span "Richards, Stephanie (Lvl 3)" at bounding box center [88, 115] width 152 height 14
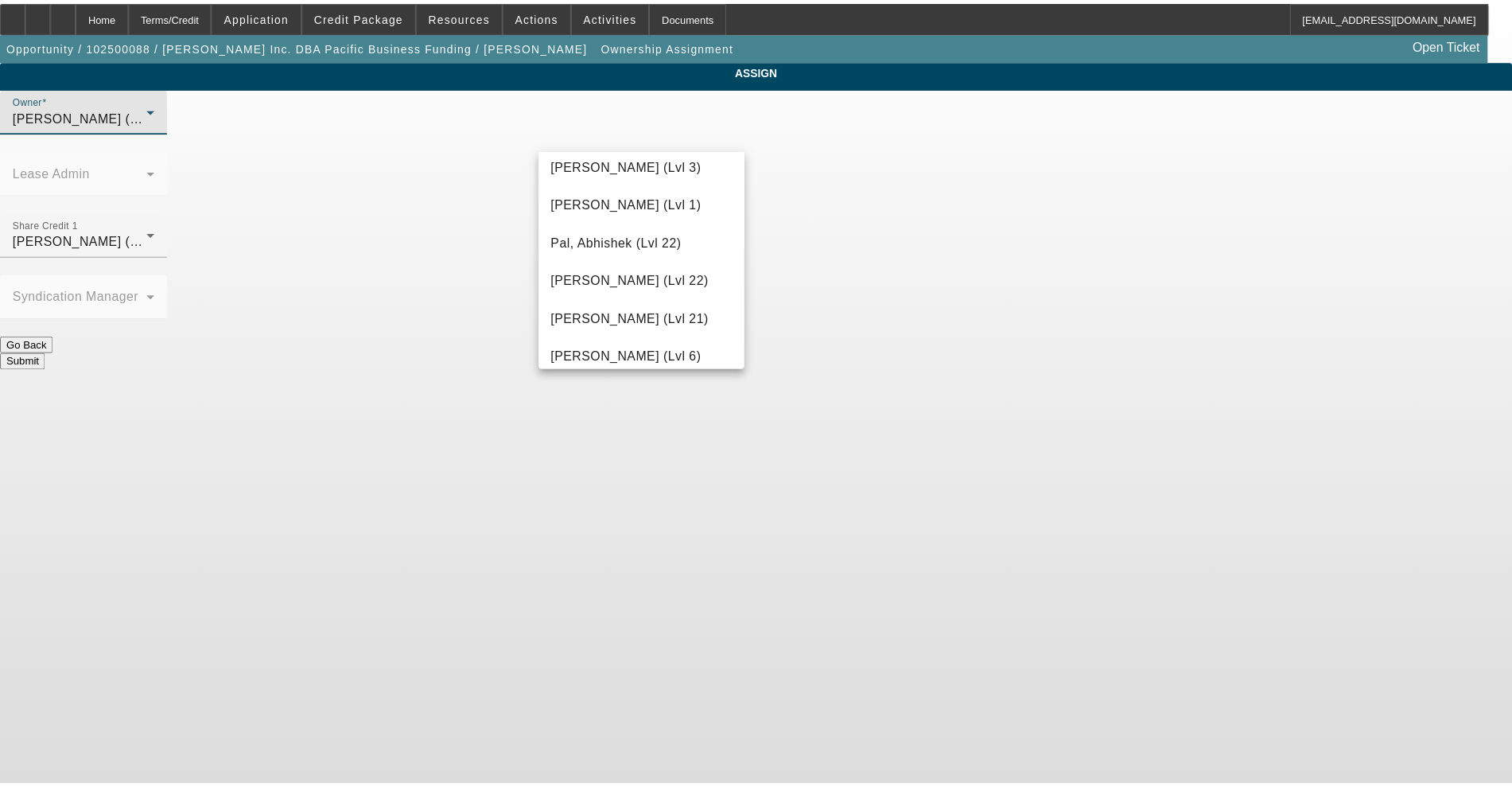
scroll to position [1438, 0]
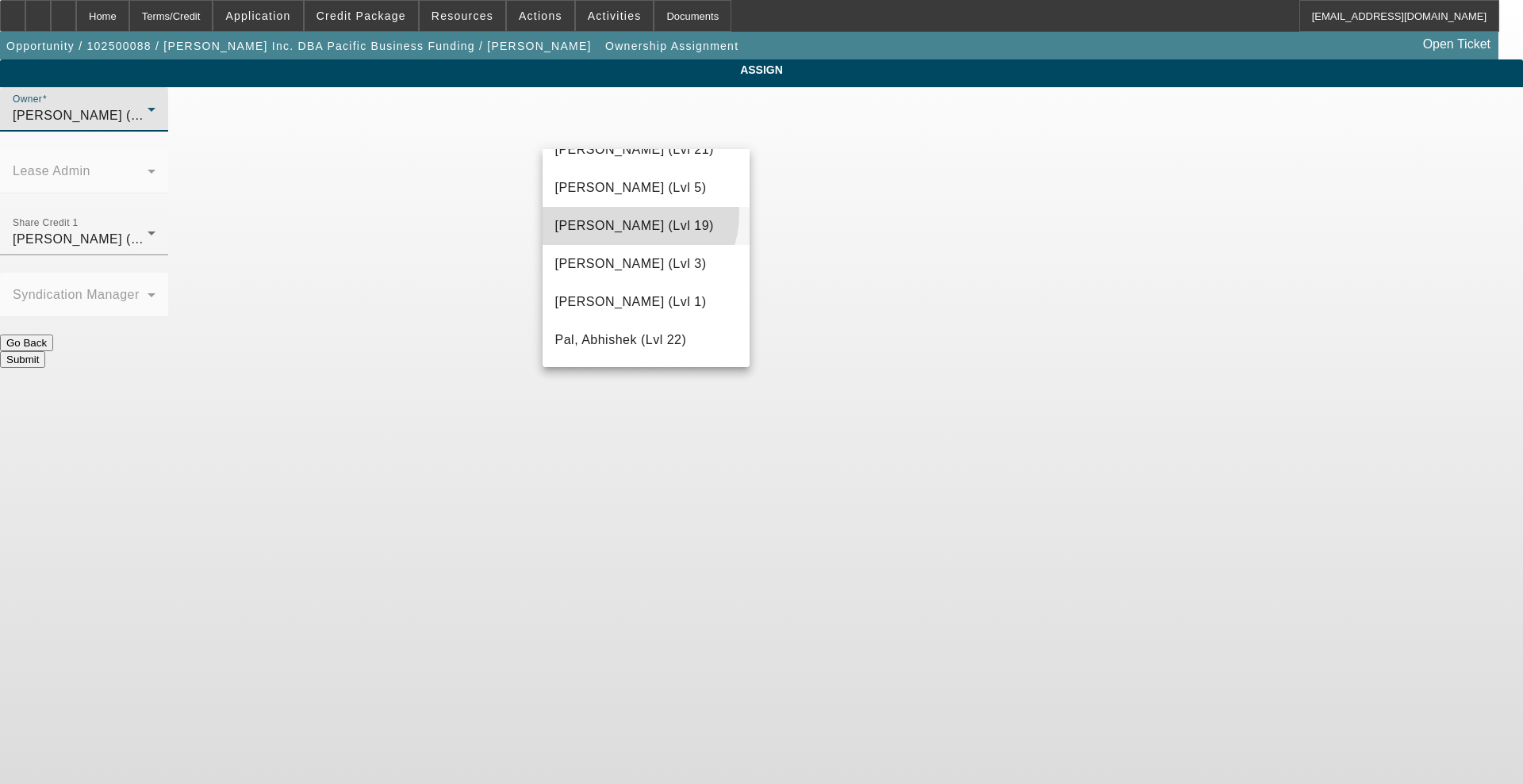
click at [632, 222] on mat-option "O'Connor, Kevin (Lvl 19)" at bounding box center [646, 225] width 208 height 38
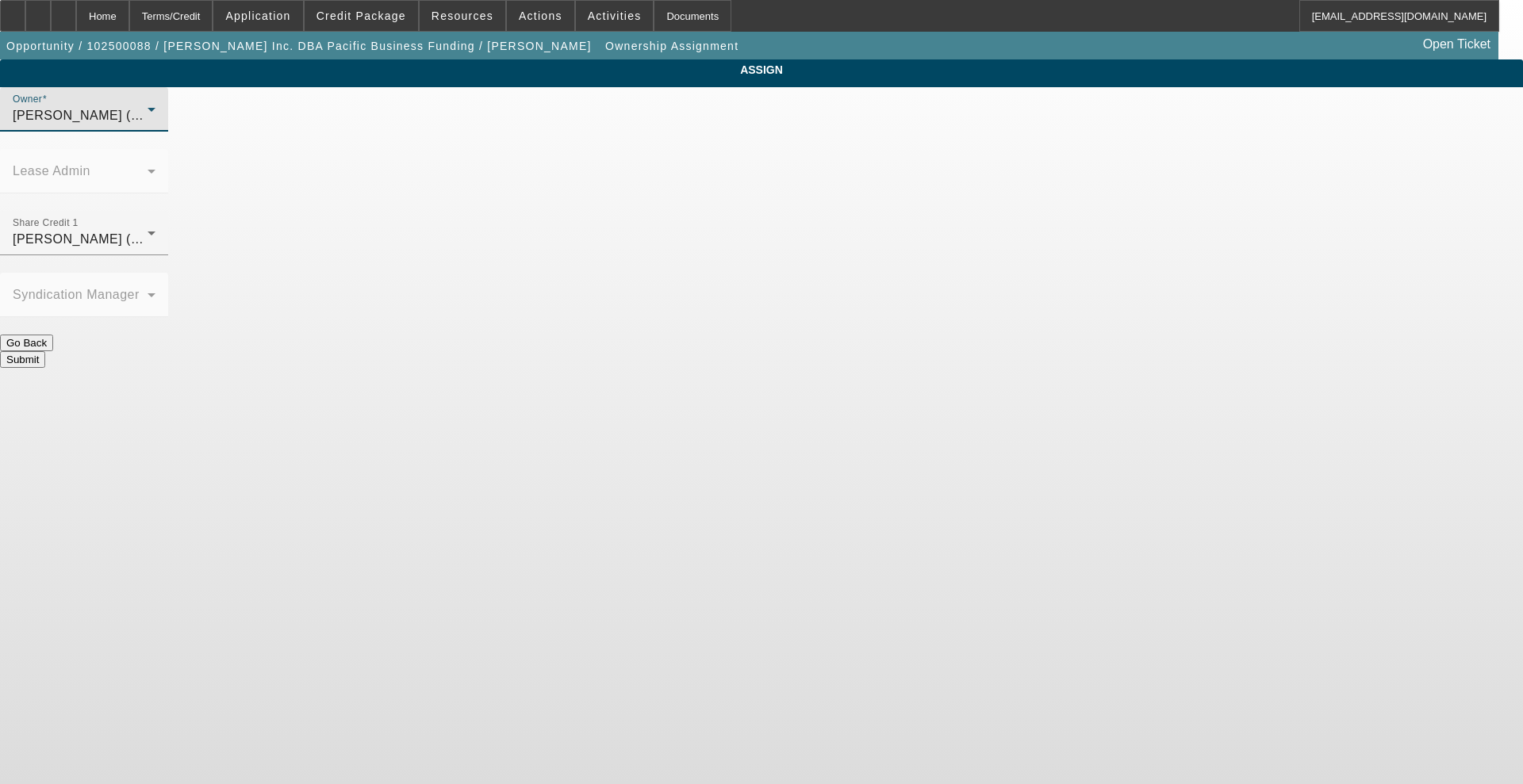
click at [45, 351] on button "Submit" at bounding box center [22, 360] width 45 height 17
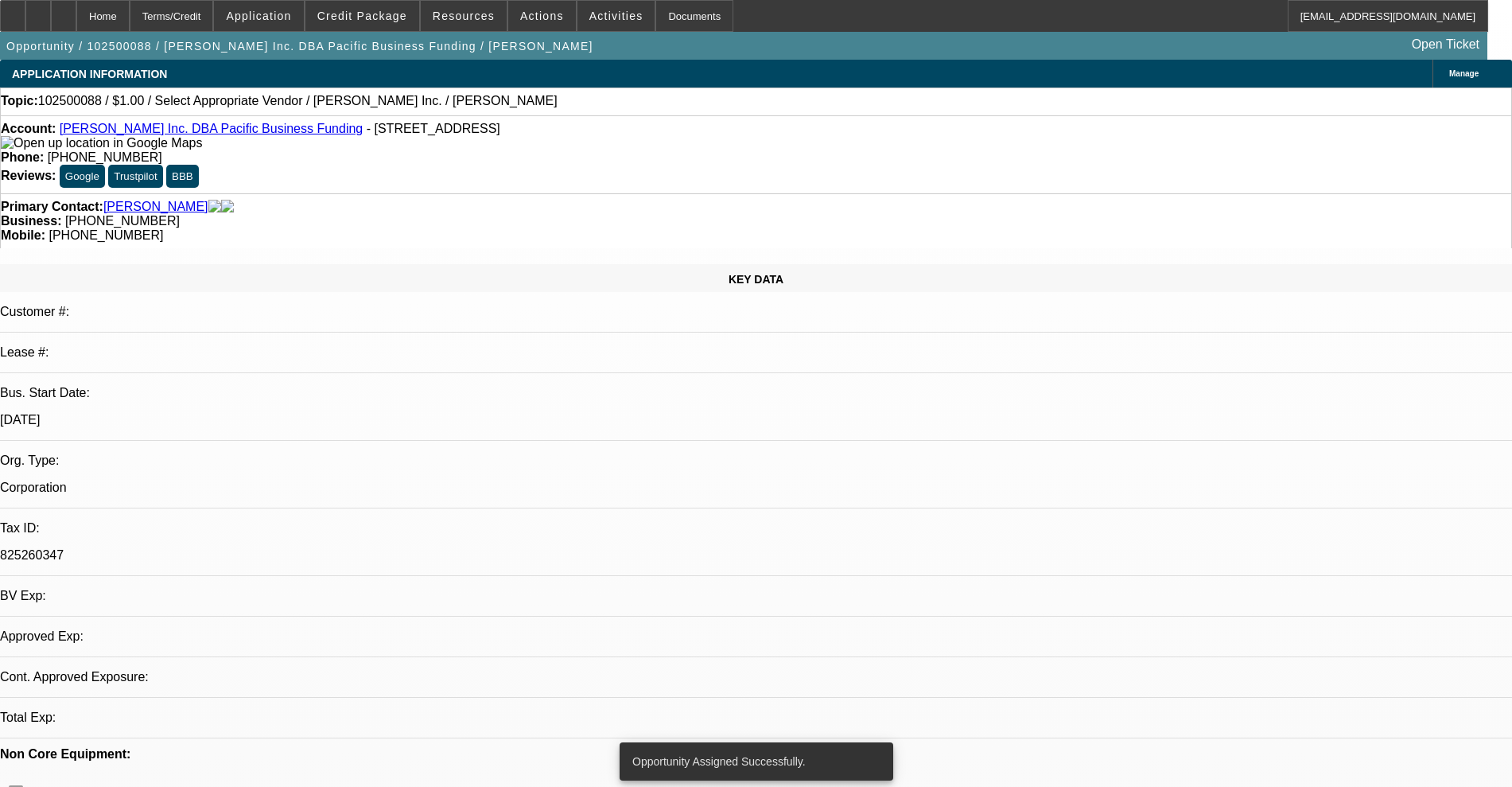
select select "0"
select select "2"
select select "0.1"
select select "4"
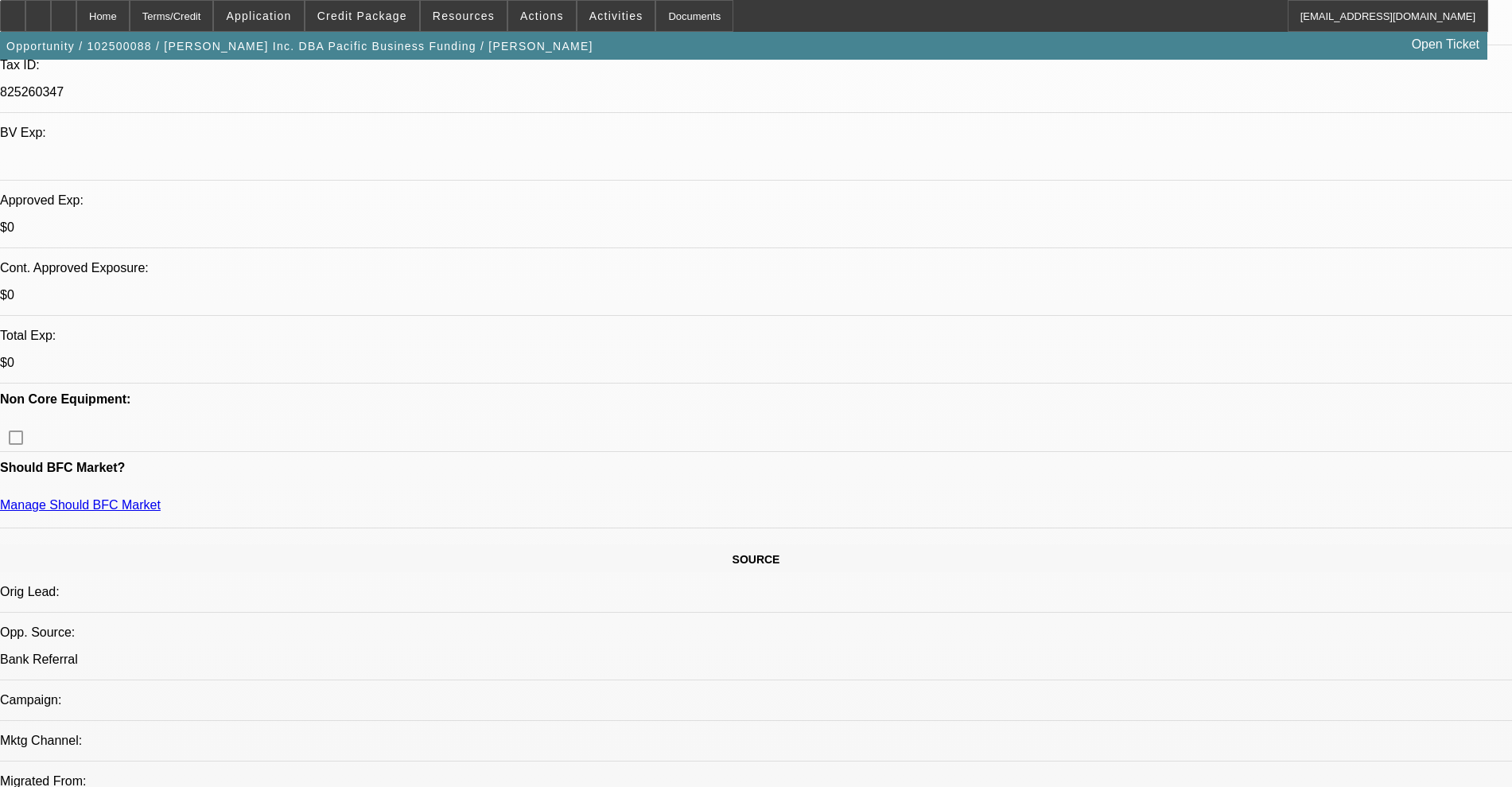
scroll to position [497, 0]
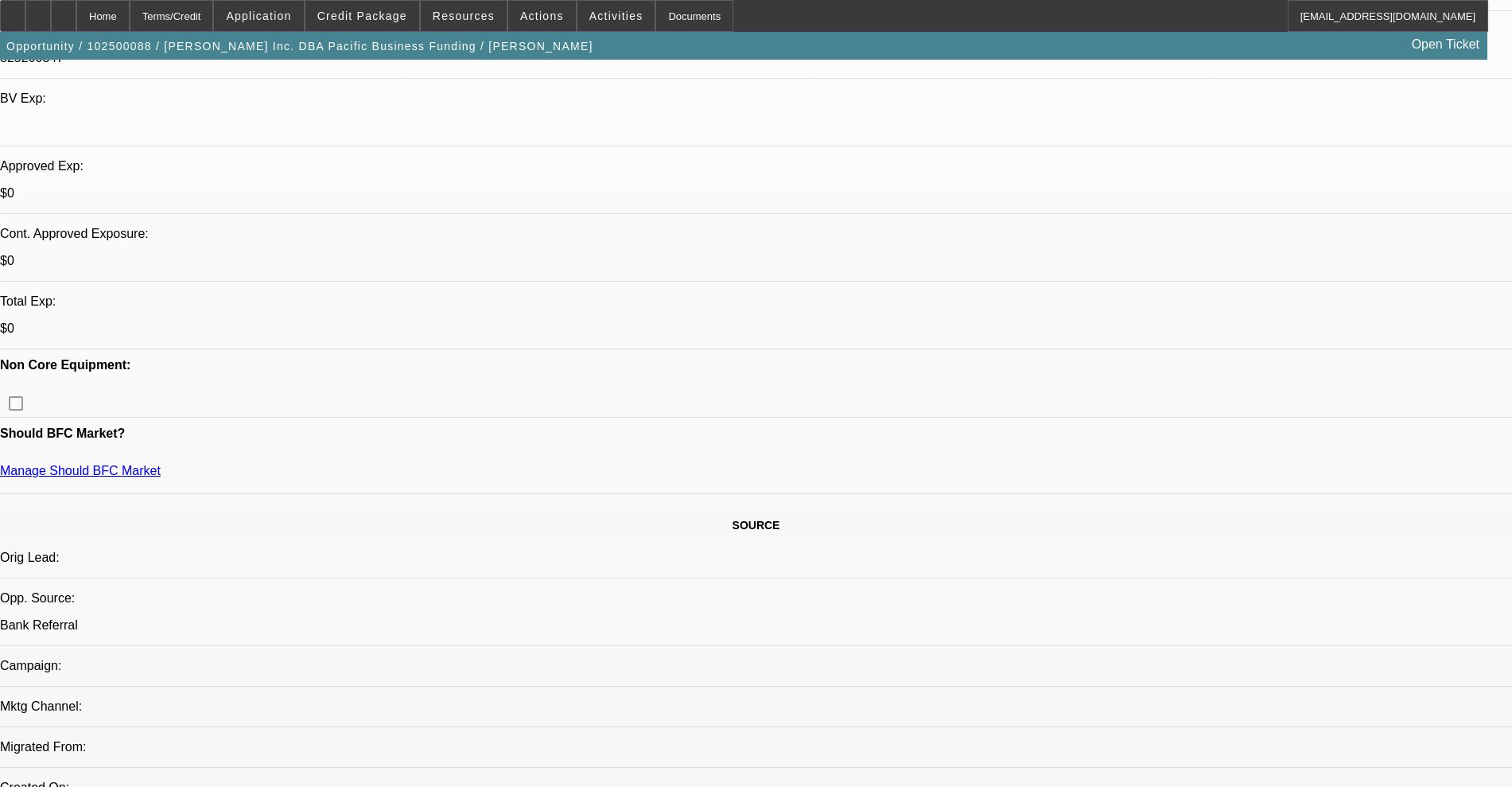
click at [379, 19] on span "Credit Package" at bounding box center [362, 16] width 90 height 13
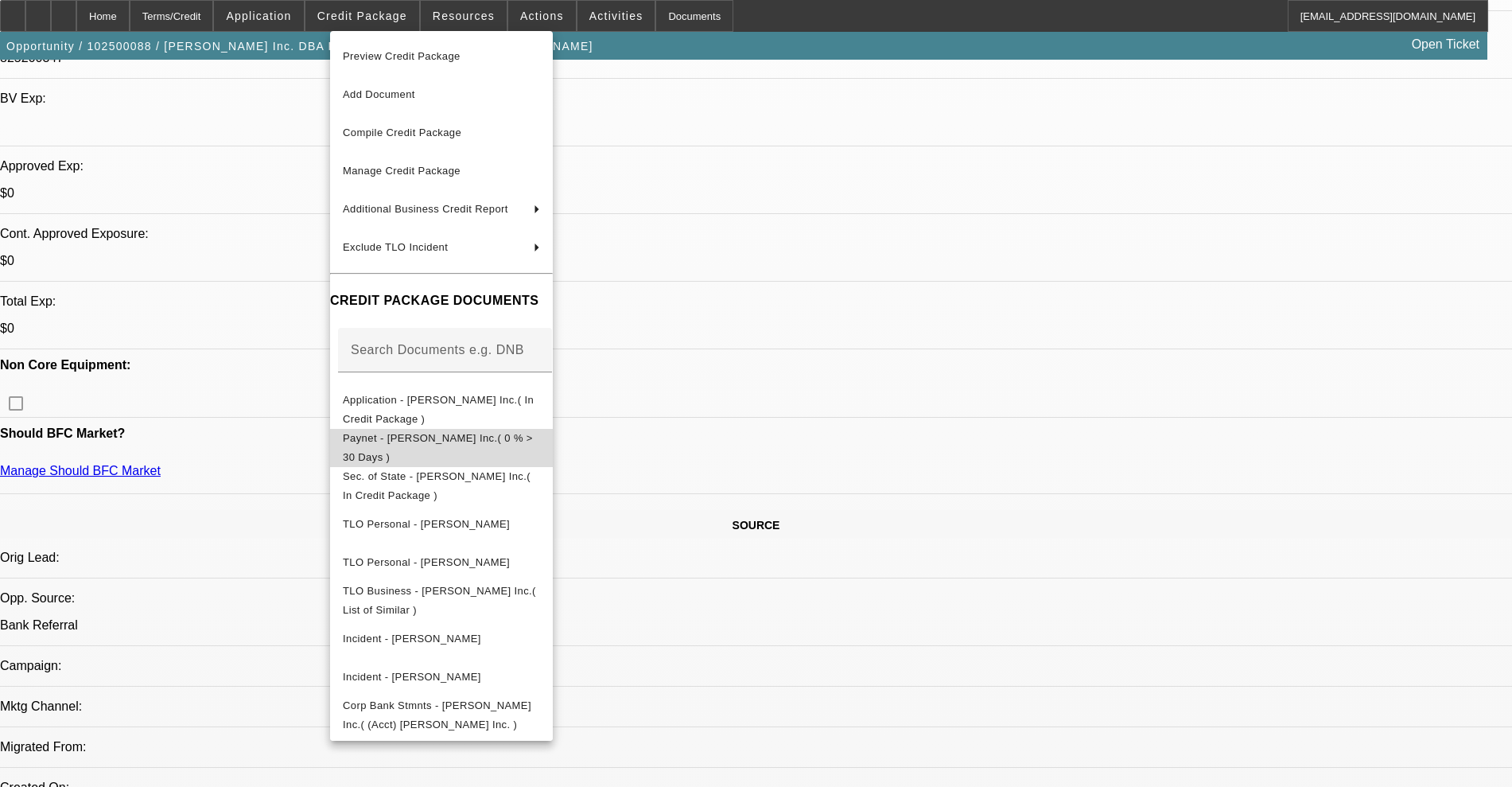
click at [470, 436] on span "Paynet - Zeager Inc.( 0 % > 30 Days )" at bounding box center [438, 447] width 190 height 31
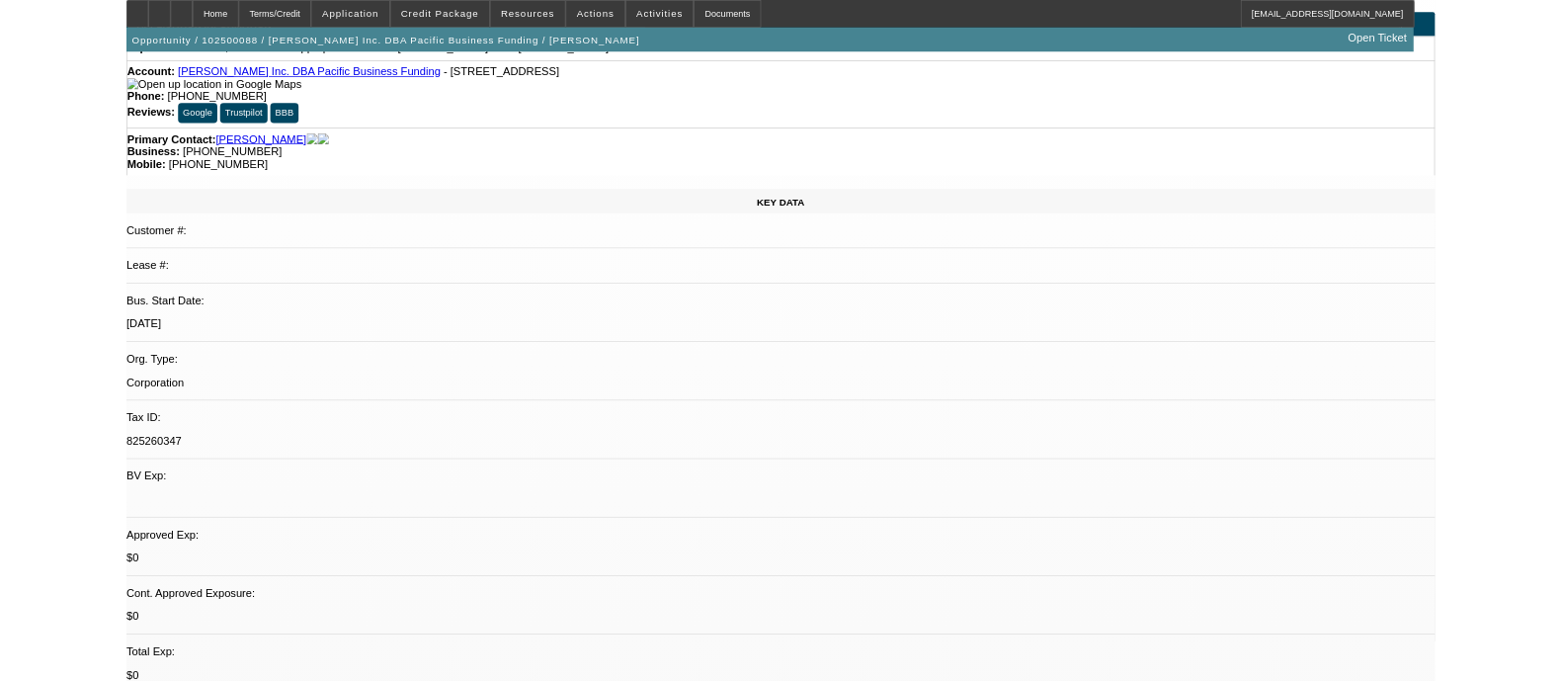
scroll to position [0, 0]
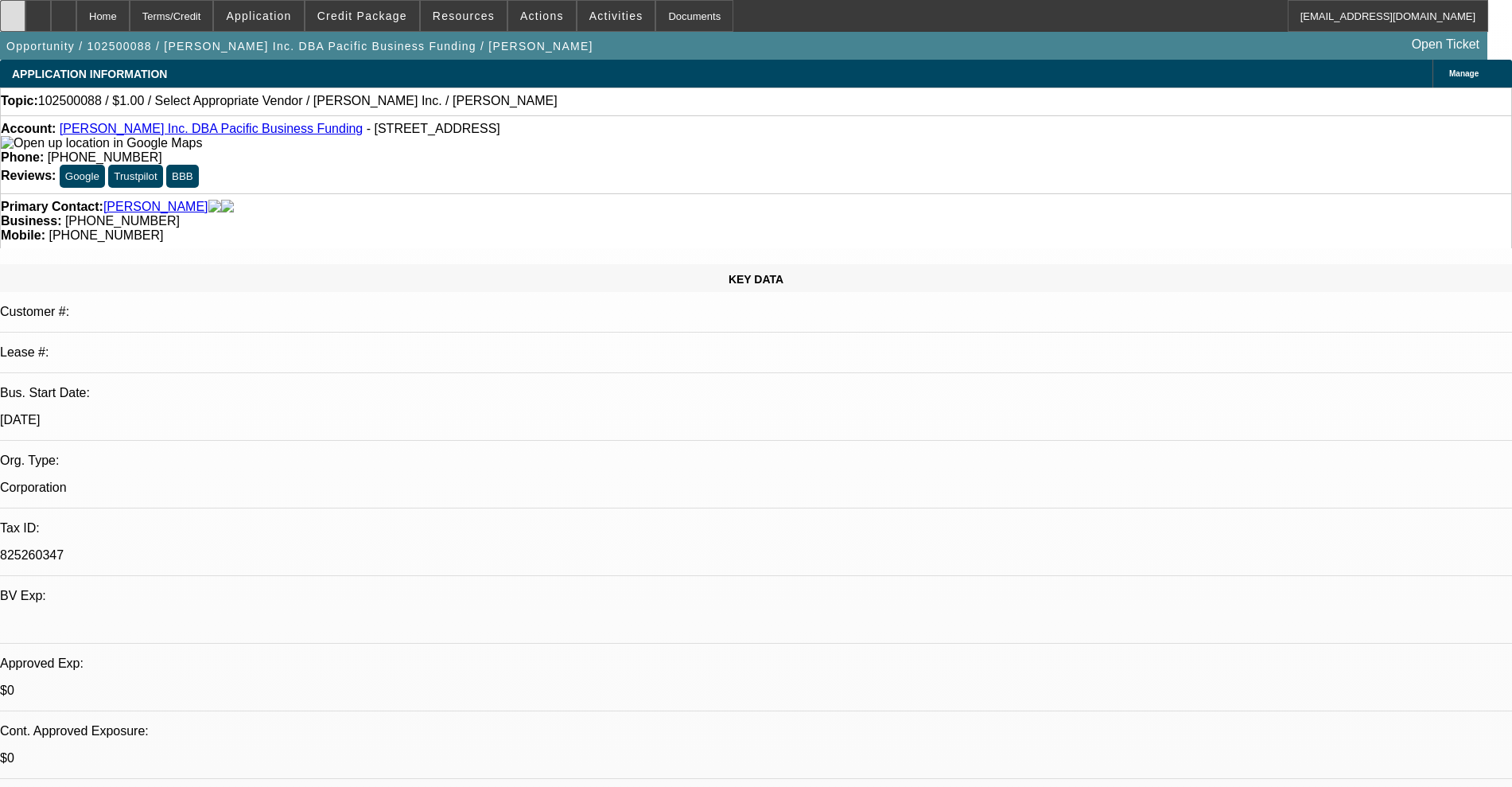
click at [26, 19] on div at bounding box center [13, 16] width 26 height 32
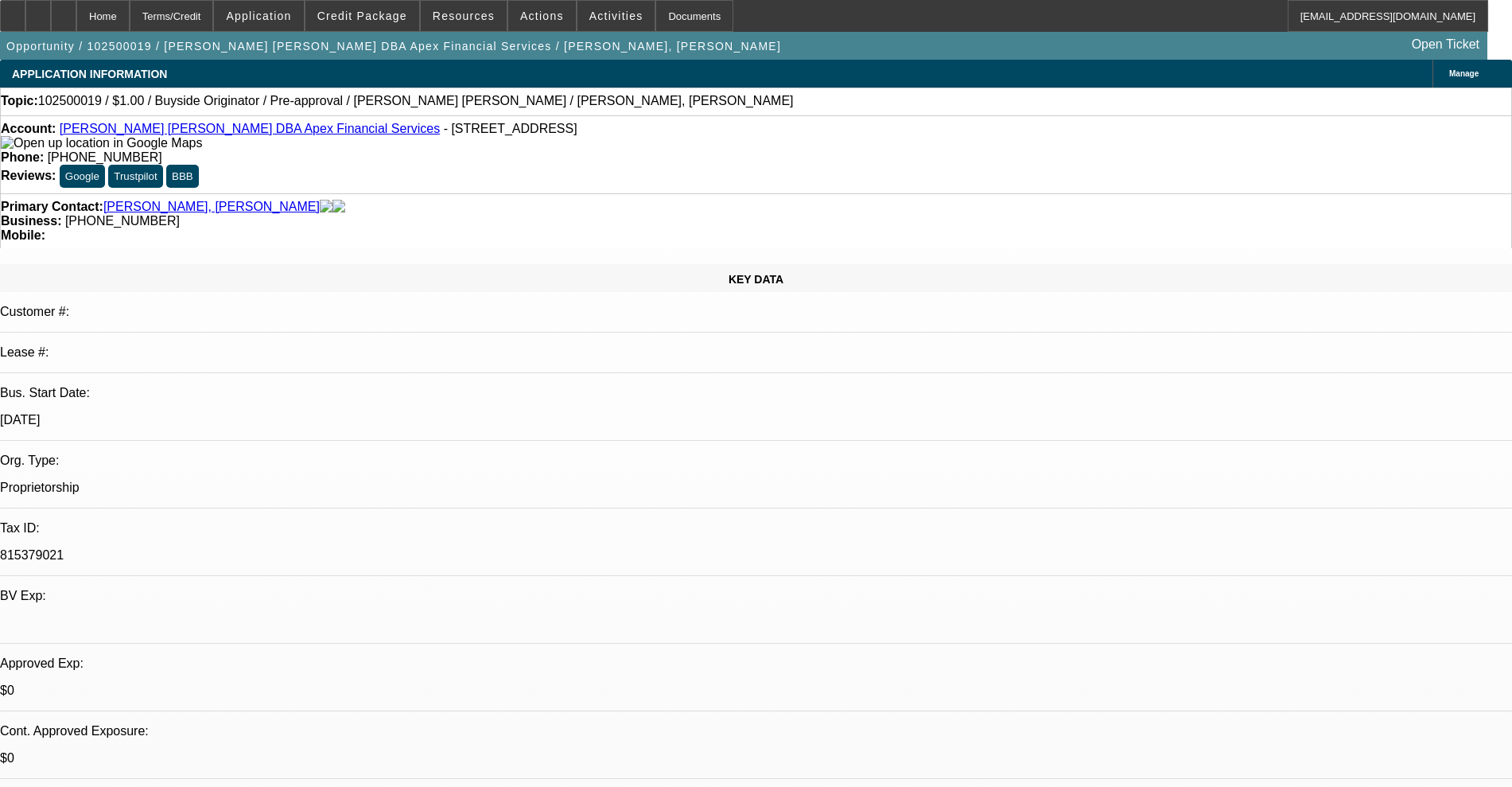
select select "0"
select select "2"
select select "0"
select select "6"
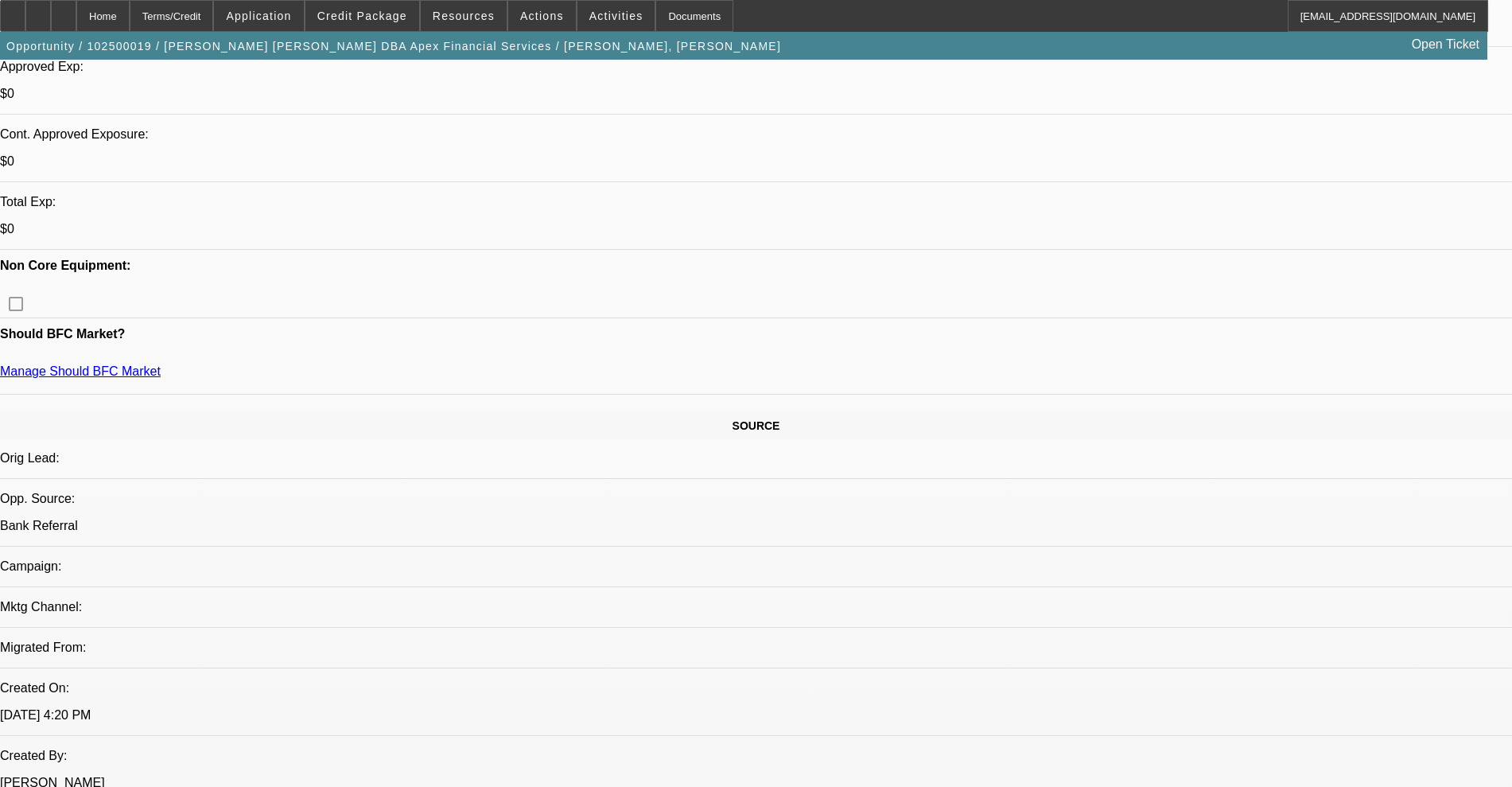
scroll to position [99, 0]
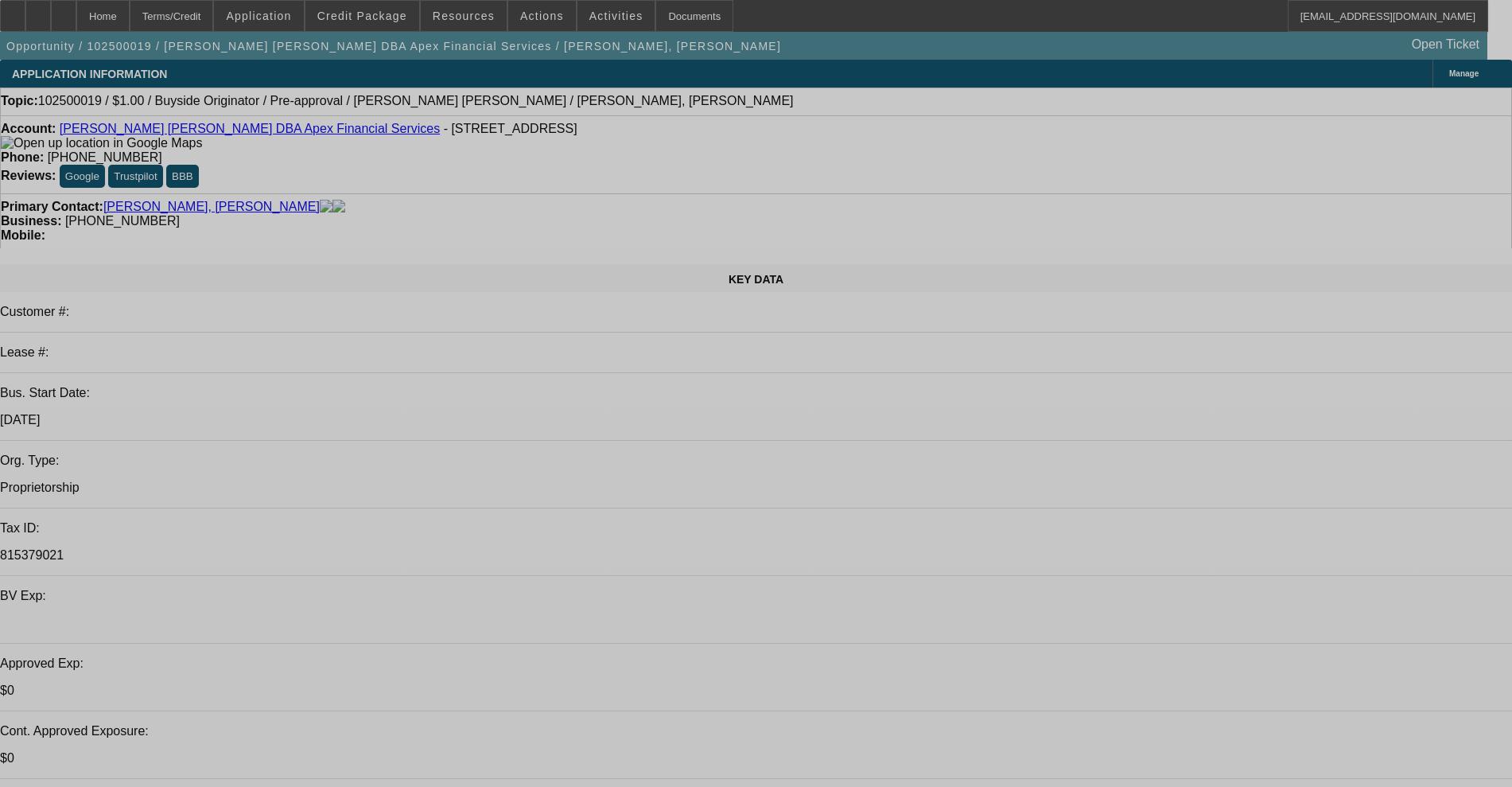
select select "0"
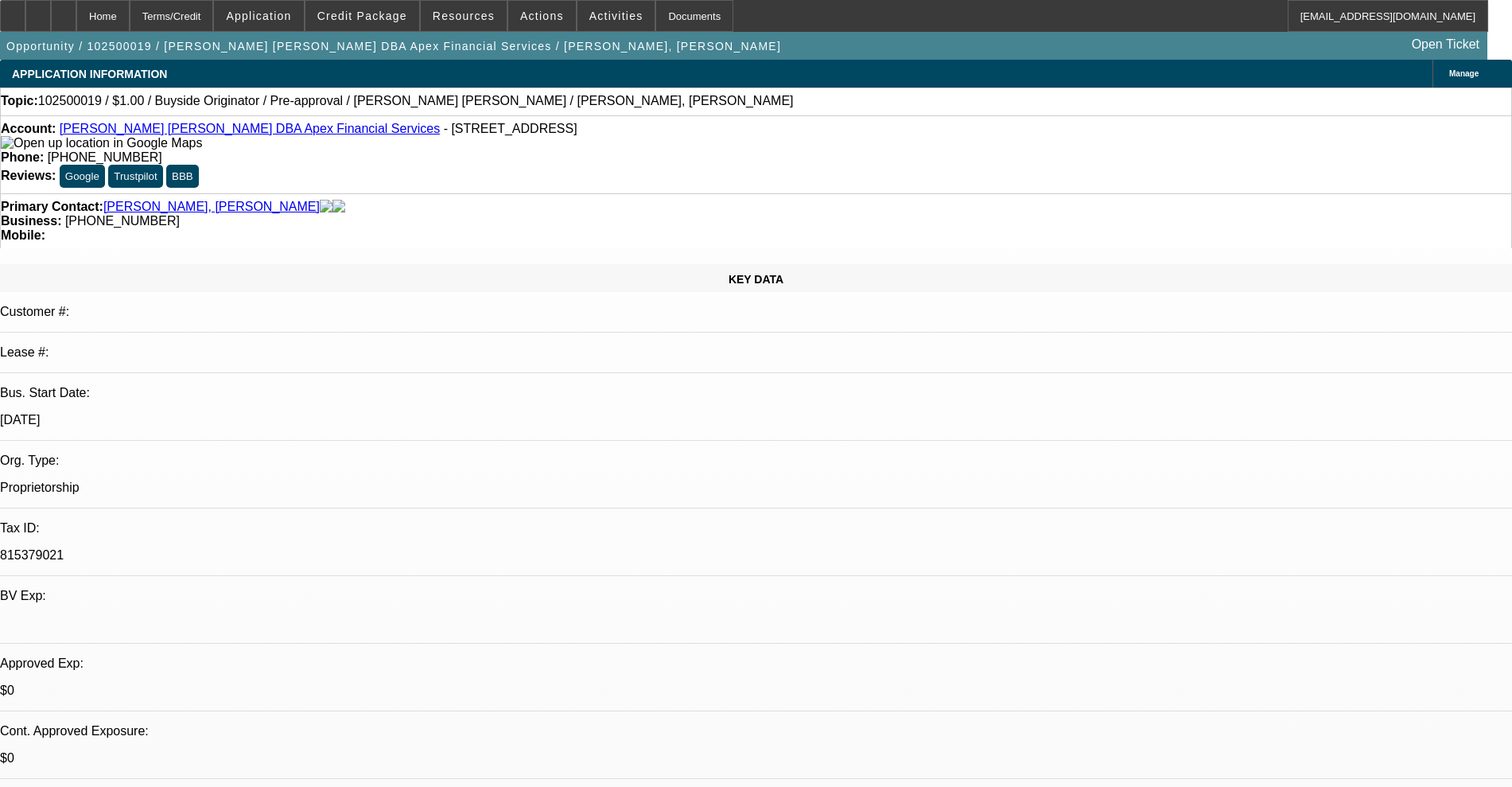
select select "2"
select select "0"
select select "1"
select select "2"
select select "6"
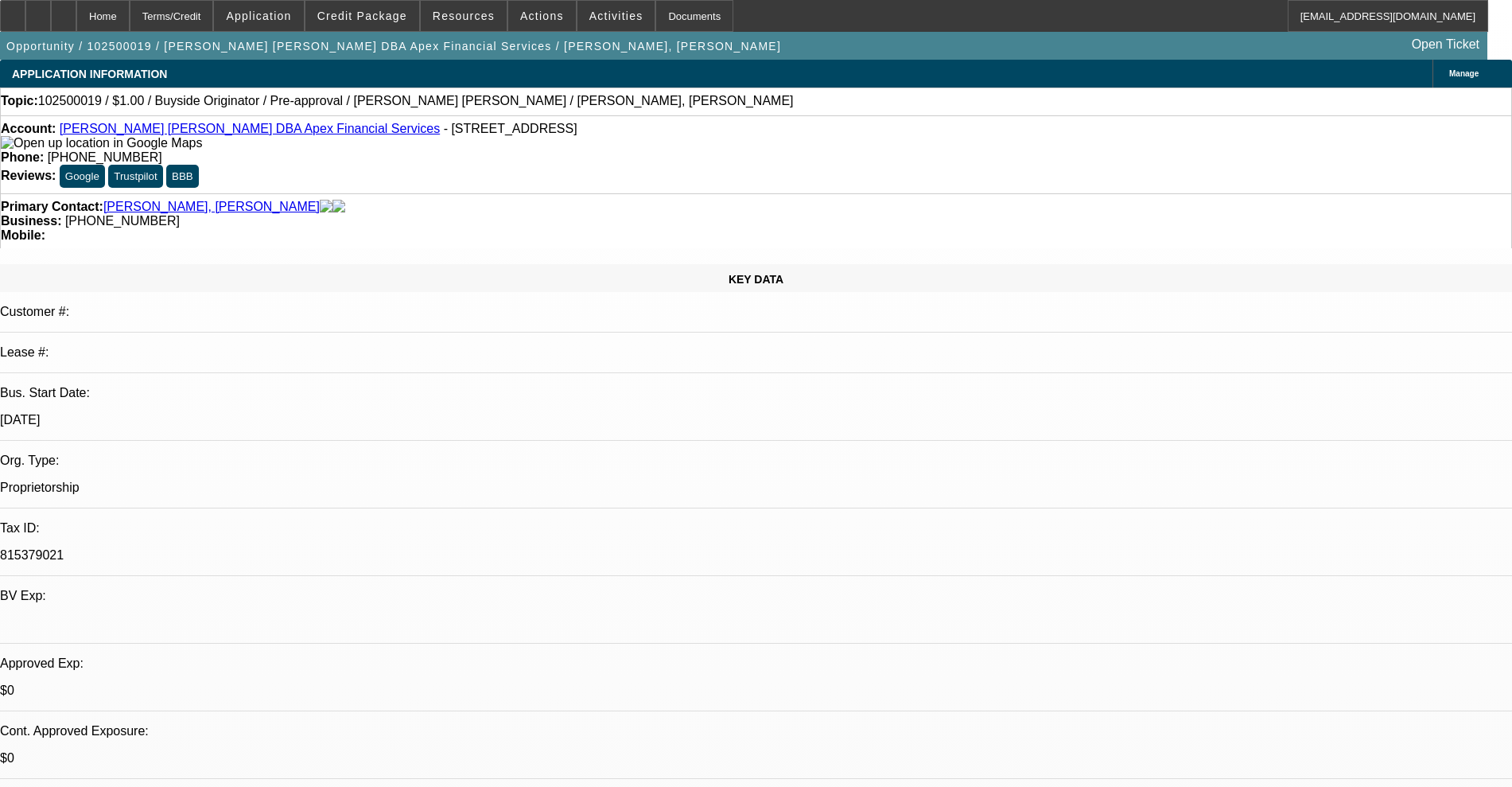
click at [88, 106] on span "102500019 / $1.00 / Buyside Originator / Pre-approval / [PERSON_NAME] [PERSON_N…" at bounding box center [415, 101] width 755 height 14
copy span "102500019"
select select "0"
select select "2"
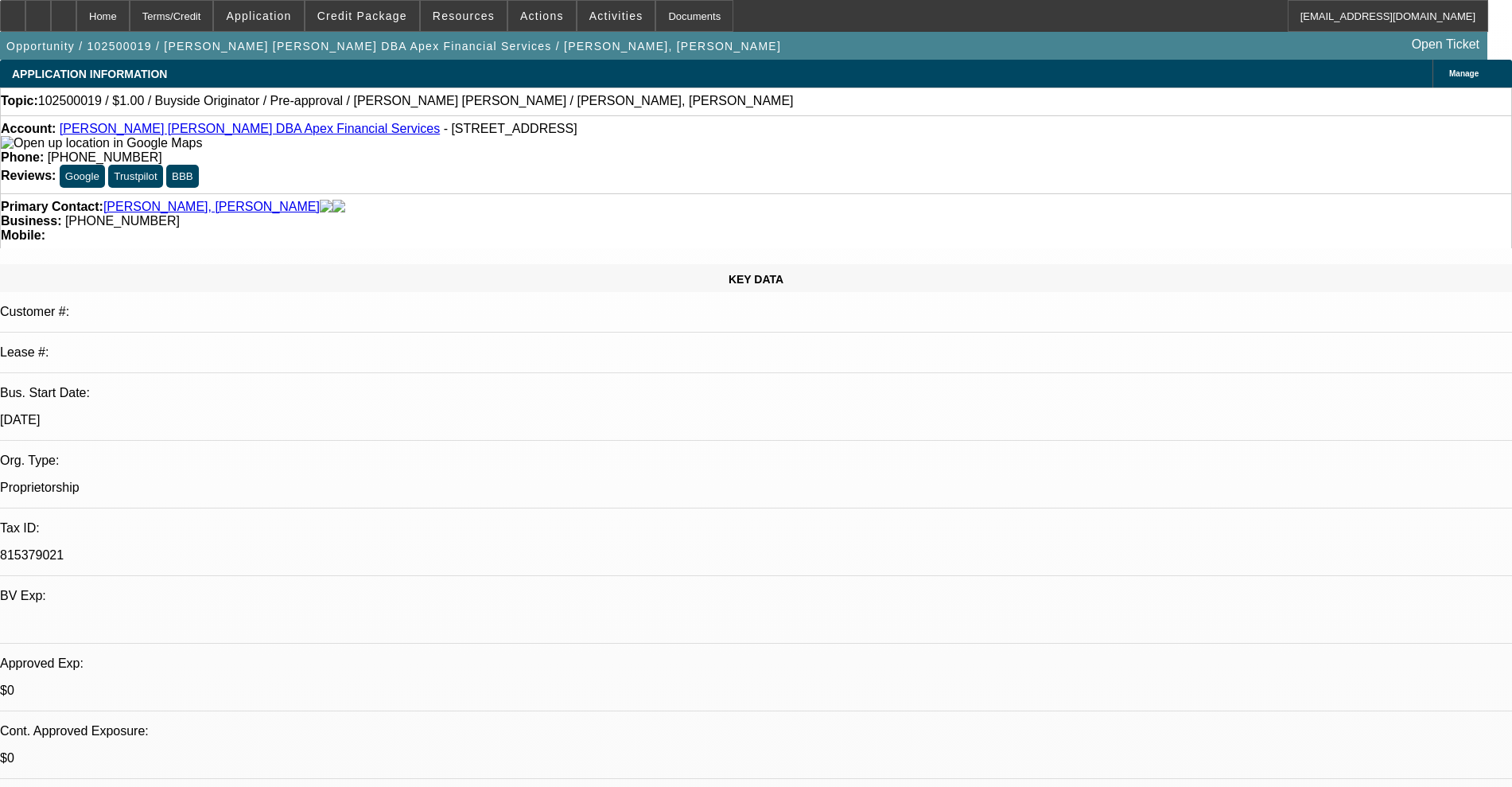
select select "2"
select select "0"
select select "6"
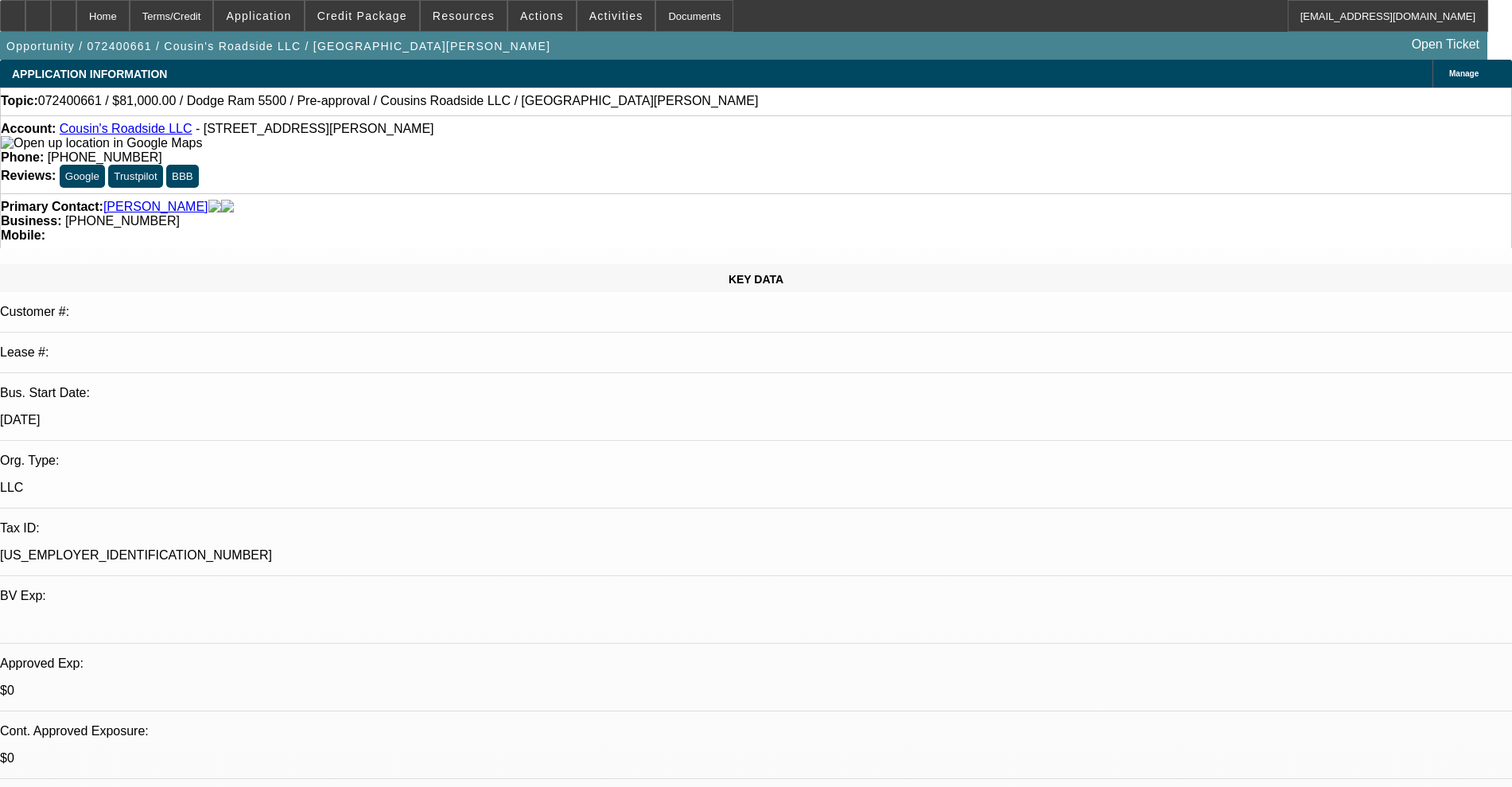
select select "0.1"
select select "2"
select select "0"
select select "6"
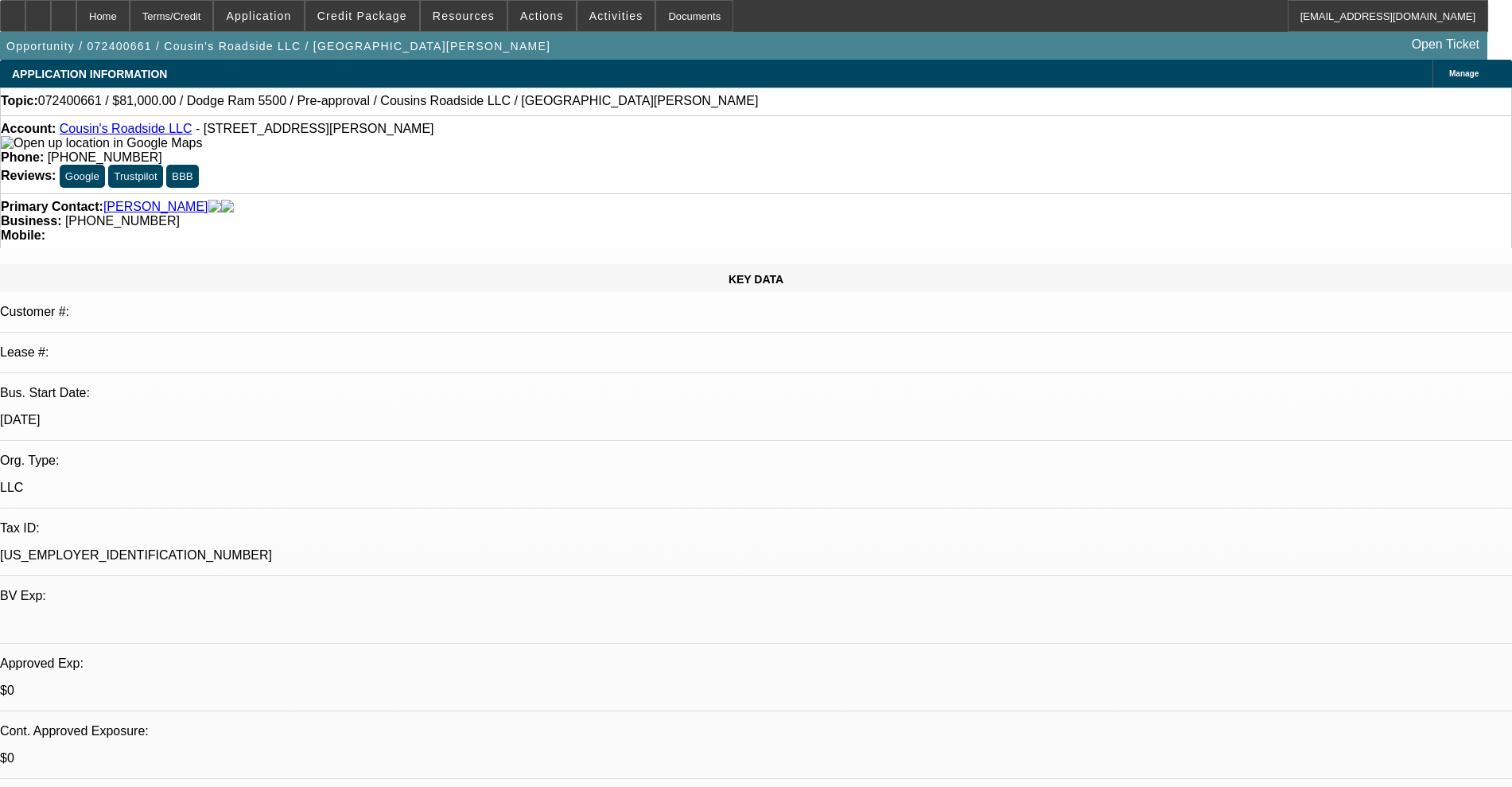
select select "0.1"
select select "2"
select select "0"
select select "6"
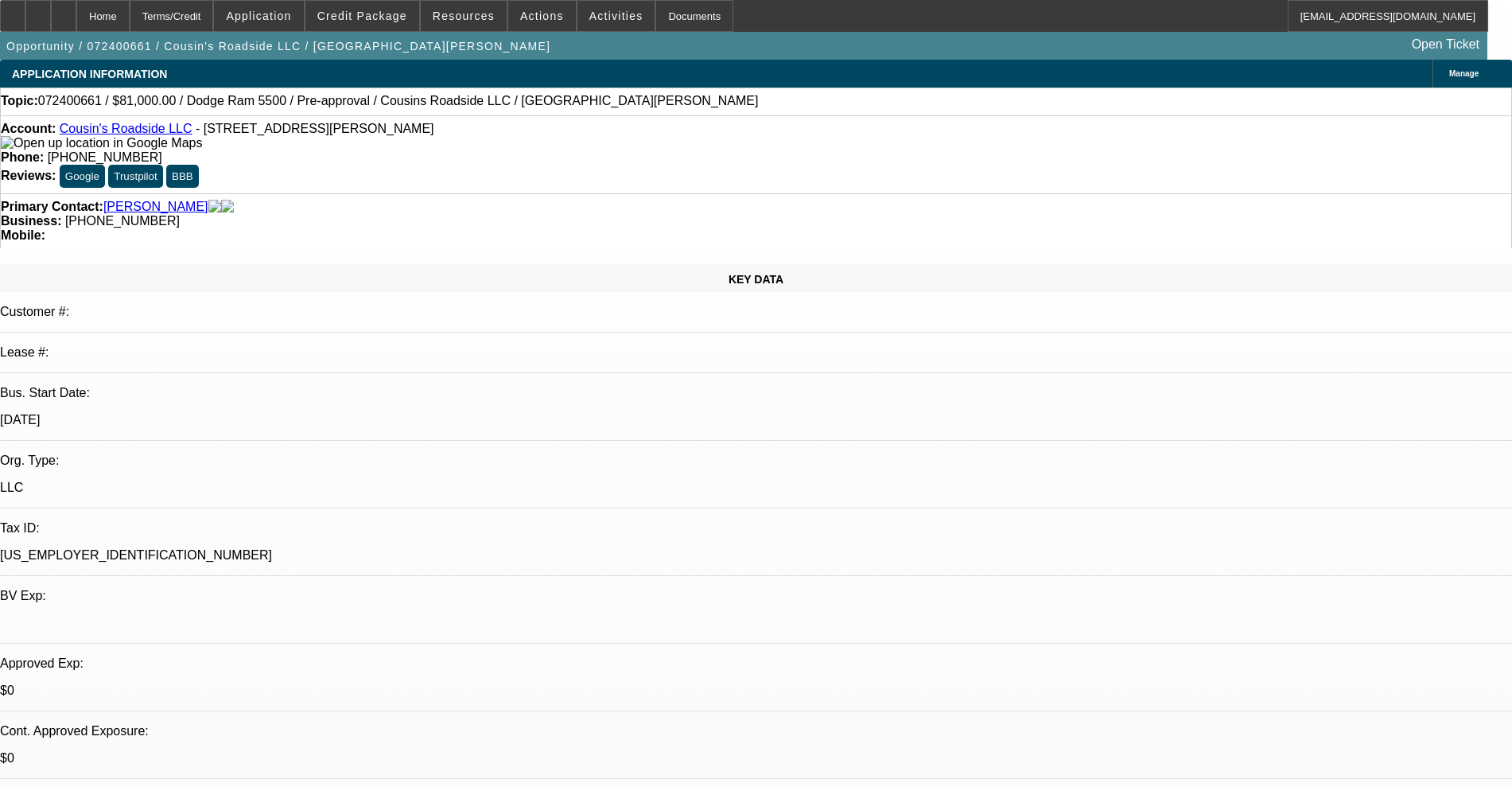
select select "0.1"
select select "2"
select select "0"
select select "6"
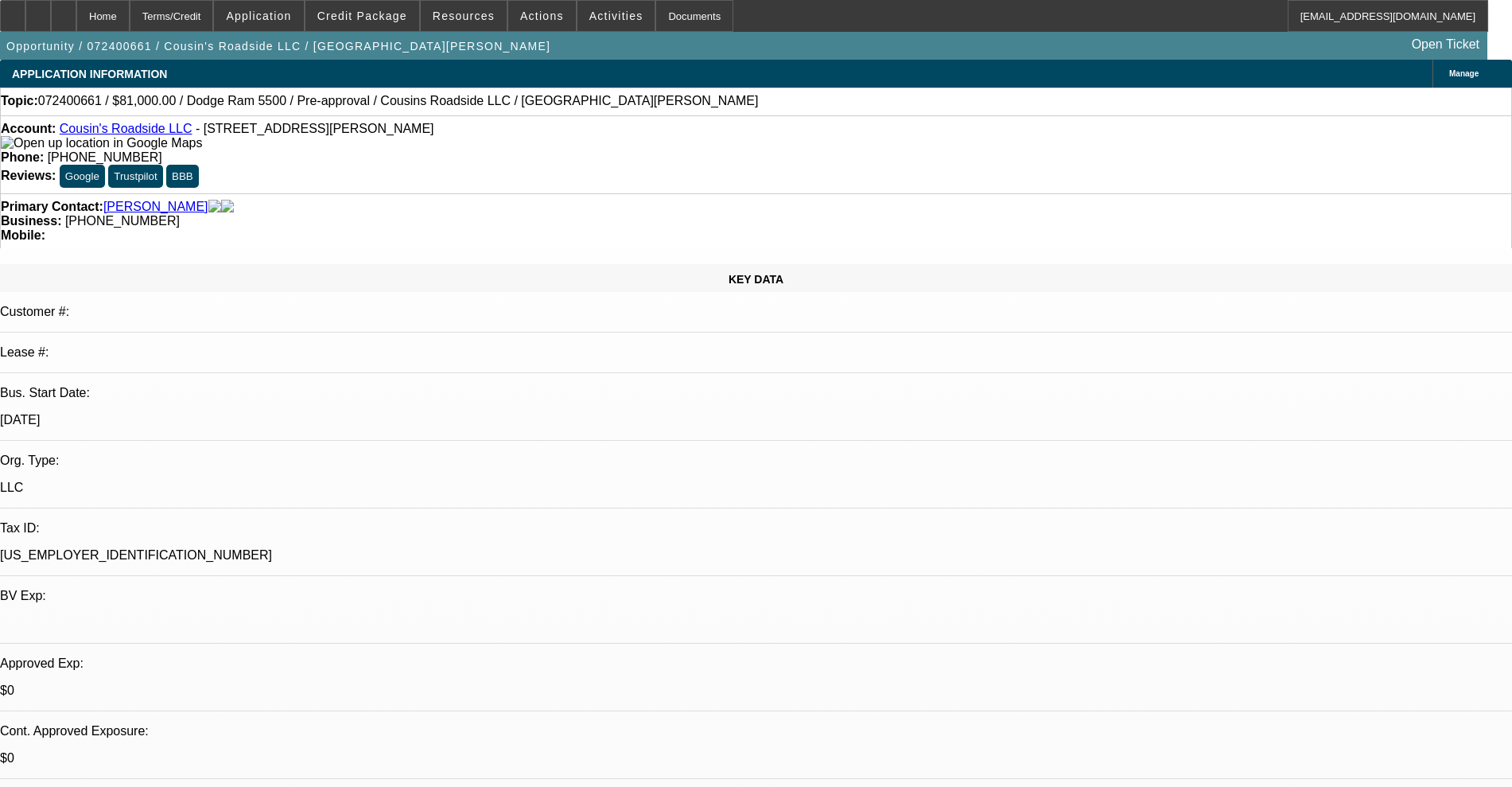
select select "0"
select select "2"
select select "0"
select select "6"
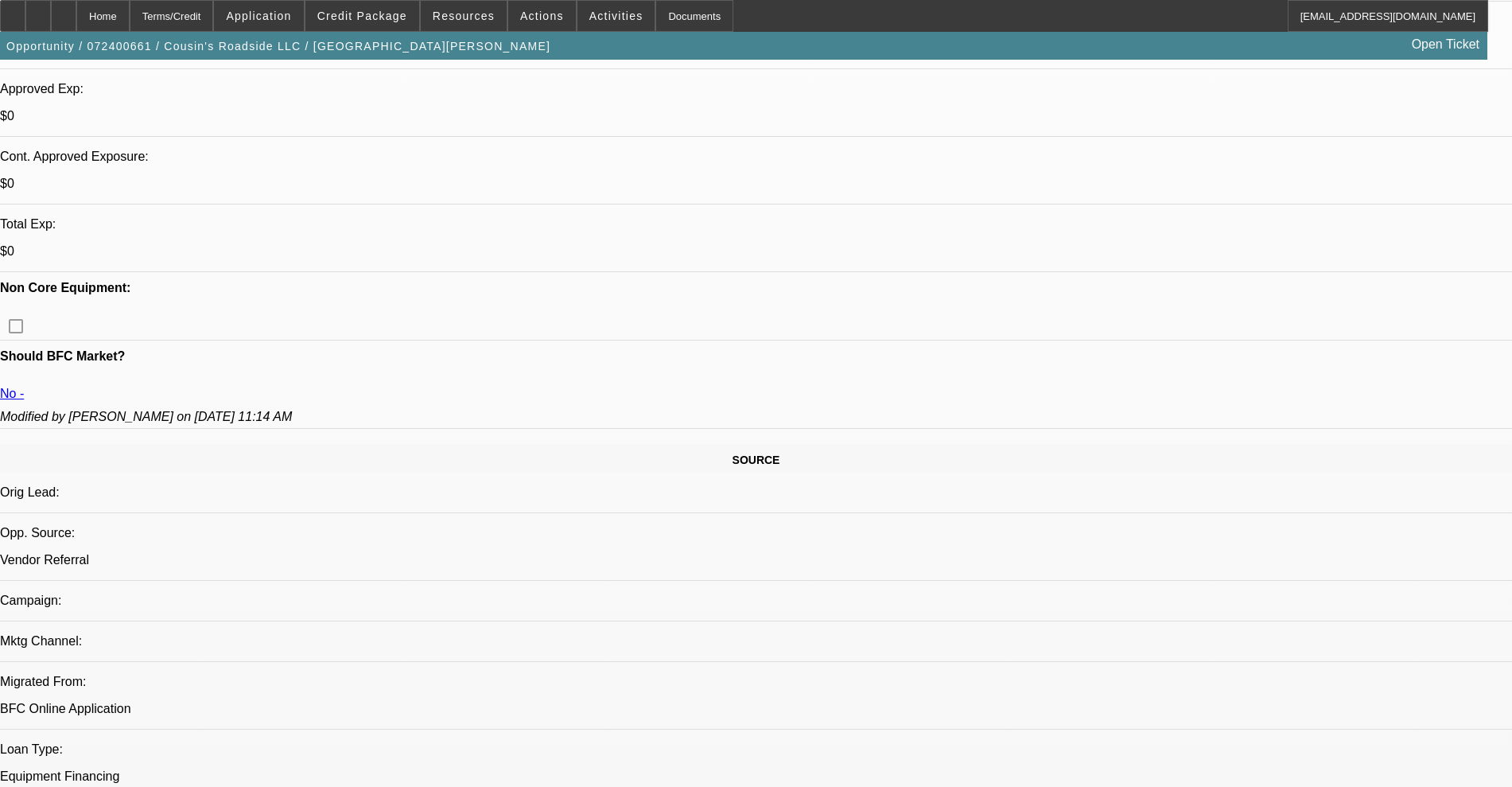
scroll to position [696, 0]
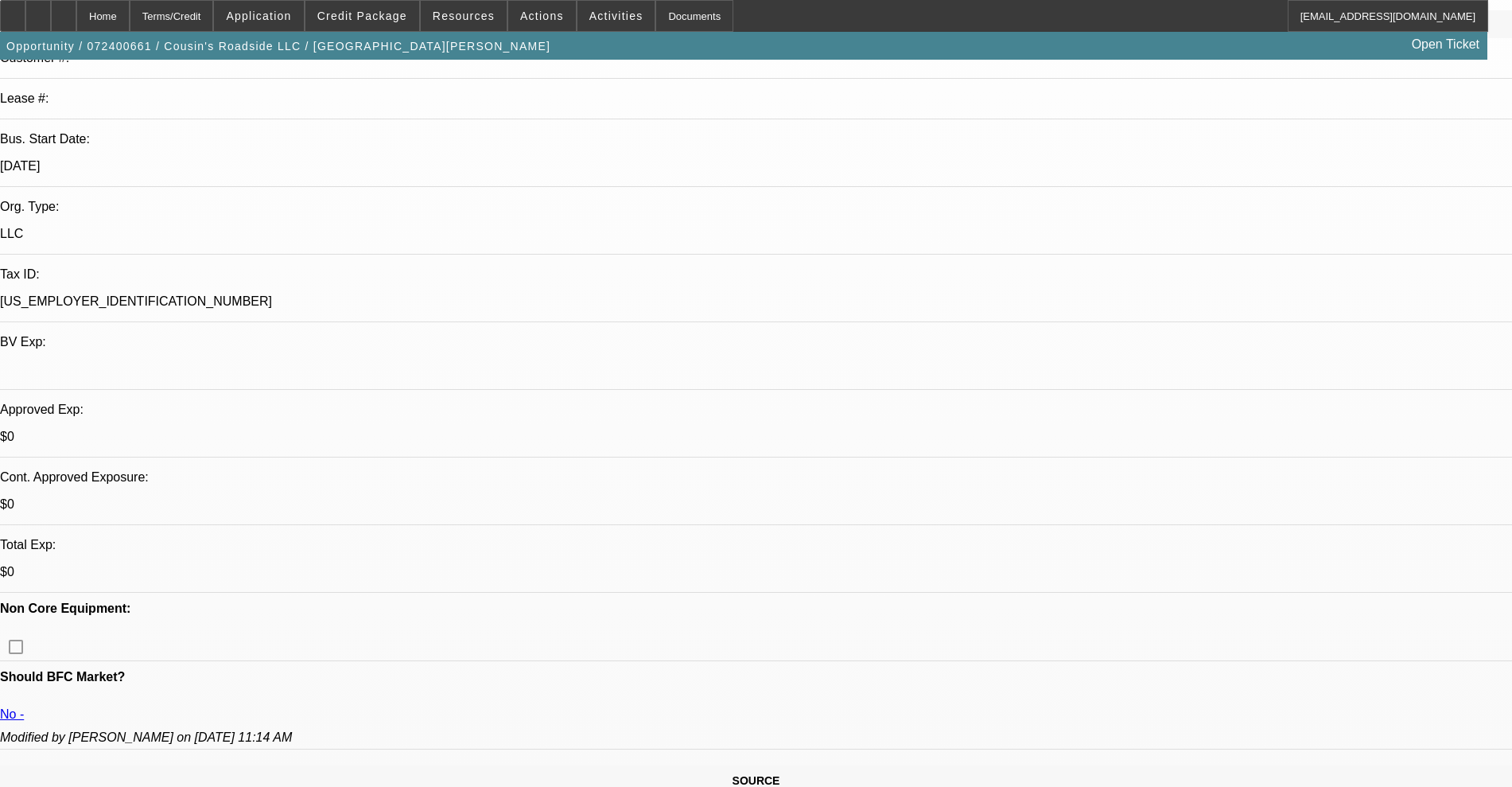
scroll to position [0, 0]
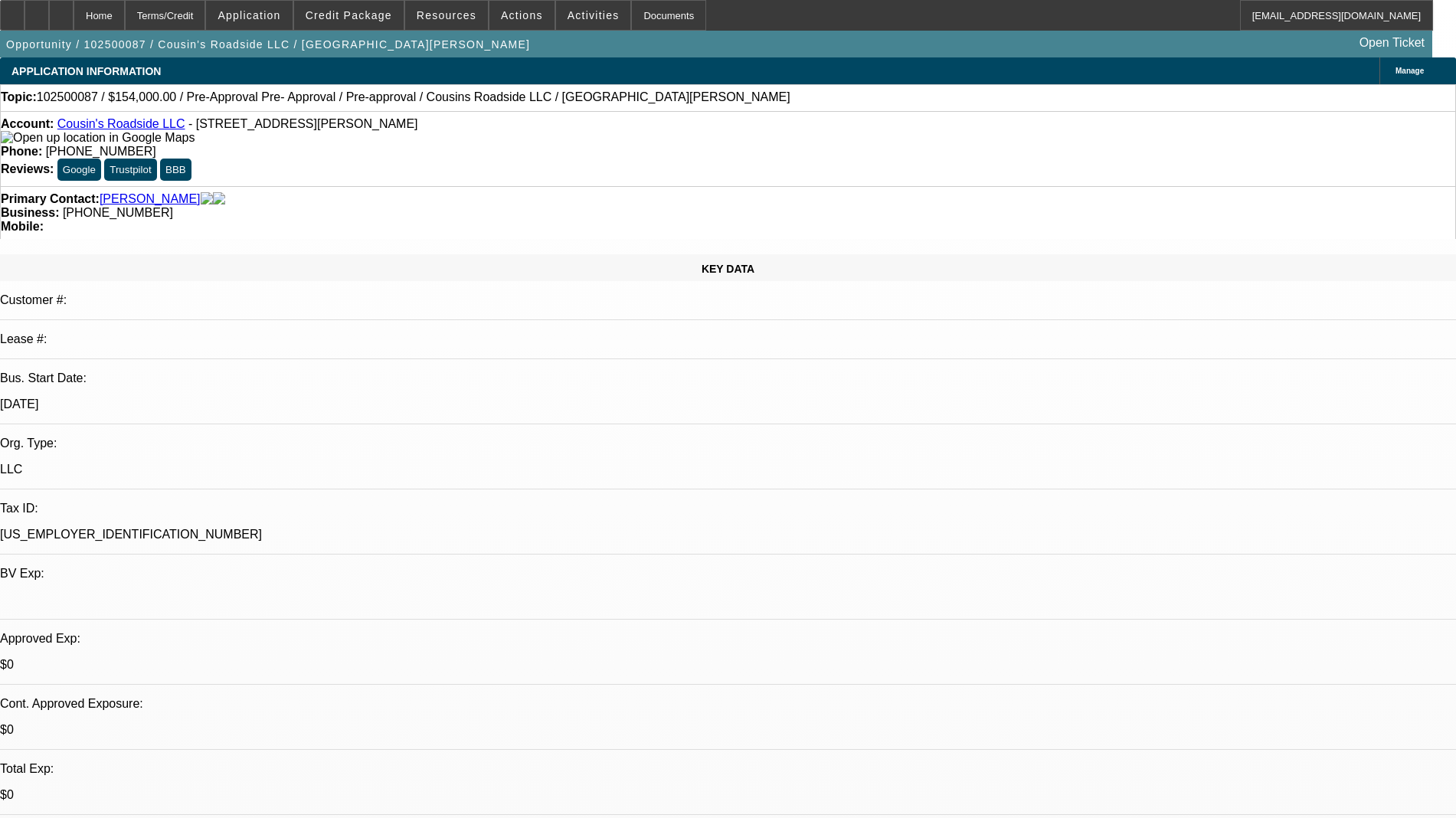
select select "0"
select select "2"
select select "0.1"
select select "4"
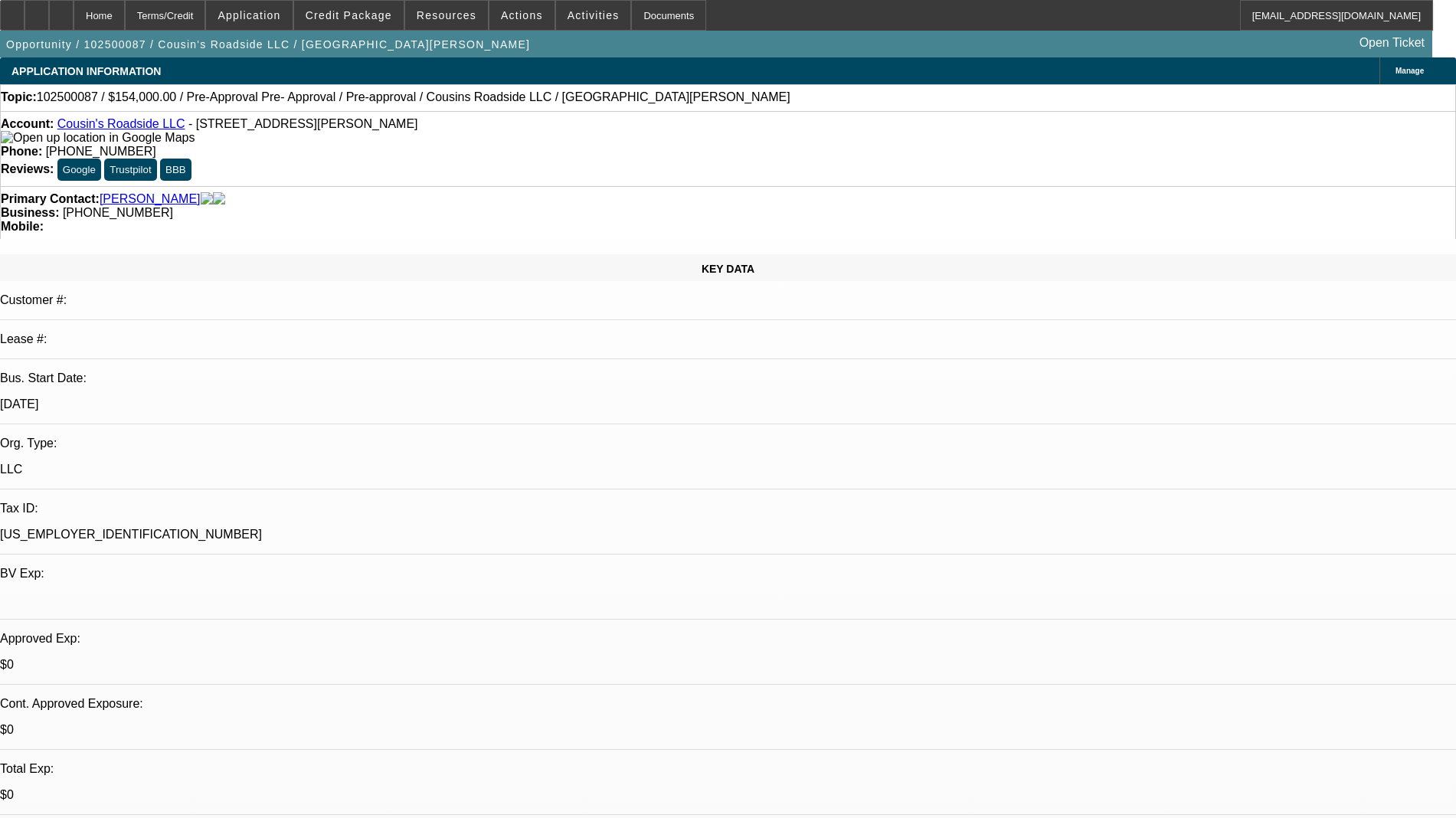
click at [157, 128] on link "Cousin's Roadside LLC" at bounding box center [121, 123] width 128 height 13
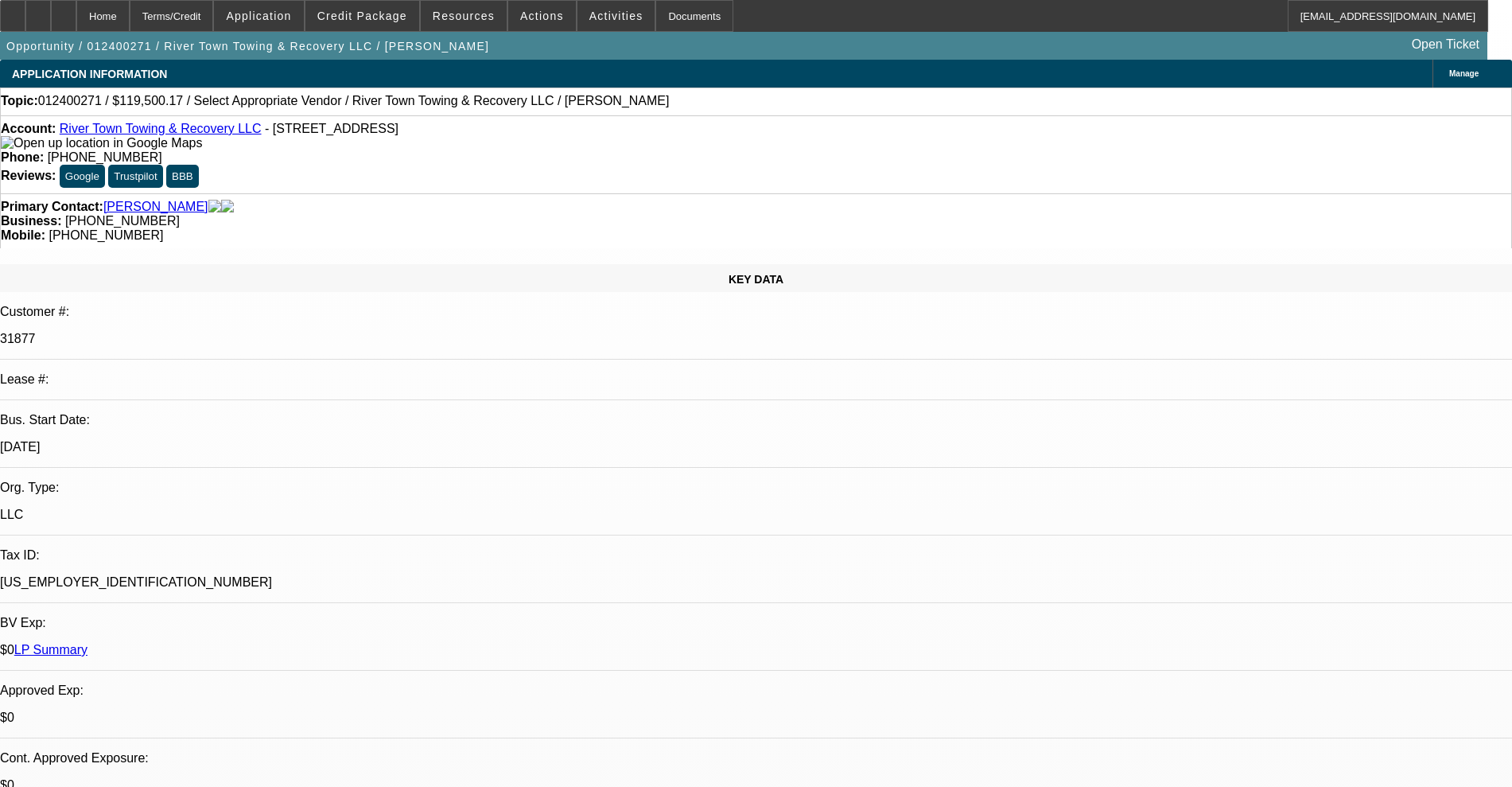
select select "0"
select select "2"
select select "0.1"
select select "4"
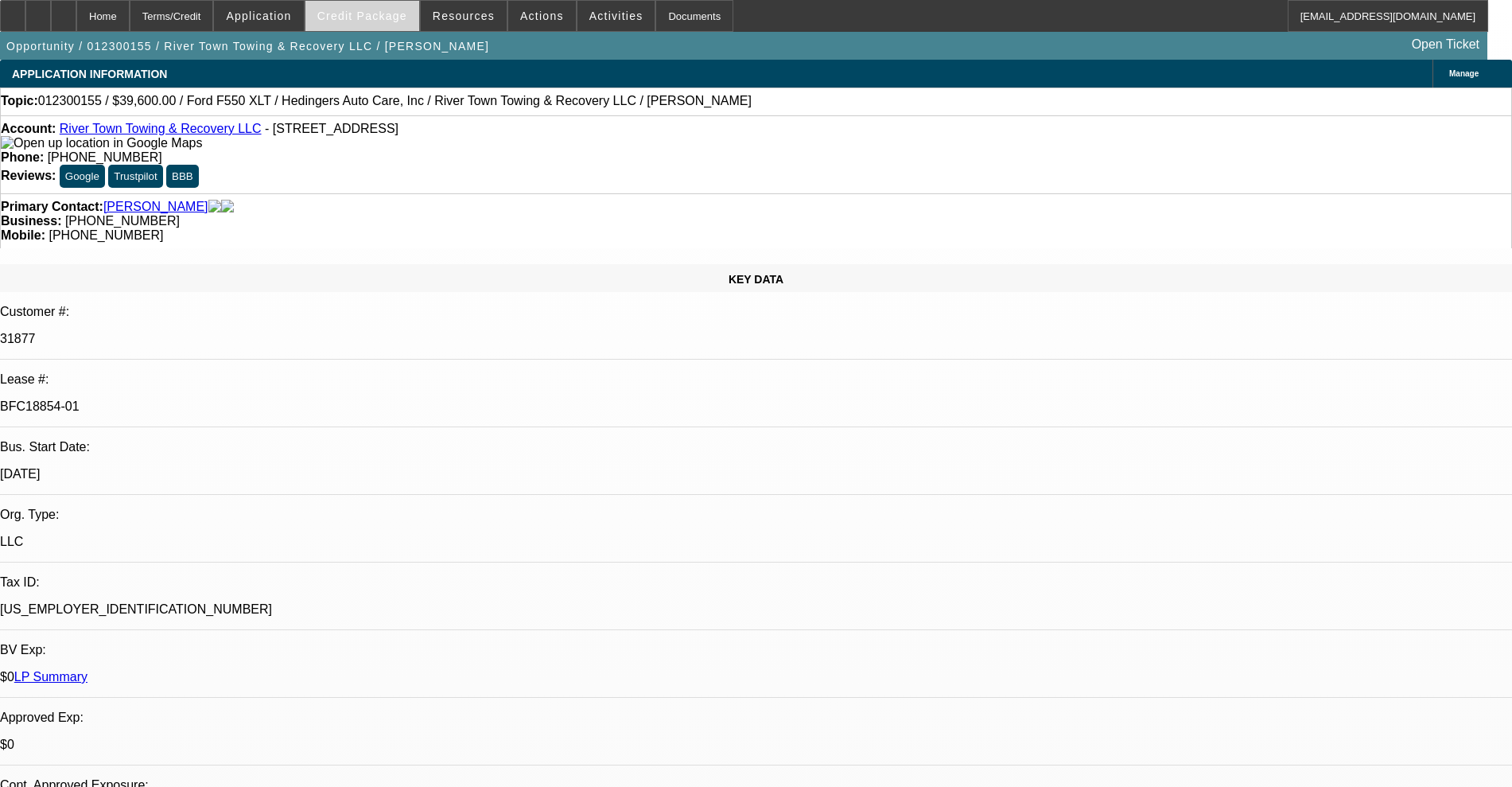
select select "0.2"
select select "2"
select select "0"
select select "6"
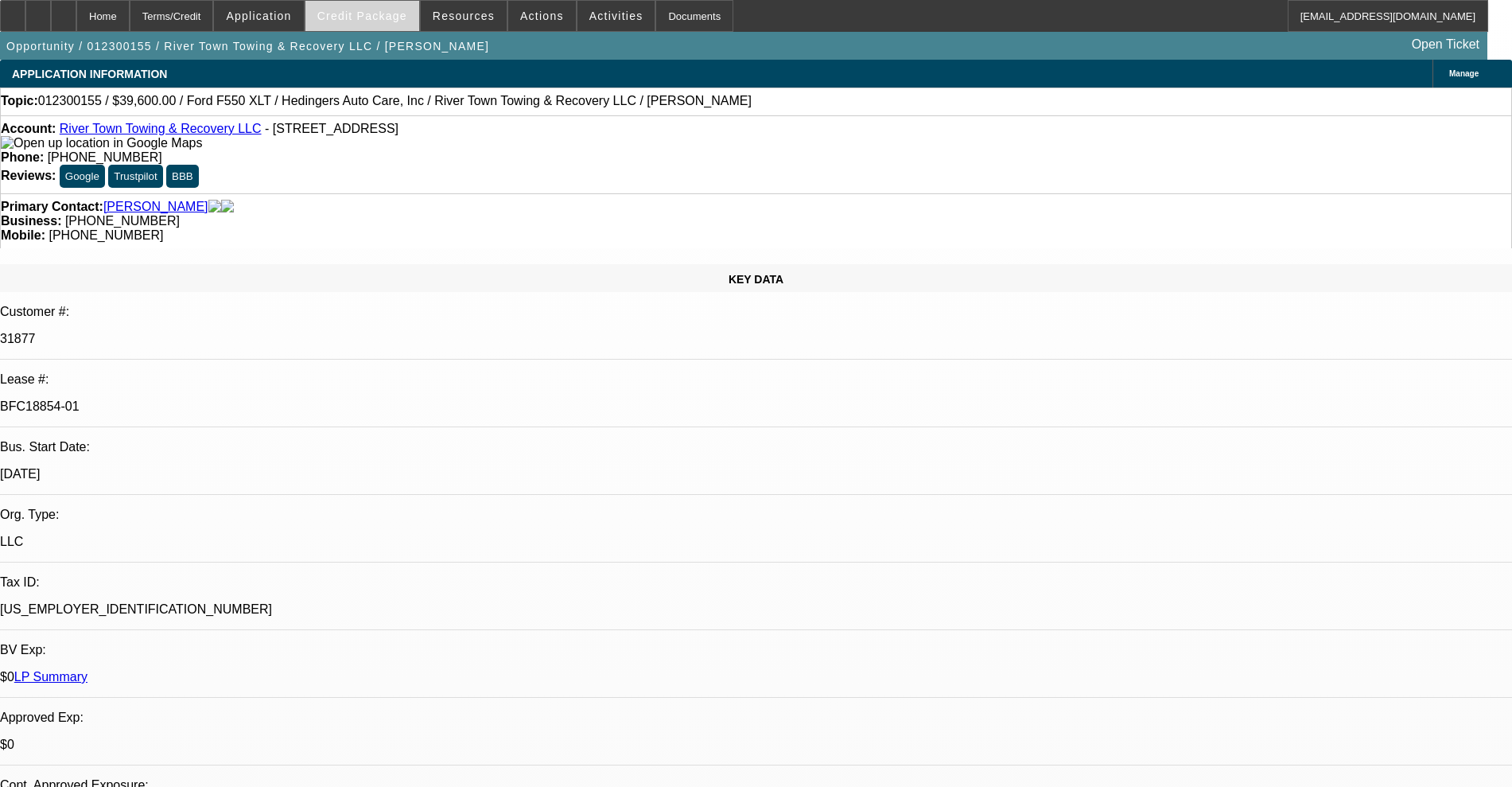
select select "0.2"
select select "2"
select select "0"
select select "6"
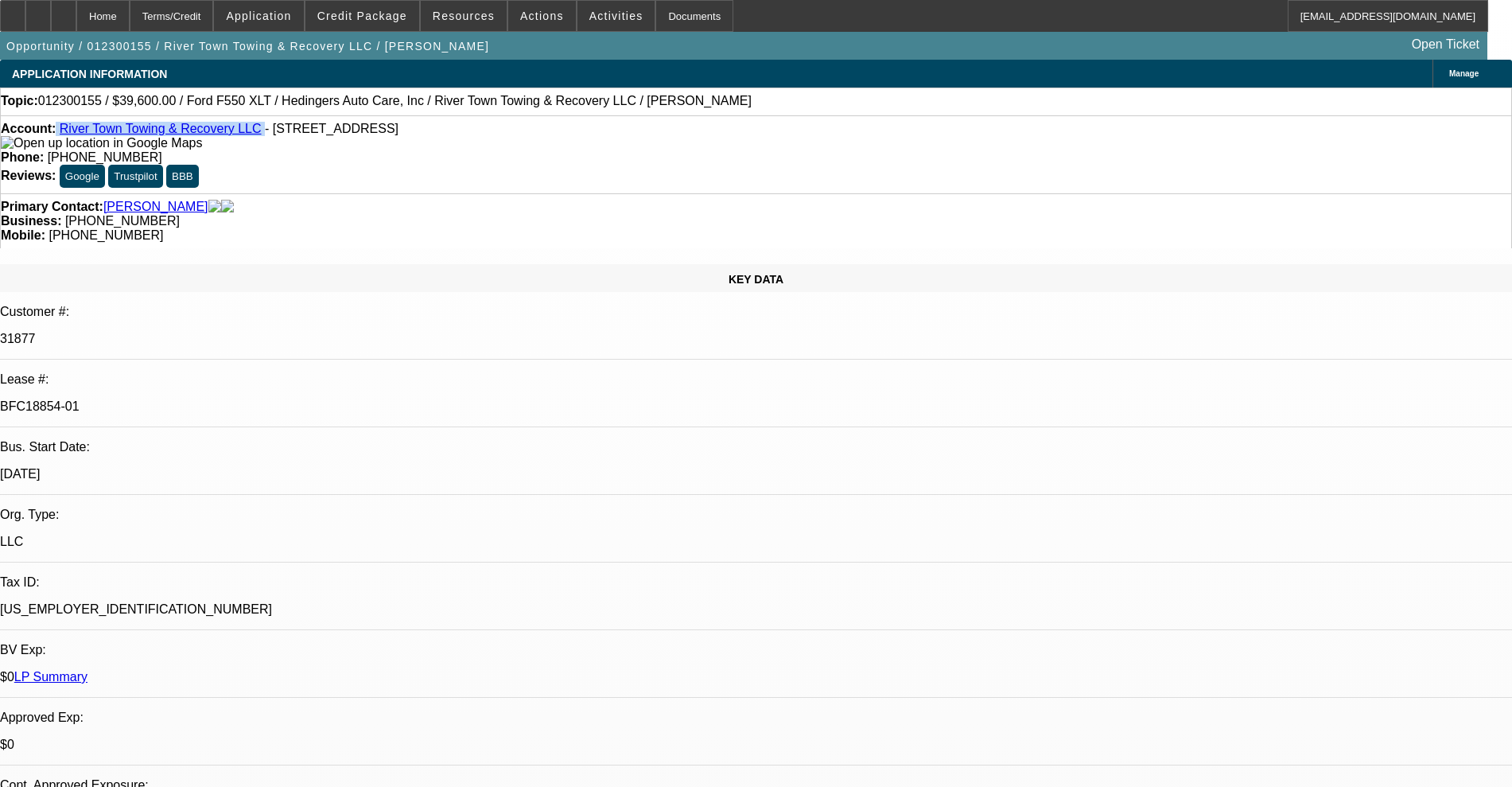
drag, startPoint x: 238, startPoint y: 131, endPoint x: 69, endPoint y: 122, distance: 169.2
click at [69, 122] on div "Account: River Town Towing & Recovery LLC - 6673 N Jpg Meridian Rd, Madison, IN…" at bounding box center [756, 154] width 1512 height 78
copy div "River Town Towing & Recovery LLC"
